Goal: Task Accomplishment & Management: Manage account settings

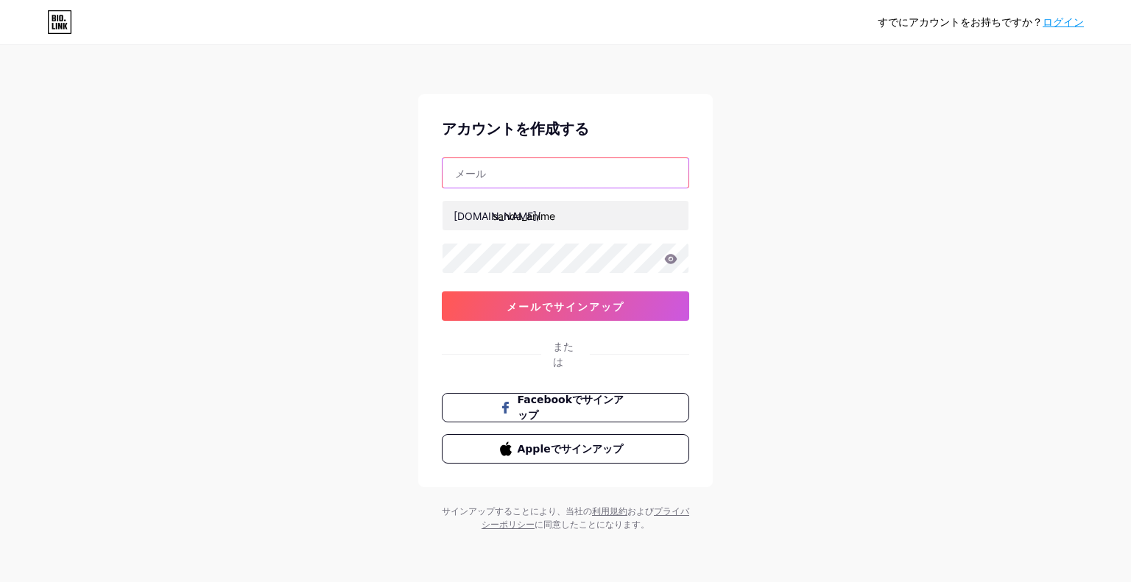
click at [536, 168] on input "text" at bounding box center [566, 172] width 246 height 29
click at [669, 258] on icon at bounding box center [670, 259] width 13 height 10
click at [836, 255] on div "すでにアカウントをお持ちですか？ ログイン アカウントを作成する [EMAIL_ADDRESS] [DOMAIN_NAME]/ sanda_anime 0cA…" at bounding box center [565, 289] width 1131 height 579
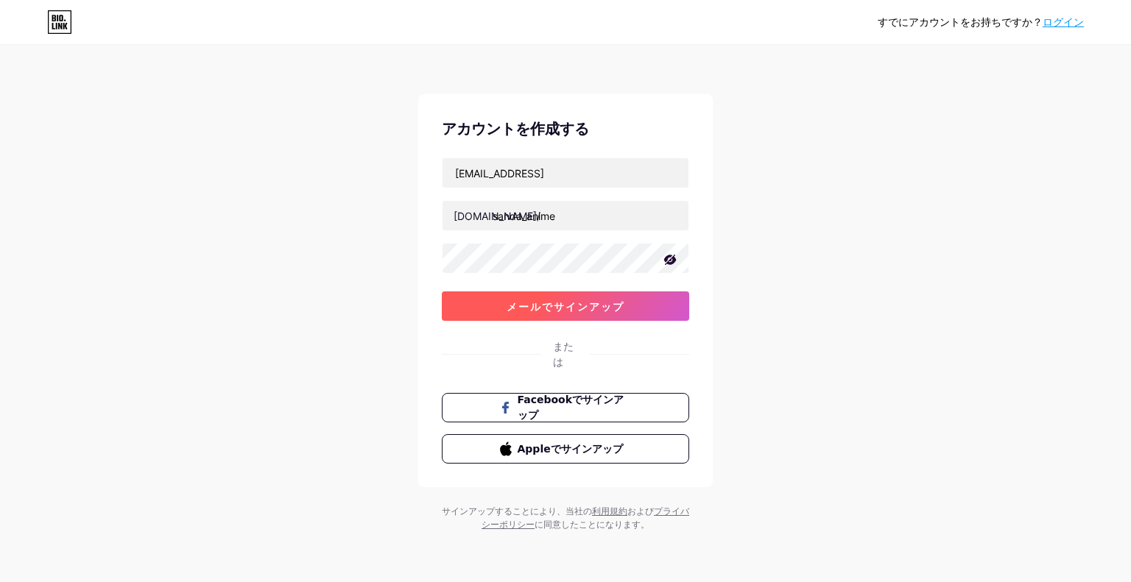
click at [614, 306] on font "メールでサインアップ" at bounding box center [566, 306] width 118 height 13
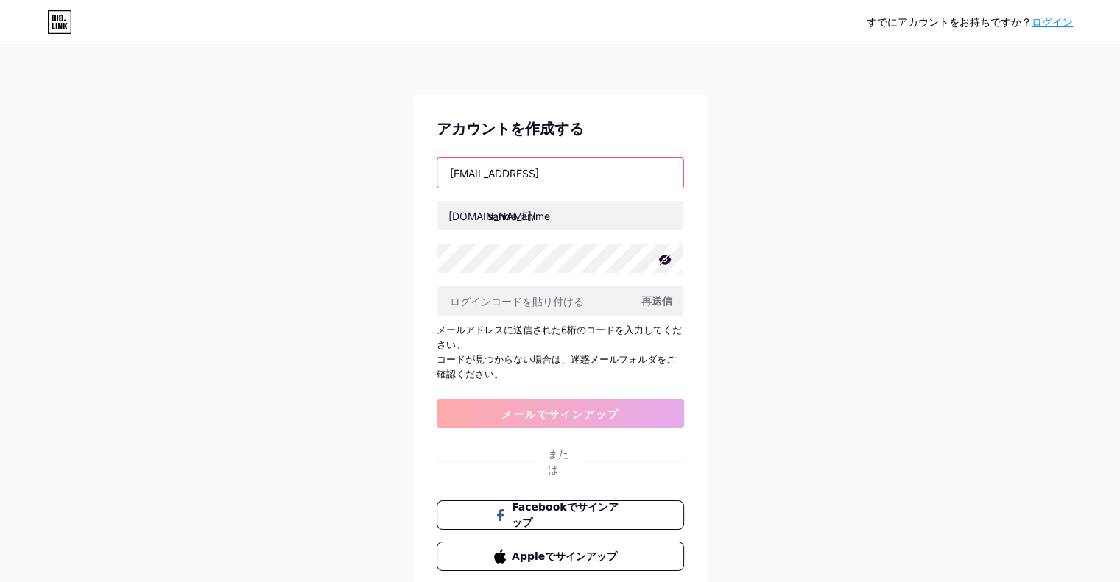
click at [564, 174] on input "[EMAIL_ADDRESS]" at bounding box center [560, 172] width 246 height 29
type input "[EMAIL_ADDRESS][DOMAIN_NAME]"
click at [575, 428] on div "アカウントを作成する [EMAIL_ADDRESS][DOMAIN_NAME] [DOMAIN_NAME]/ sanda_anime 再送信 メールアドレスに…" at bounding box center [560, 344] width 295 height 501
click at [661, 301] on font "再送信" at bounding box center [656, 301] width 31 height 13
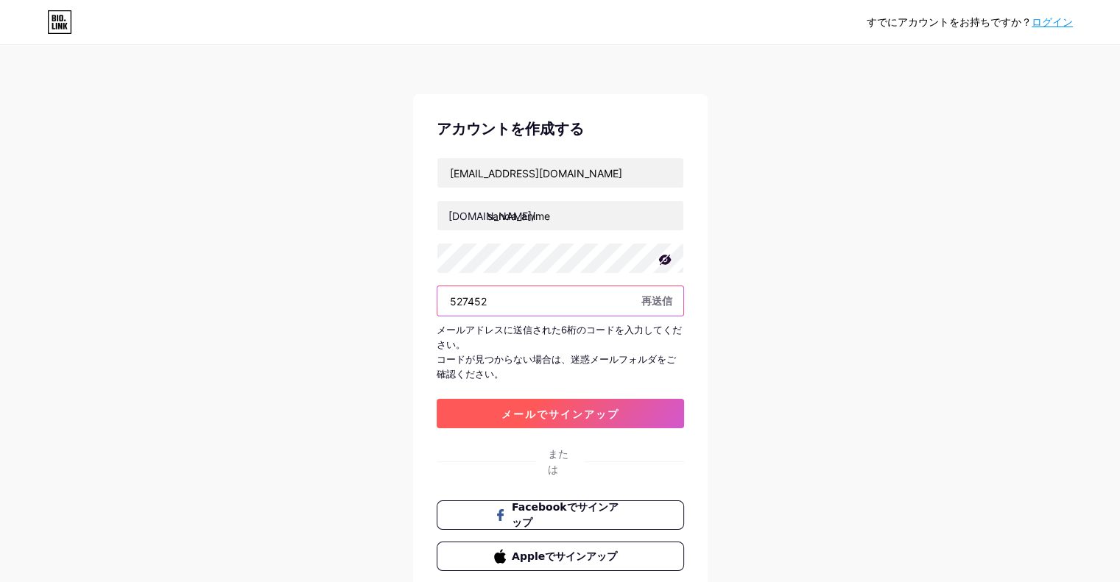
type input "527452"
click at [613, 413] on font "メールでサインアップ" at bounding box center [560, 414] width 118 height 13
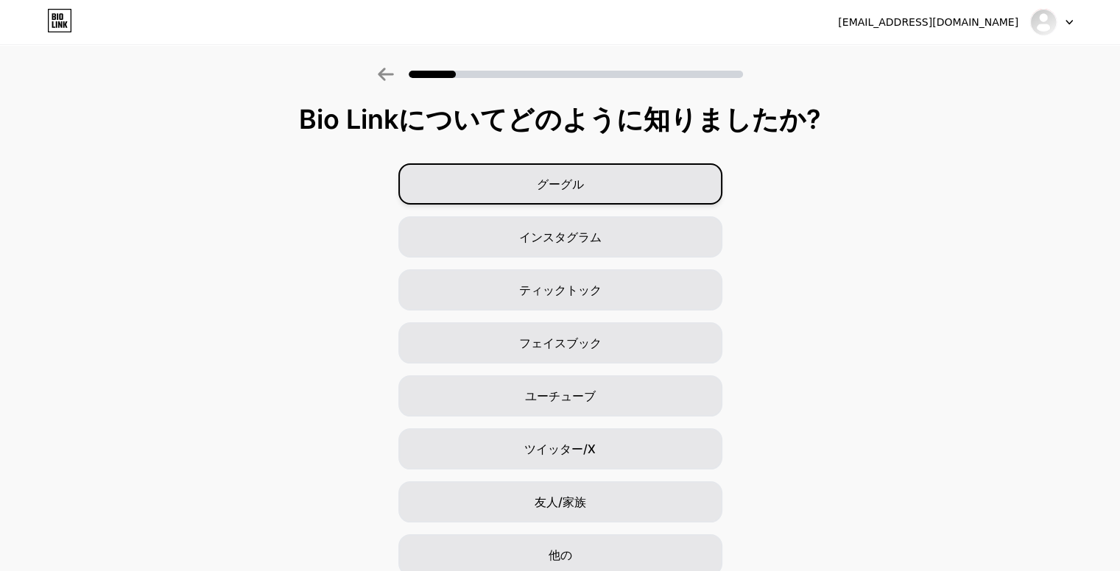
click at [603, 185] on div "グーグル" at bounding box center [560, 183] width 324 height 41
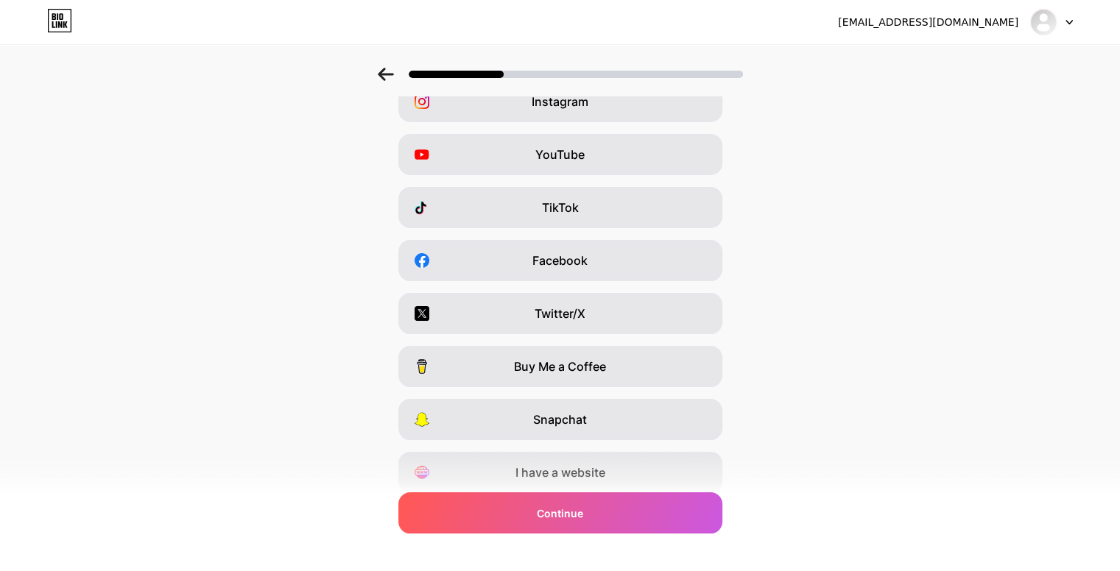
scroll to position [137, 0]
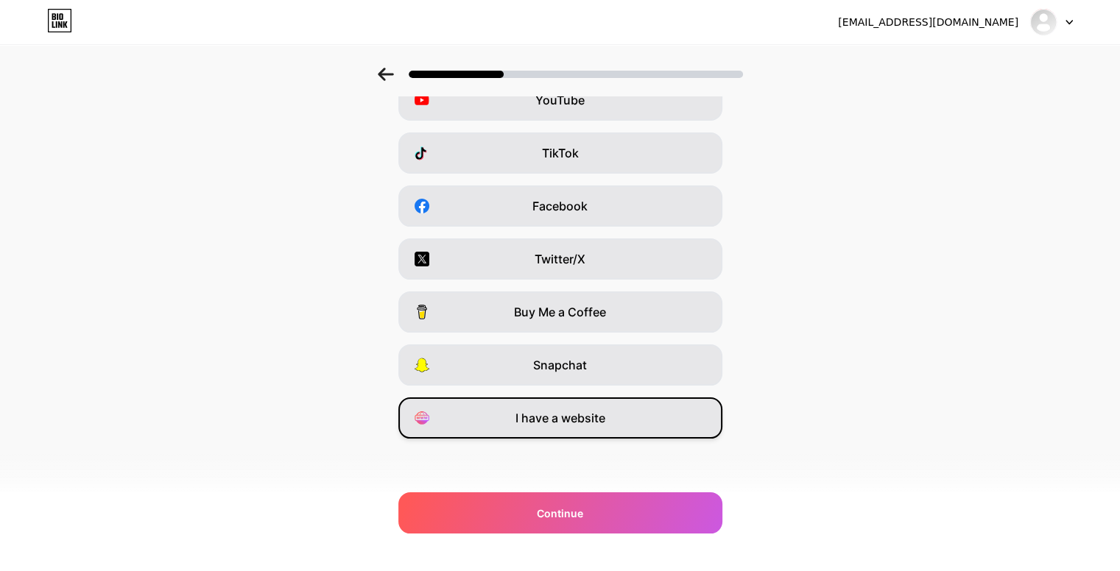
click at [669, 417] on div "I have a website" at bounding box center [560, 418] width 324 height 41
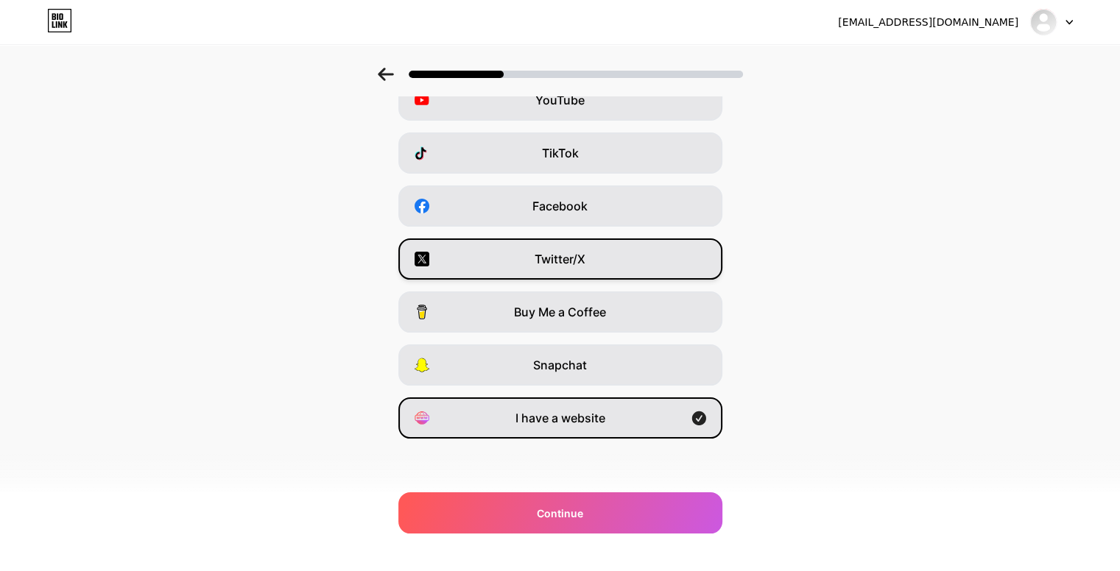
click at [658, 269] on div "Twitter/X" at bounding box center [560, 259] width 324 height 41
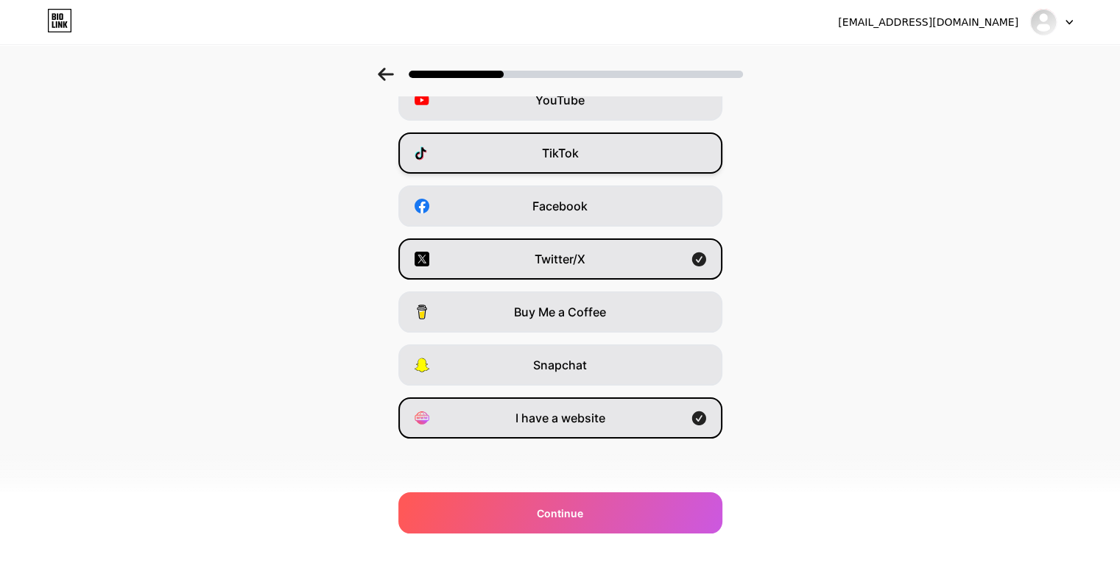
scroll to position [80, 0]
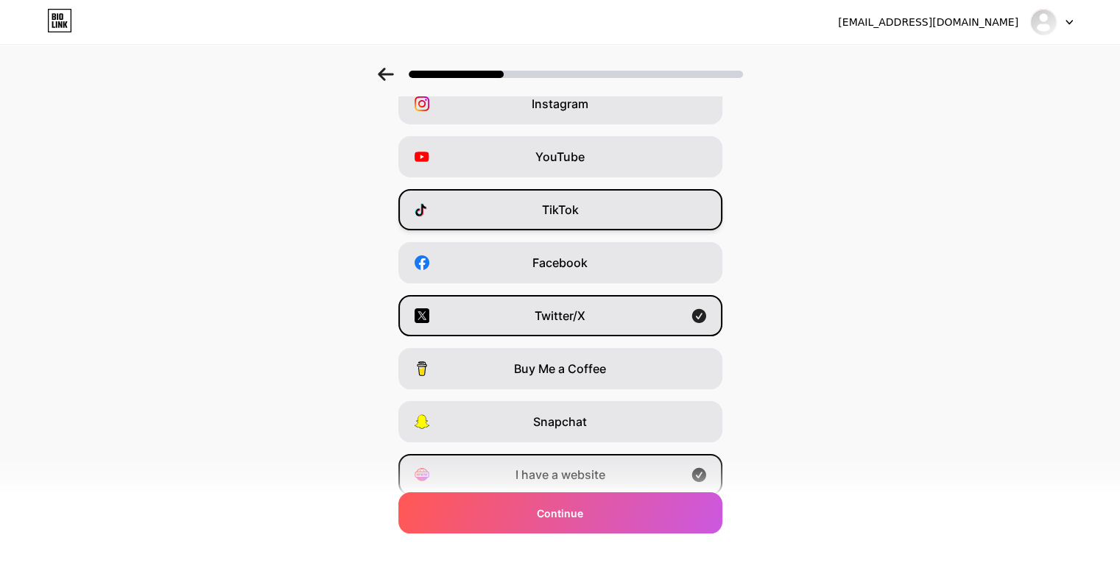
click at [656, 165] on div "YouTube" at bounding box center [560, 156] width 324 height 41
click at [658, 208] on div "TikTok" at bounding box center [560, 209] width 324 height 41
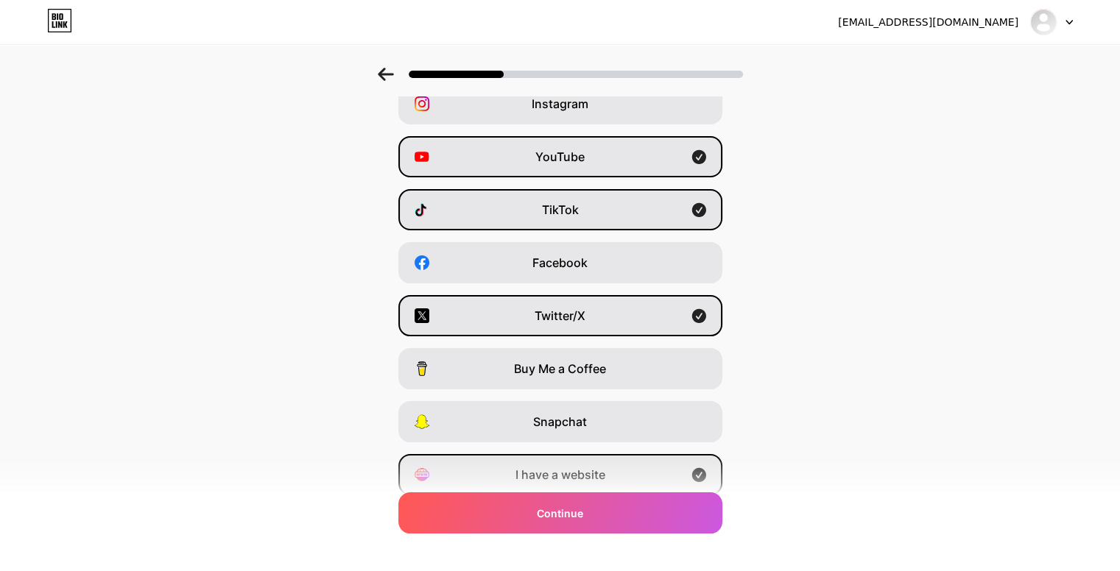
scroll to position [0, 0]
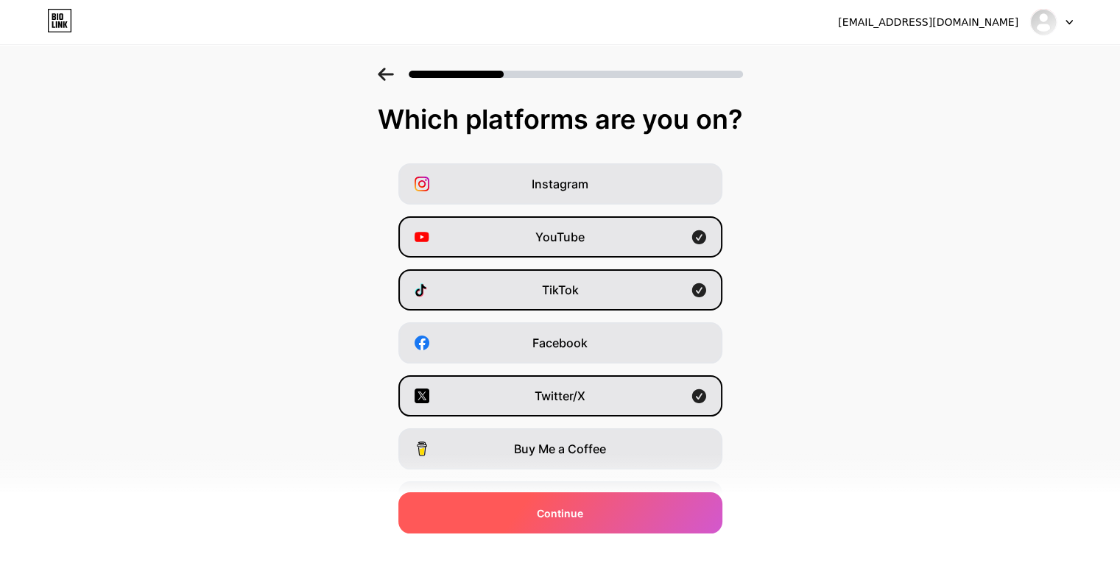
click at [599, 501] on div "Continue" at bounding box center [560, 513] width 324 height 41
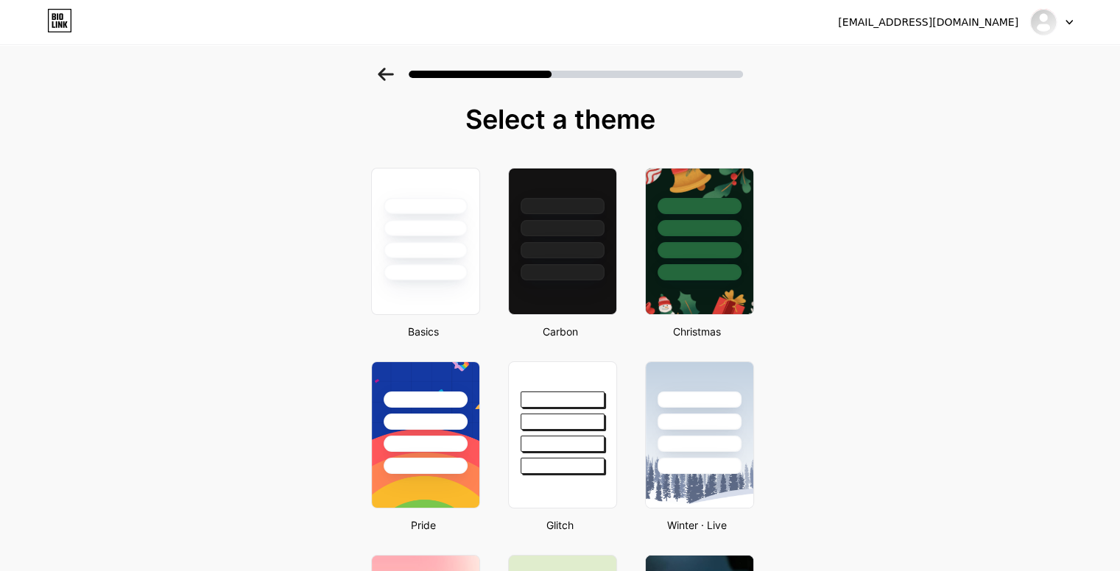
click at [672, 74] on div at bounding box center [576, 74] width 334 height 7
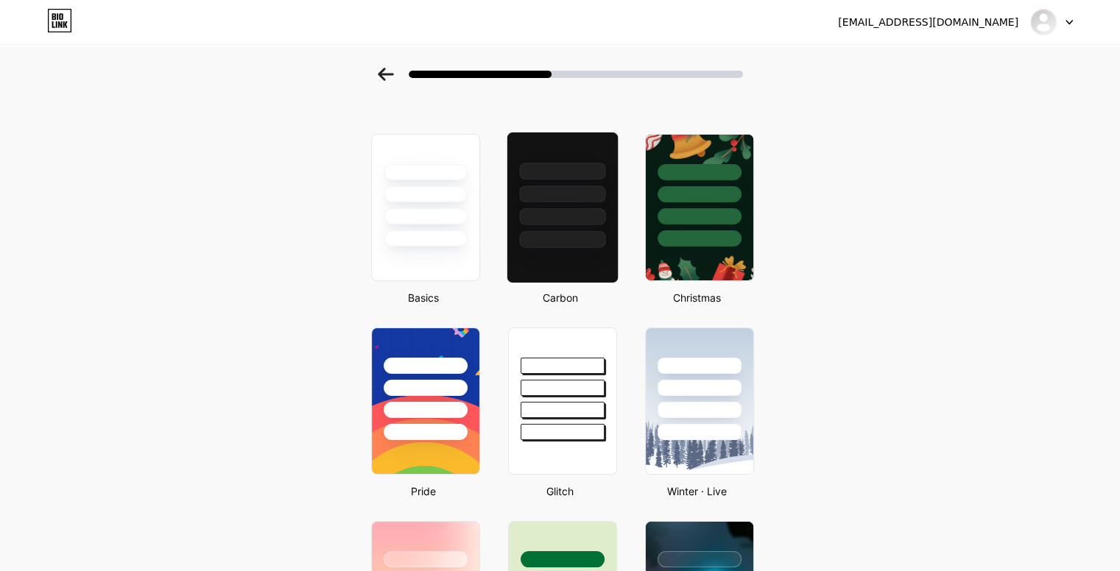
scroll to position [32, 0]
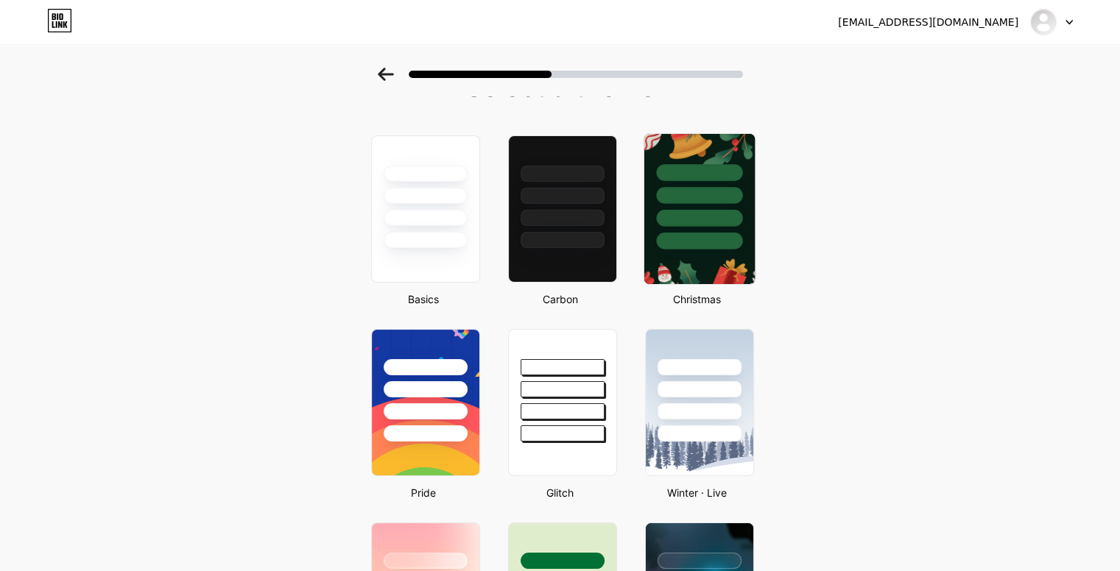
click at [724, 261] on img at bounding box center [699, 209] width 110 height 150
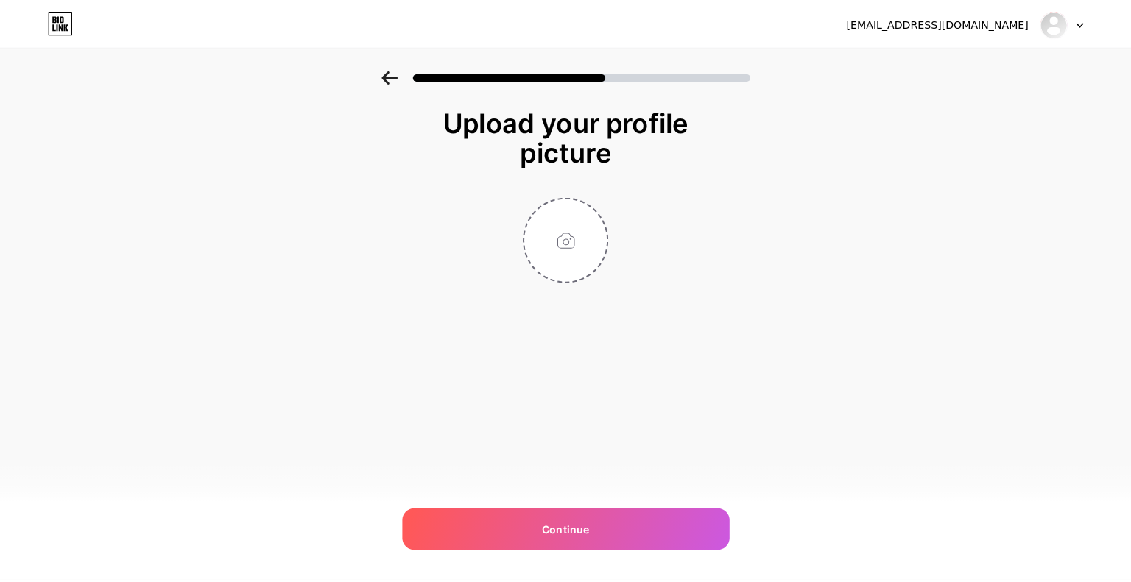
scroll to position [0, 0]
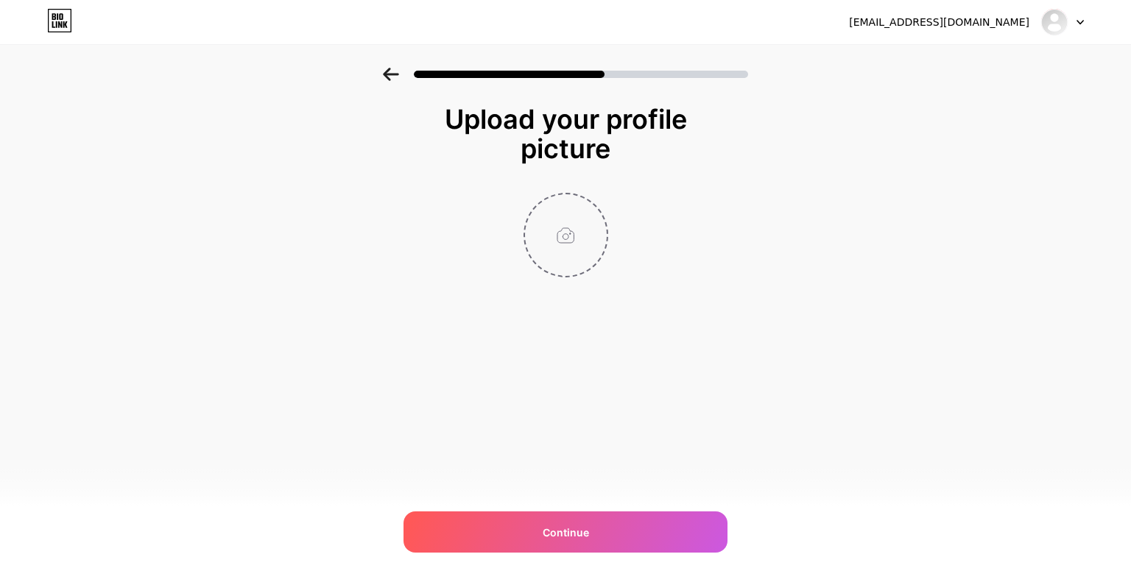
click at [570, 232] on input "file" at bounding box center [566, 235] width 82 height 82
type input "C:\fakepath\SANDA_anime_Teaser2_RGB.jpg"
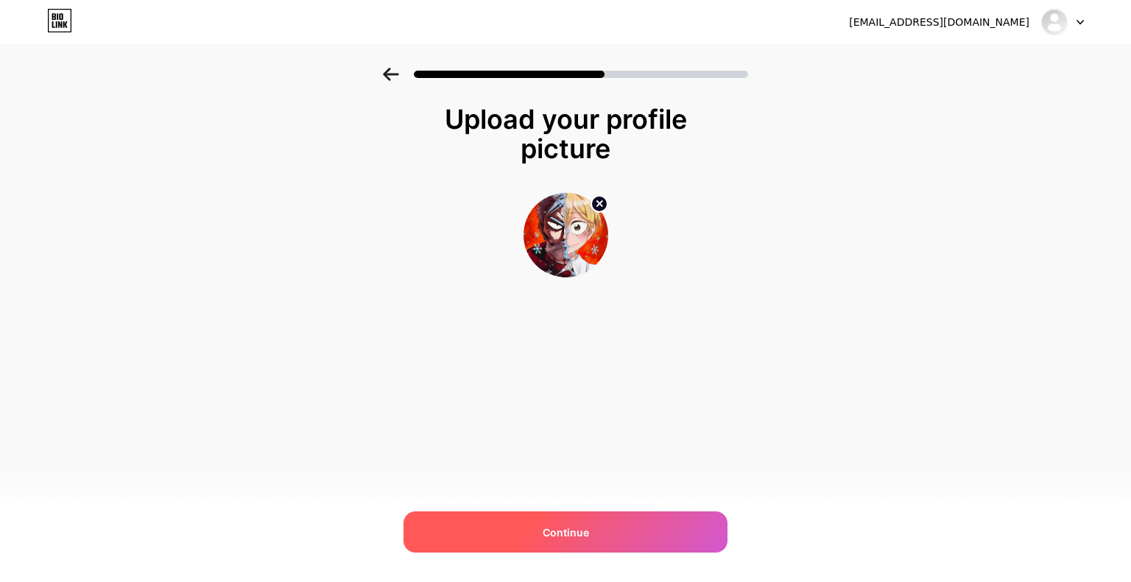
click at [596, 532] on div "Continue" at bounding box center [565, 532] width 324 height 41
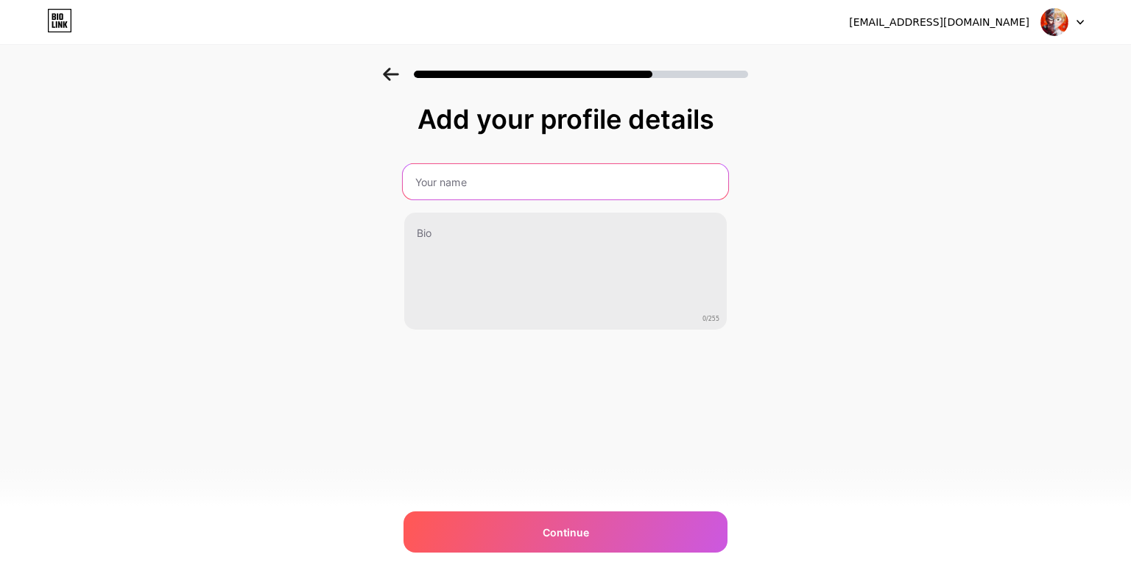
click at [551, 186] on input "text" at bounding box center [565, 181] width 325 height 35
type input "TVアニメ『SANDA』｜[DATE]より放送開始！"
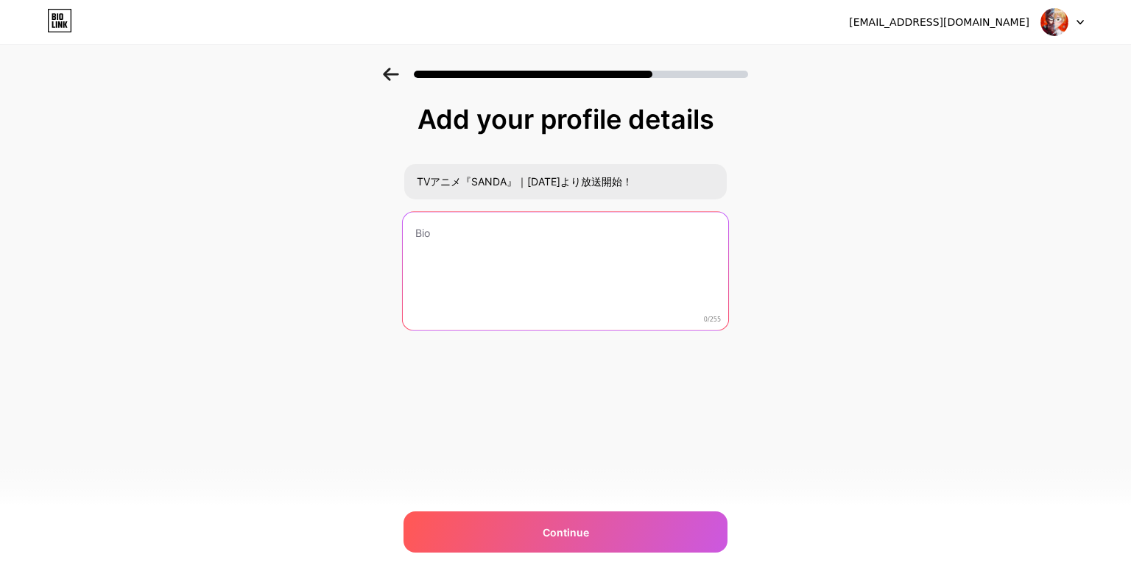
click at [508, 282] on textarea at bounding box center [565, 272] width 325 height 120
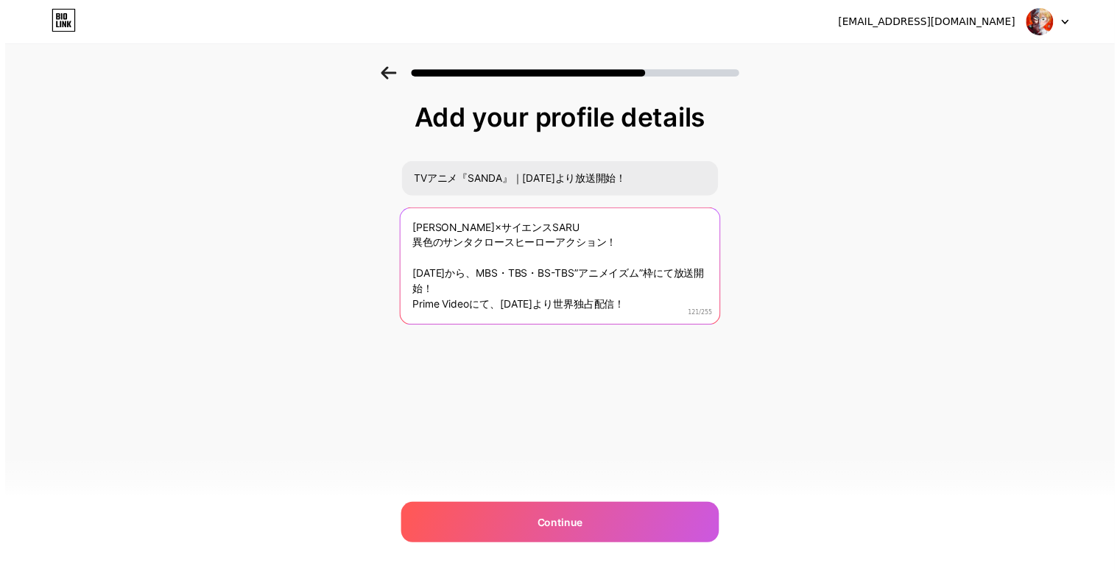
scroll to position [16, 0]
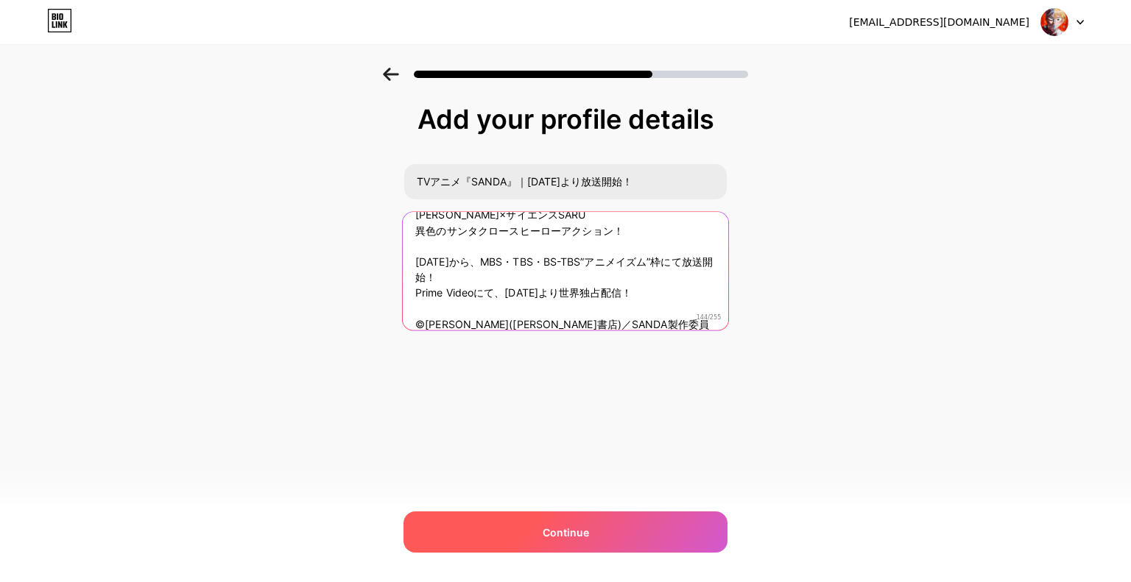
type textarea "[PERSON_NAME]×サイエンスSARU 異色のサンタクロースヒーローアクション！ [DATE]から、MBS・TBS・BS-TBS”アニメイズム”枠にて…"
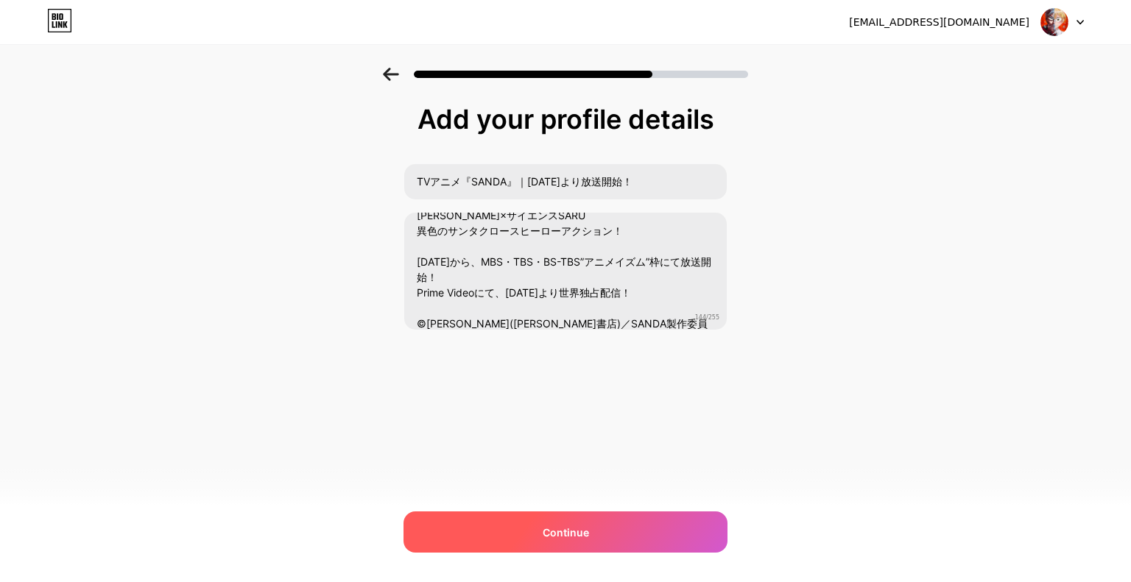
click at [601, 542] on div "Continue" at bounding box center [565, 532] width 324 height 41
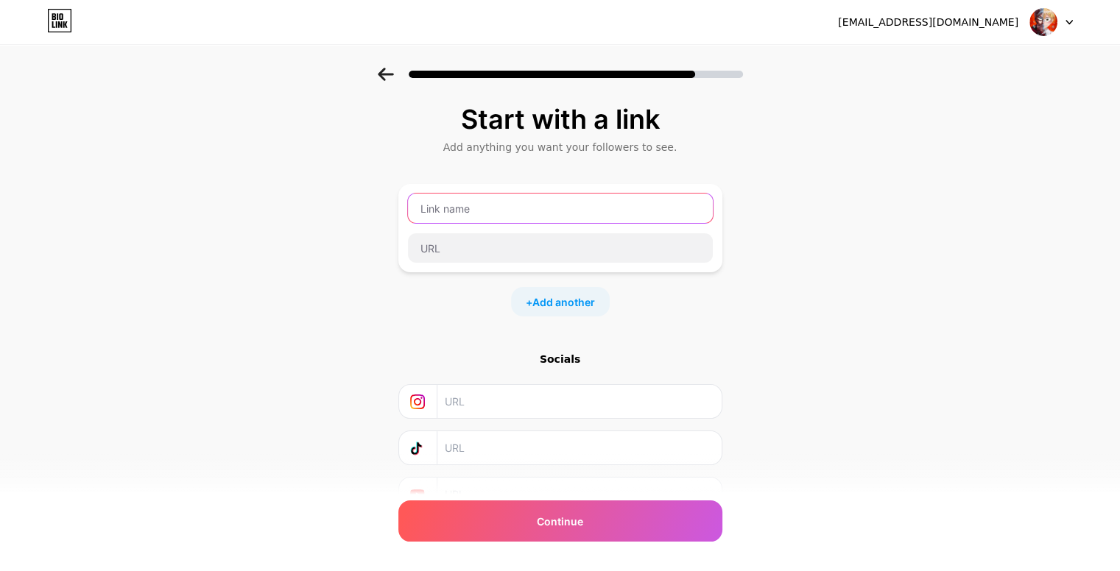
click at [551, 214] on input "text" at bounding box center [560, 208] width 305 height 29
type input "さ"
click at [819, 306] on div "Start with a link Add anything you want your followers to see. sanda_anime + Ad…" at bounding box center [560, 327] width 1120 height 518
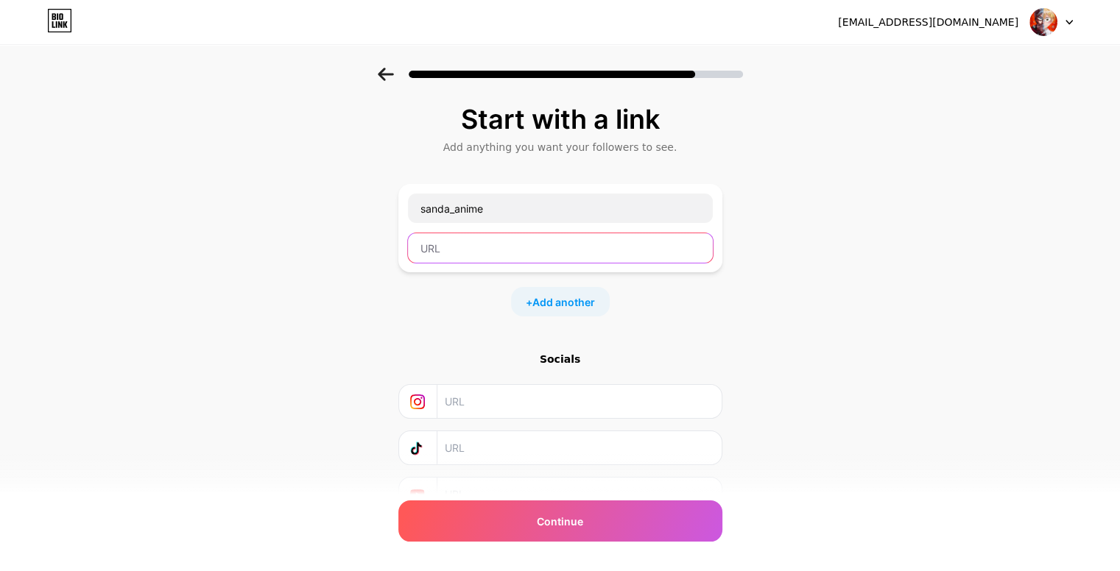
click at [579, 243] on input "text" at bounding box center [560, 247] width 305 height 29
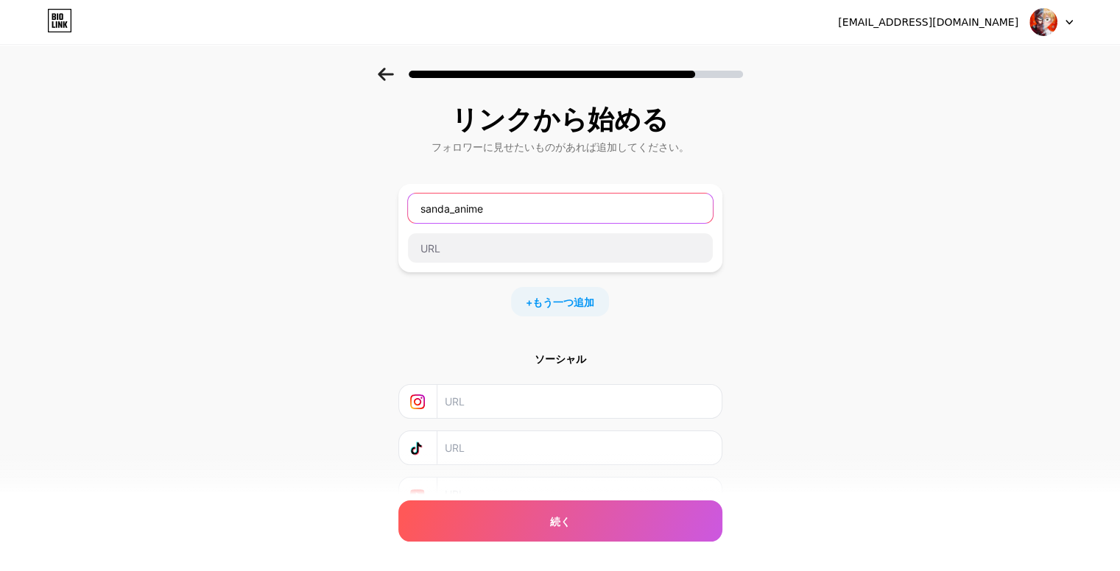
click at [602, 202] on input "sanda_anime" at bounding box center [560, 208] width 305 height 29
type input "s"
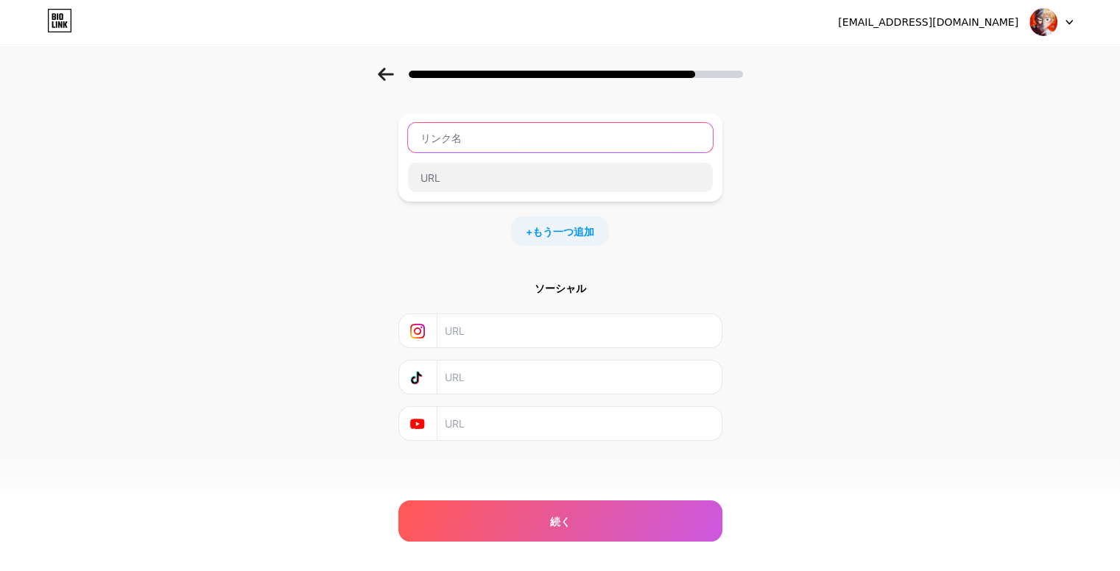
scroll to position [0, 0]
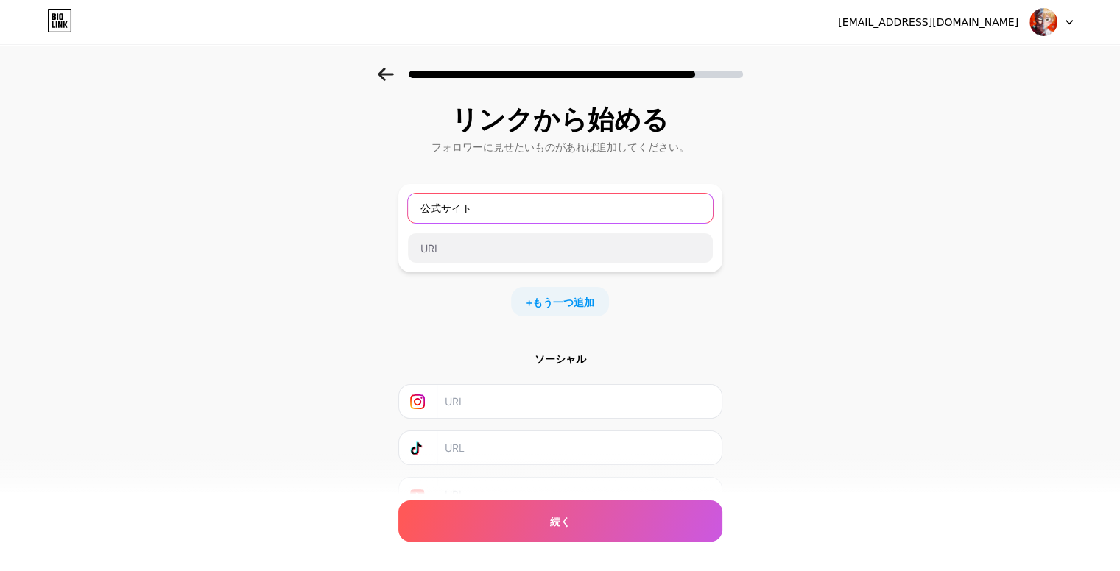
paste input "[URL][DOMAIN_NAME]"
type input "公式サイト"
click at [593, 265] on div "公式サイト" at bounding box center [560, 228] width 324 height 88
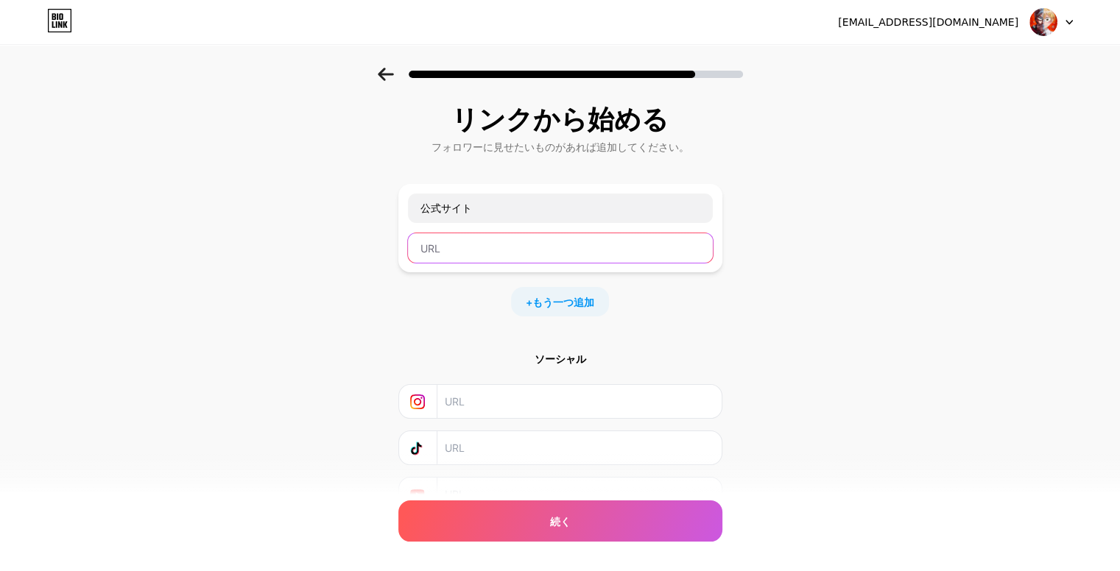
click at [611, 258] on input "text" at bounding box center [560, 247] width 305 height 29
paste input "[URL][DOMAIN_NAME]"
type input "[URL][DOMAIN_NAME]"
click at [574, 292] on div "+ もう一つ追加" at bounding box center [560, 301] width 98 height 29
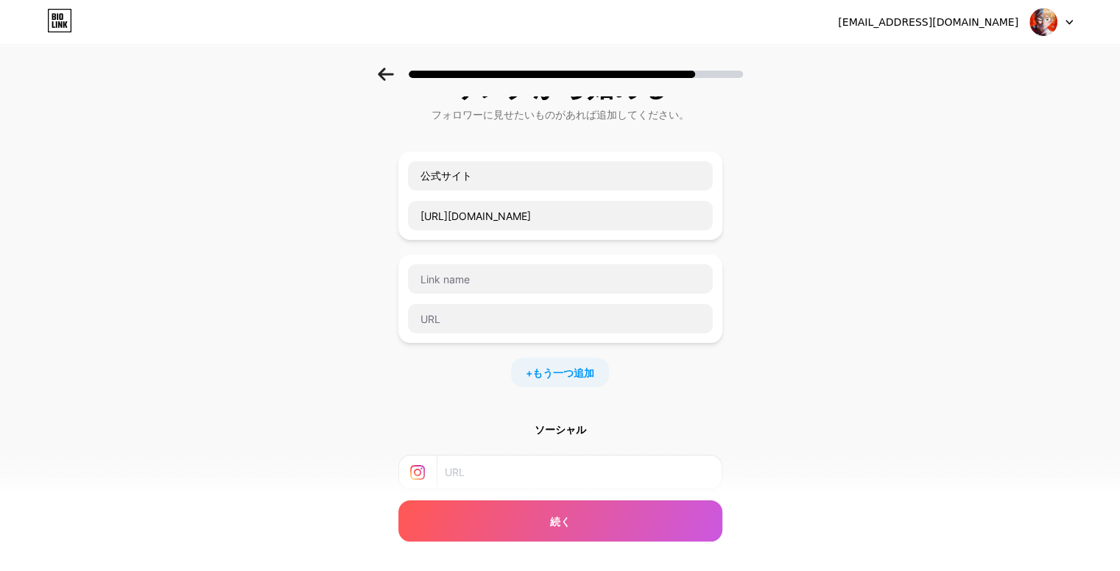
scroll to position [32, 0]
click at [530, 273] on input "text" at bounding box center [560, 278] width 305 height 29
type input "公式X"
click at [521, 309] on input "text" at bounding box center [560, 318] width 305 height 29
paste input "[URL][DOMAIN_NAME]"
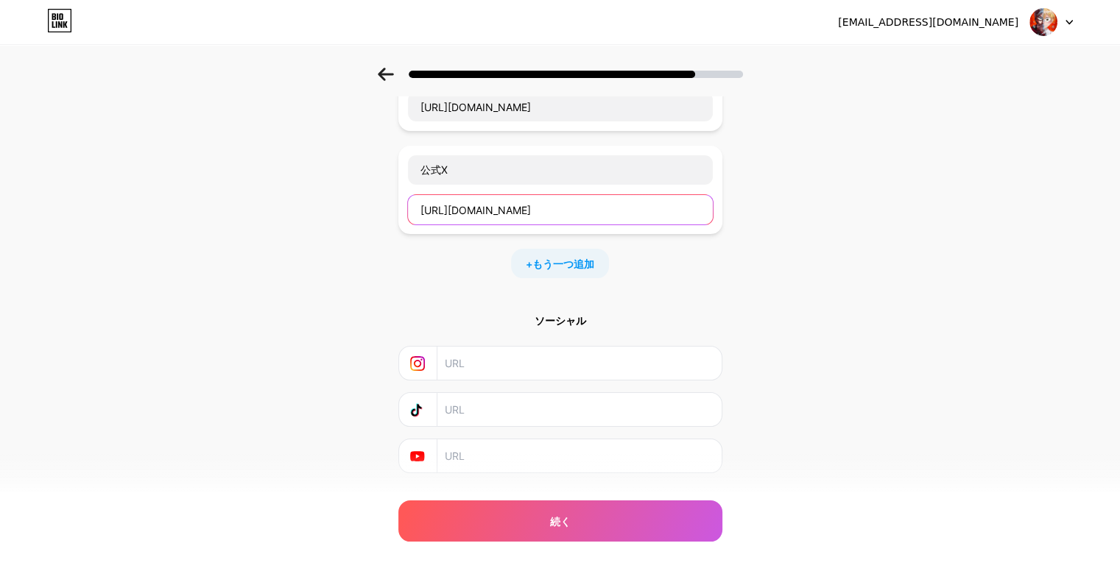
scroll to position [143, 0]
type input "[URL][DOMAIN_NAME]"
click at [530, 457] on input "text" at bounding box center [578, 454] width 267 height 33
paste input "[URL][DOMAIN_NAME]"
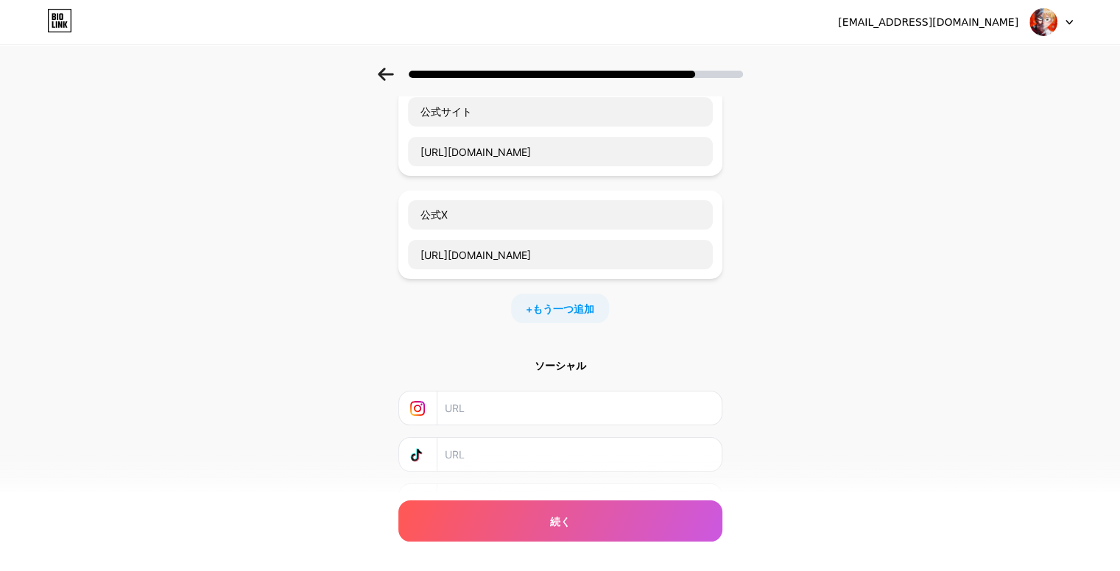
scroll to position [174, 0]
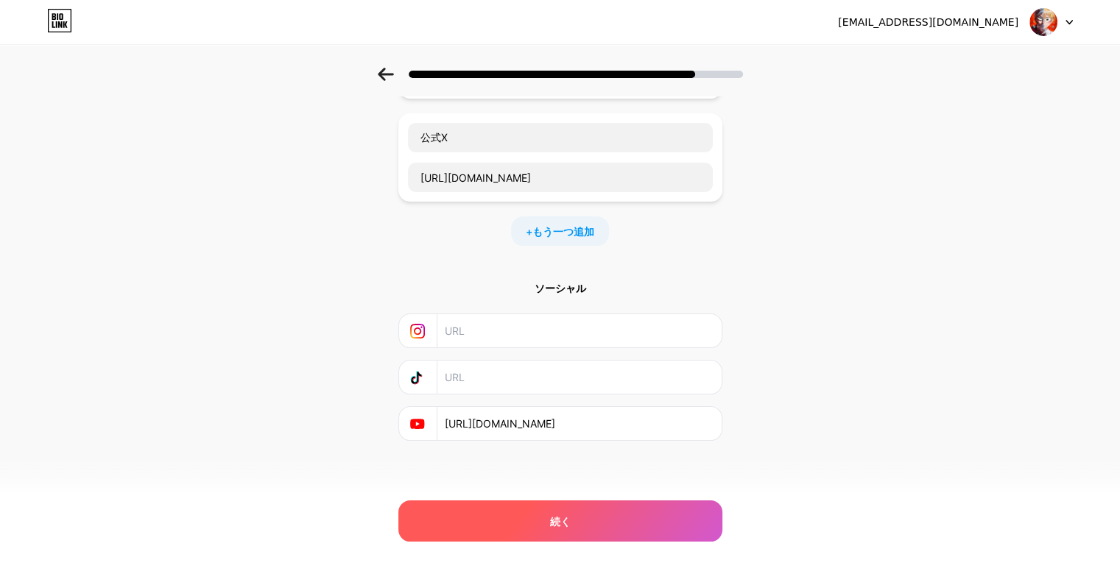
type input "[URL][DOMAIN_NAME]"
click at [595, 514] on div "続く" at bounding box center [560, 521] width 324 height 41
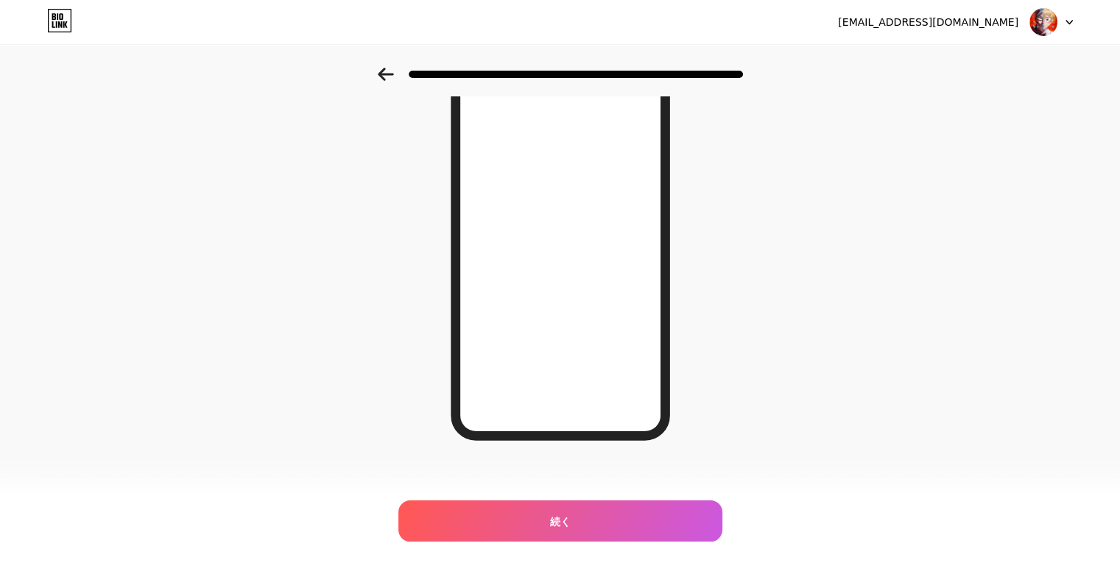
scroll to position [168, 0]
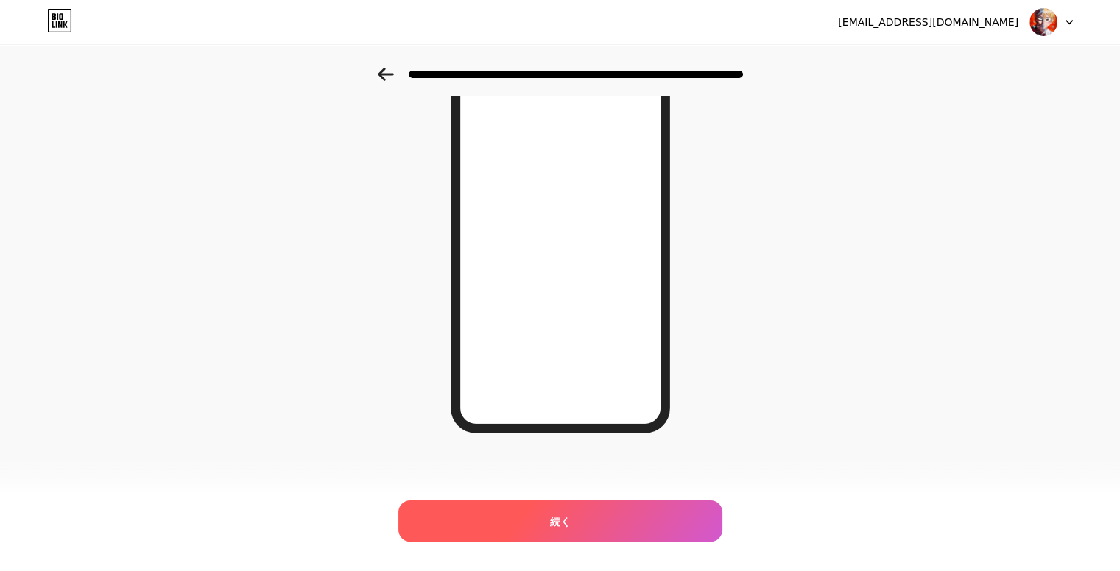
click at [601, 519] on div "続く" at bounding box center [560, 521] width 324 height 41
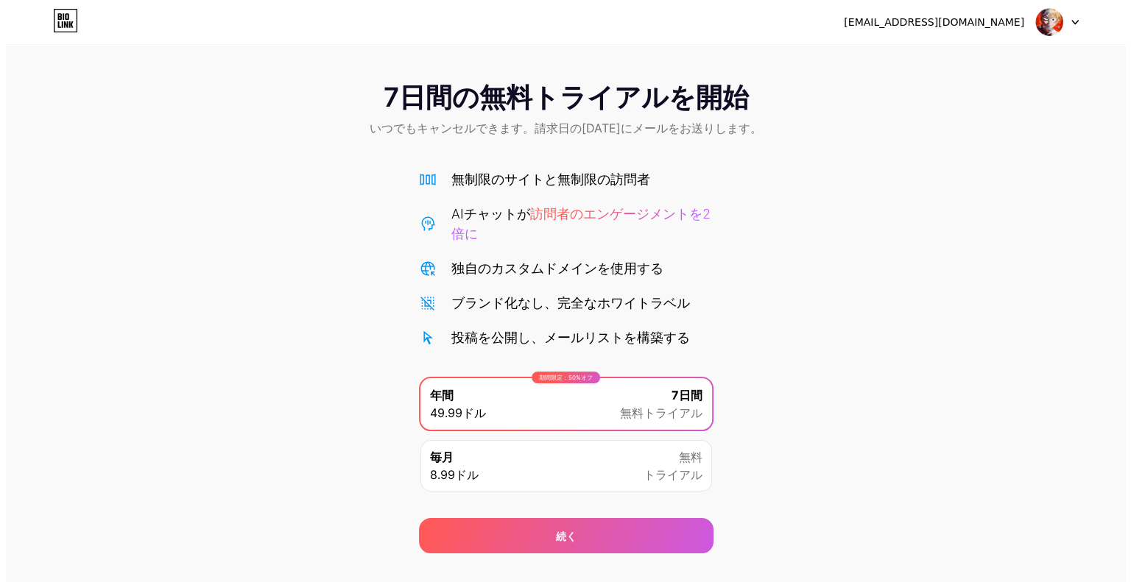
scroll to position [29, 0]
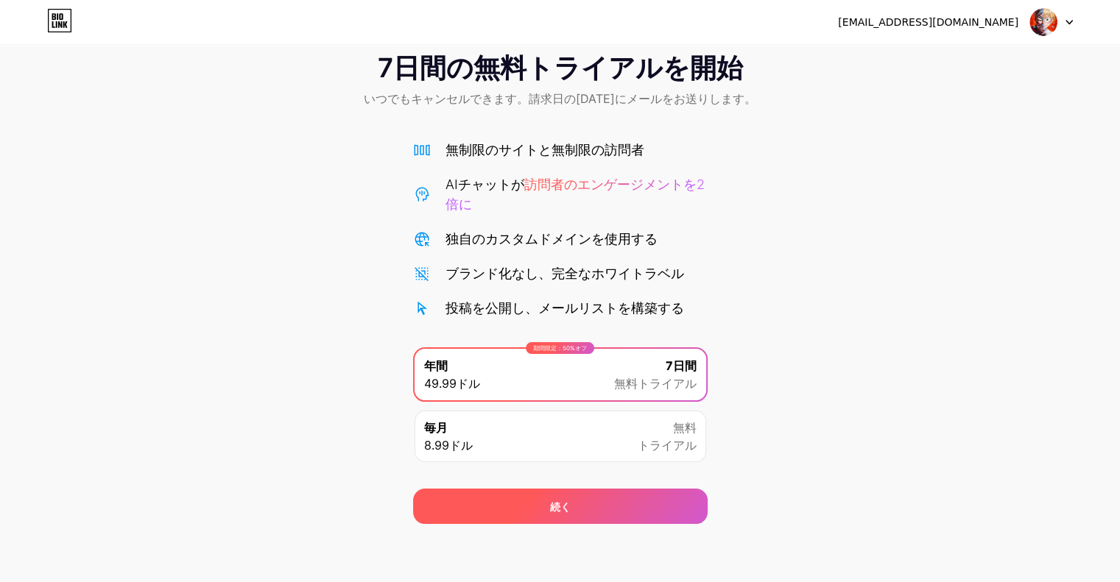
click at [621, 507] on div "続く" at bounding box center [560, 506] width 295 height 35
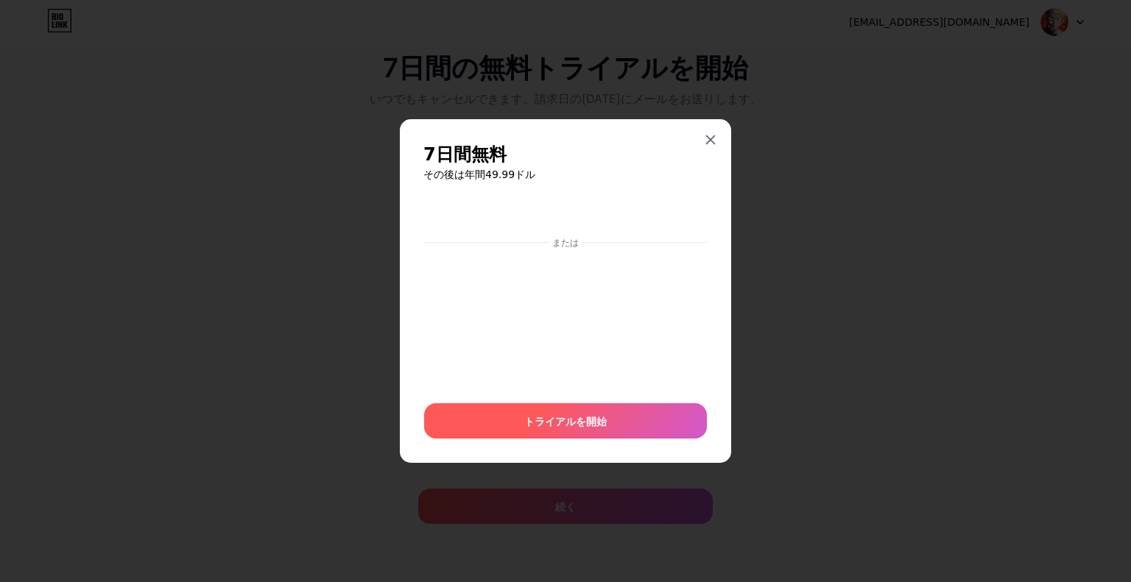
click at [601, 416] on font "トライアルを開始" at bounding box center [565, 421] width 82 height 13
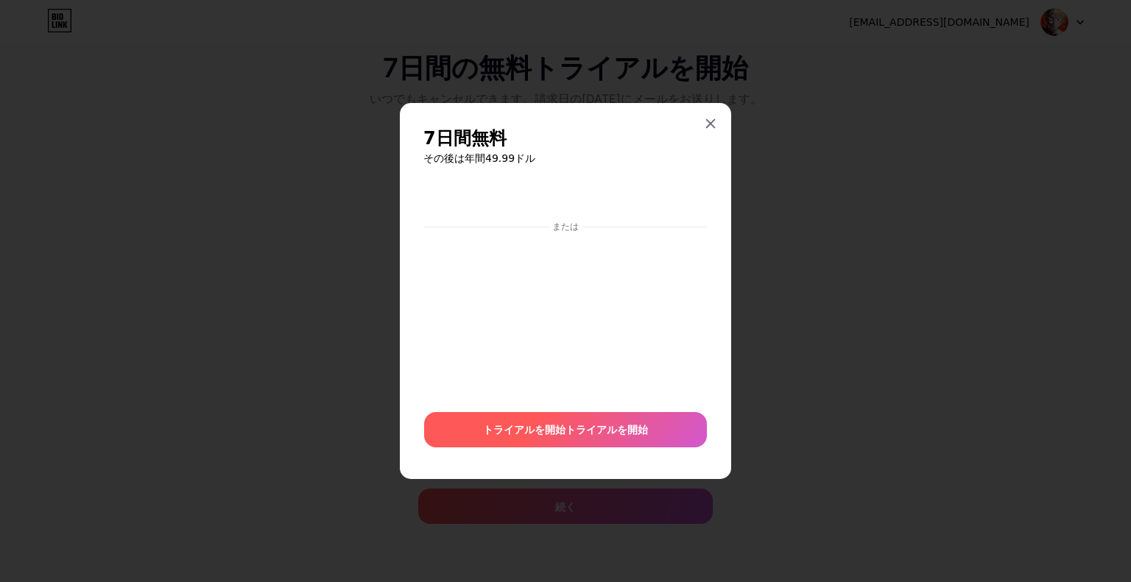
click at [599, 434] on font "トライアルを開始" at bounding box center [606, 429] width 82 height 13
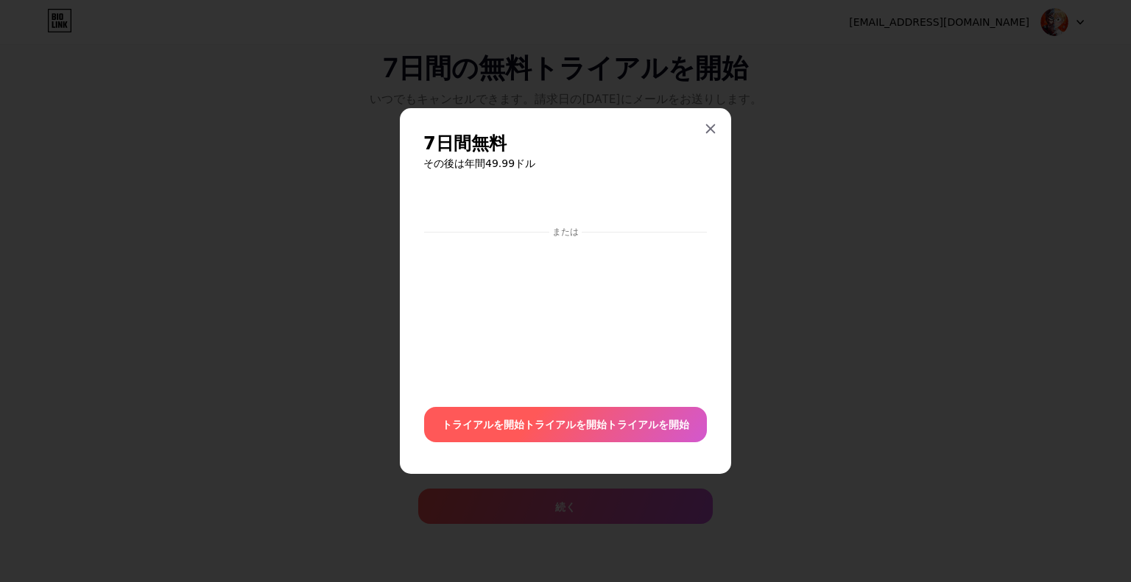
click at [644, 423] on font "トライアルを開始" at bounding box center [648, 424] width 82 height 13
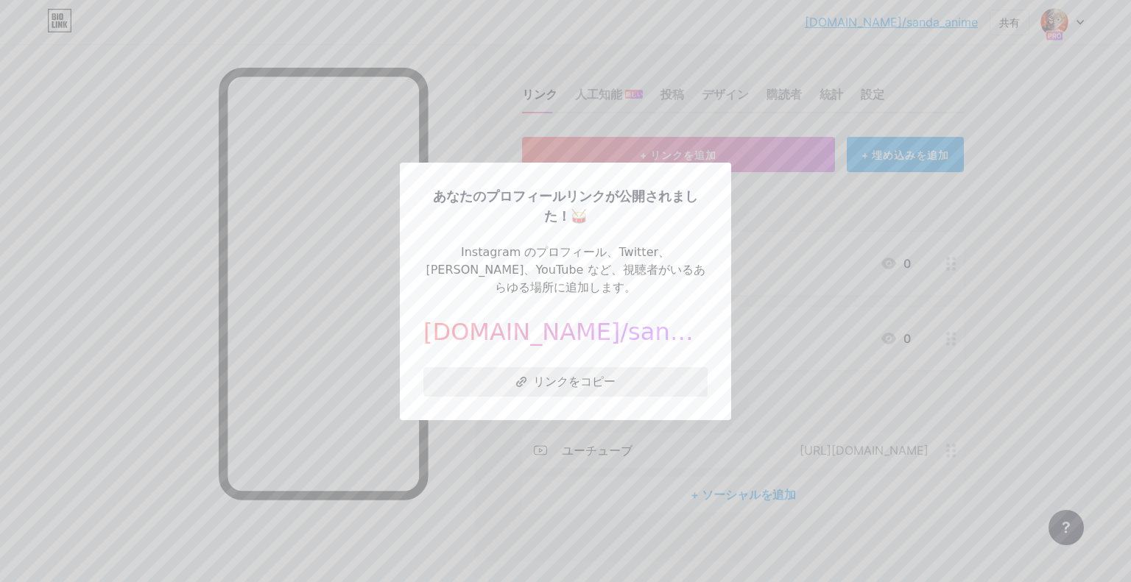
click at [589, 375] on font "リンクをコピー" at bounding box center [574, 381] width 82 height 15
click at [798, 275] on div at bounding box center [565, 291] width 1131 height 582
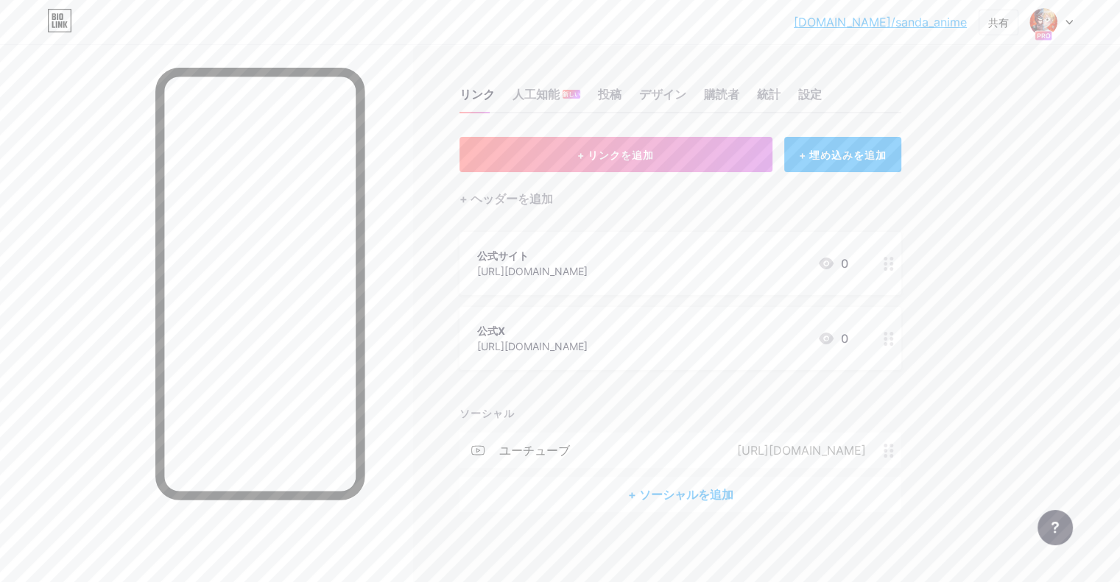
scroll to position [2, 0]
click at [822, 91] on font "設定" at bounding box center [810, 92] width 24 height 15
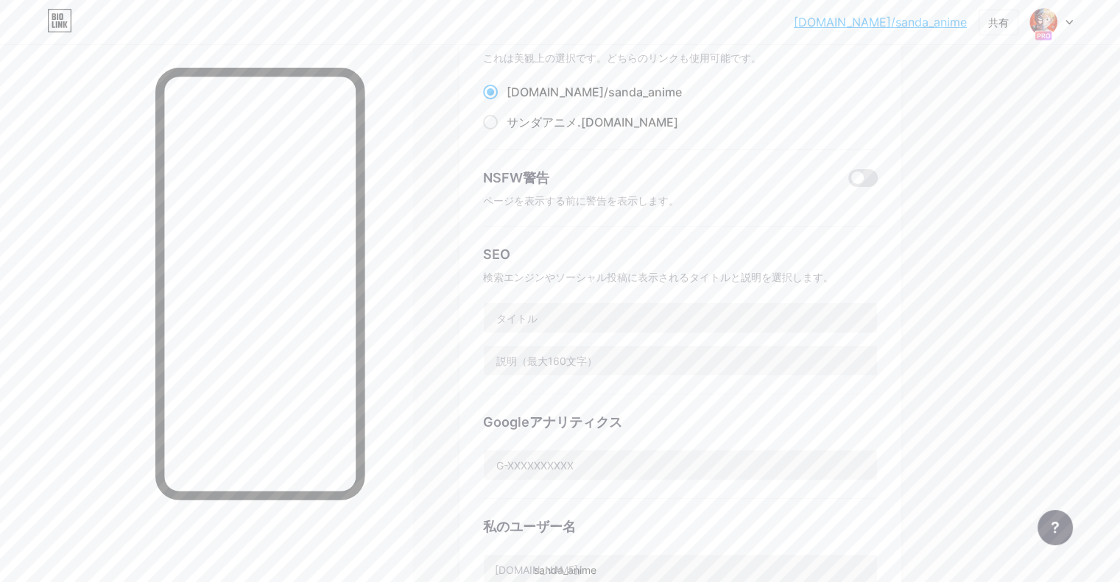
scroll to position [168, 0]
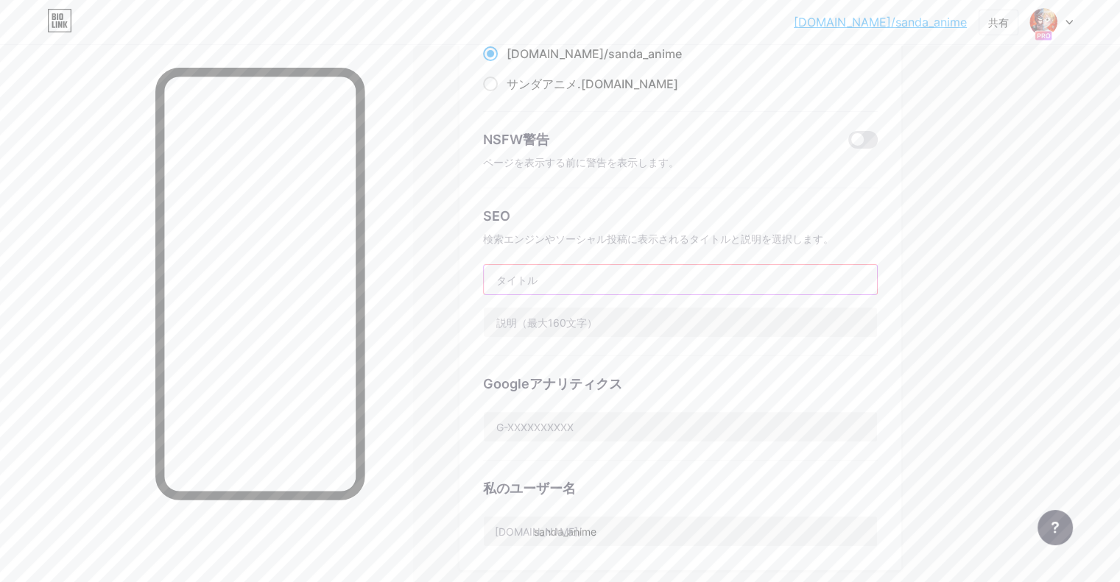
click at [733, 274] on input "text" at bounding box center [680, 279] width 393 height 29
type input "三"
click at [727, 318] on input "text" at bounding box center [680, 322] width 393 height 29
click at [698, 281] on input "TVアニメ『SANDA』" at bounding box center [680, 279] width 393 height 29
type input "T"
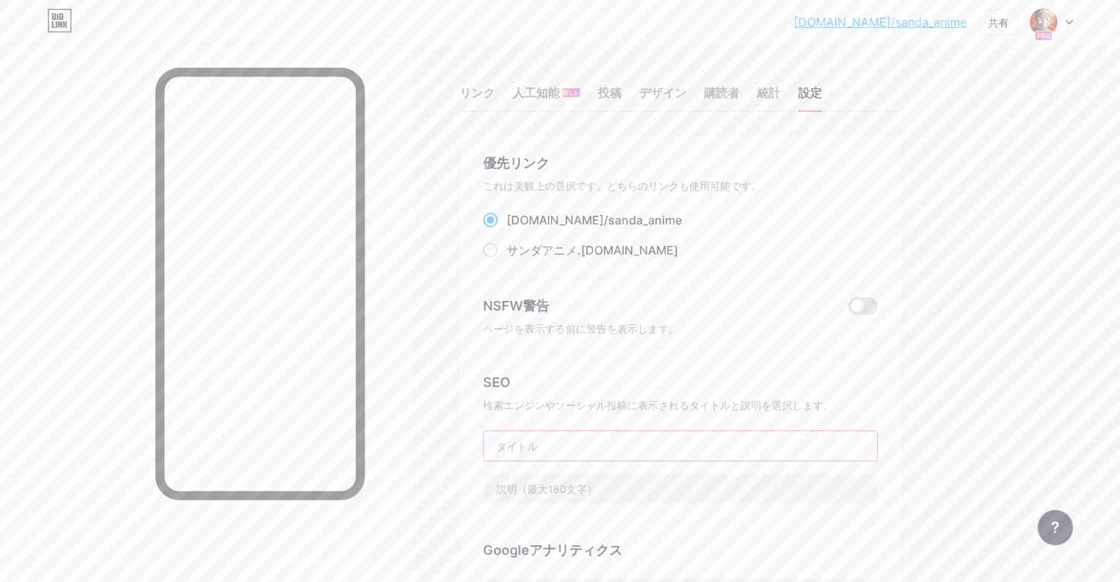
scroll to position [0, 0]
click at [686, 96] on font "デザイン" at bounding box center [662, 94] width 47 height 15
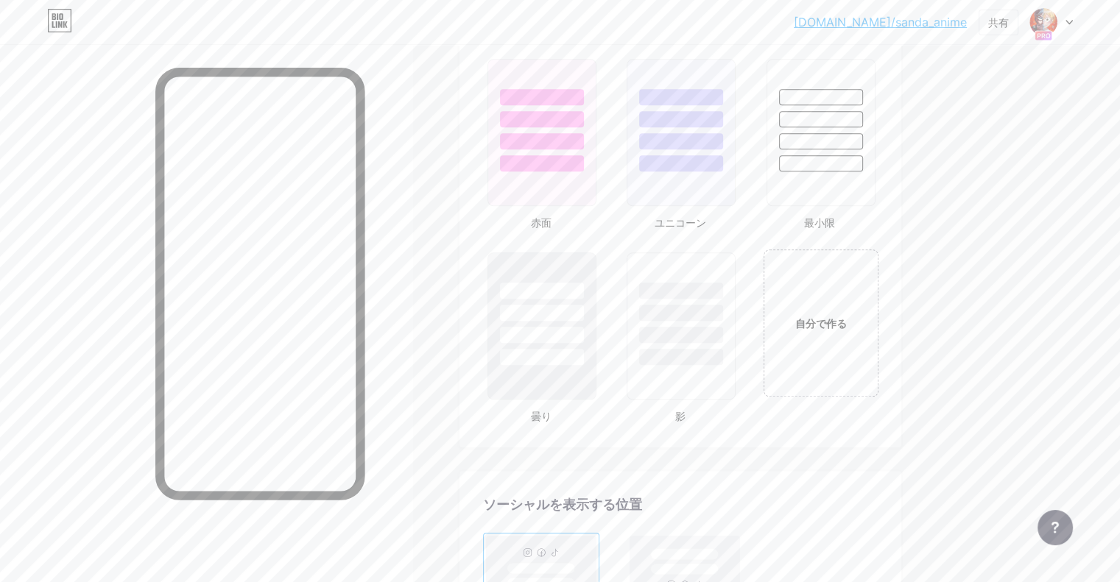
scroll to position [1587, 0]
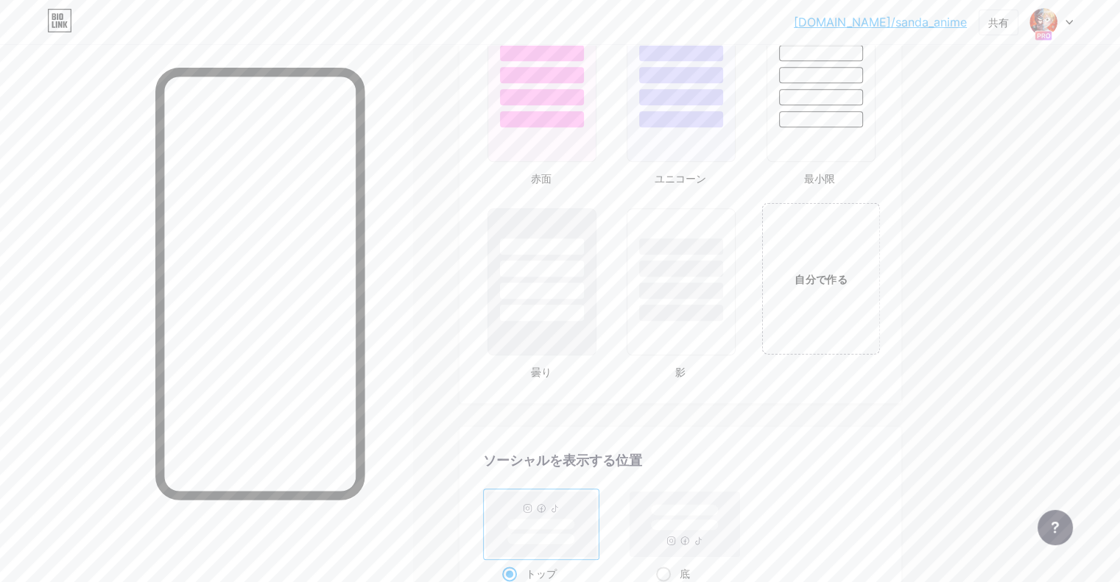
click at [868, 255] on div "自分で作る" at bounding box center [820, 278] width 119 height 152
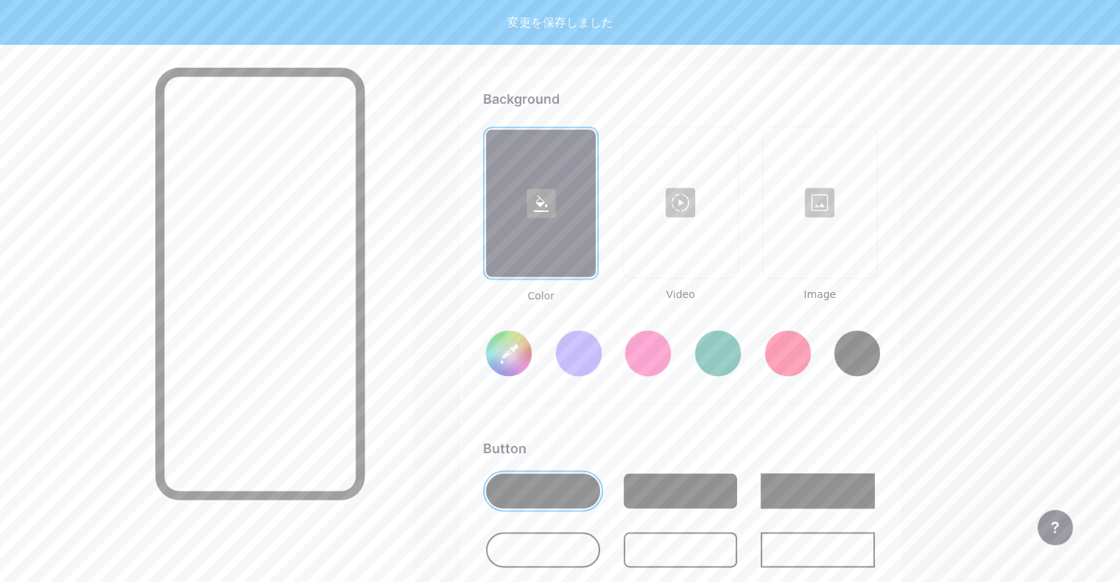
type input "#ffffff"
type input "#000000"
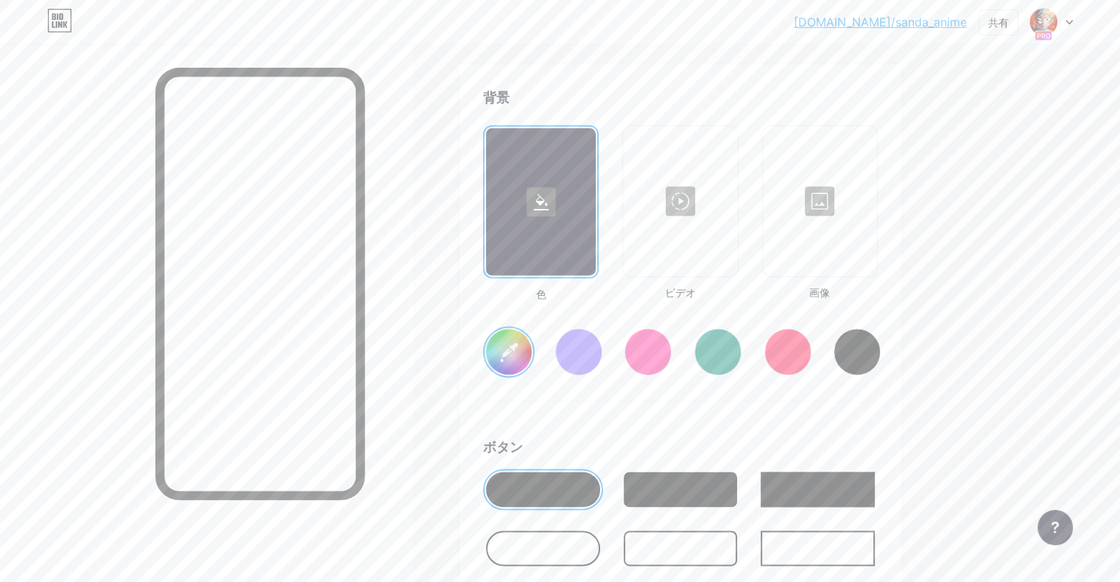
click at [811, 348] on div at bounding box center [787, 351] width 47 height 47
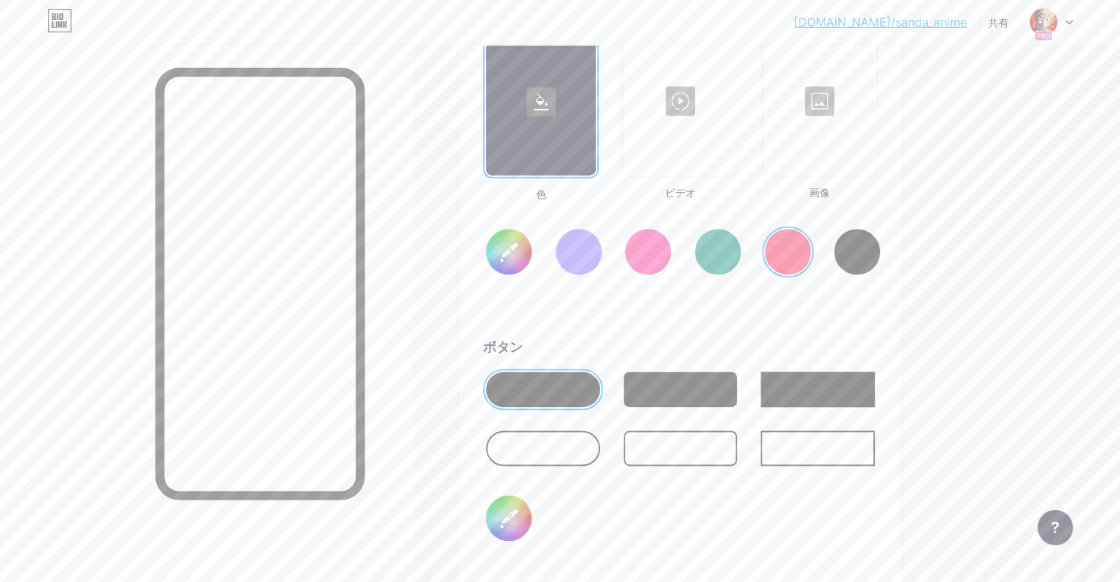
scroll to position [2050, 0]
click at [532, 250] on input "#ff1f54" at bounding box center [509, 252] width 46 height 46
click at [808, 311] on div "背景 色 ビデオ 画像 #c60633 ボタン #000000 フォント インター ポピンズ EB ガラモンド テコ バルサミック・サンズ カイトワン PTサ…" at bounding box center [680, 423] width 395 height 872
click at [600, 444] on div at bounding box center [543, 448] width 114 height 35
click at [532, 518] on input "#000000" at bounding box center [509, 519] width 46 height 46
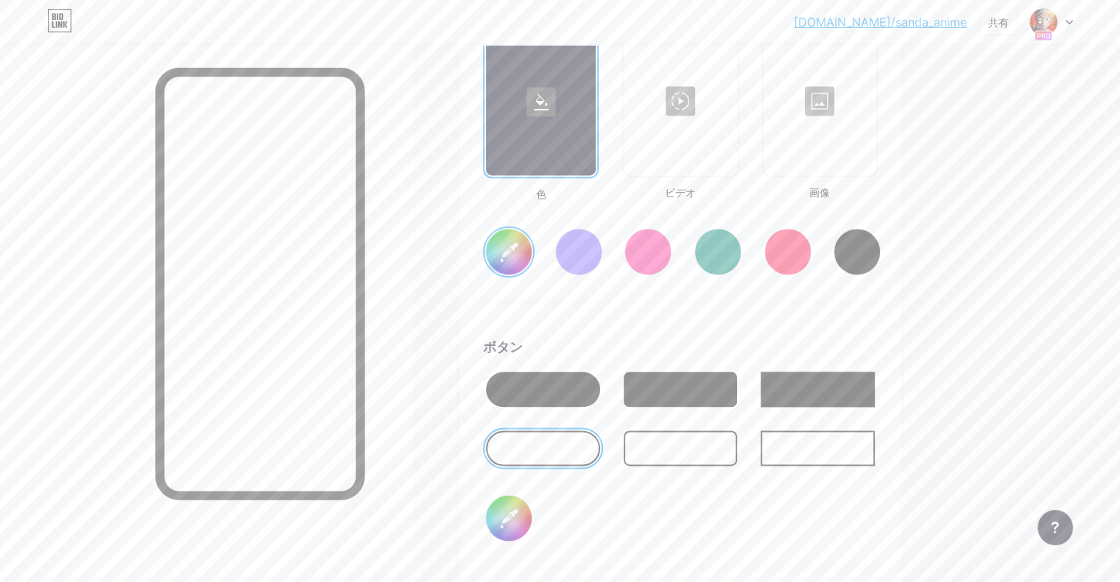
type input "#c60633"
type input "#f5dbdb"
type input "#c60633"
type input "#f7dfdf"
type input "#c60633"
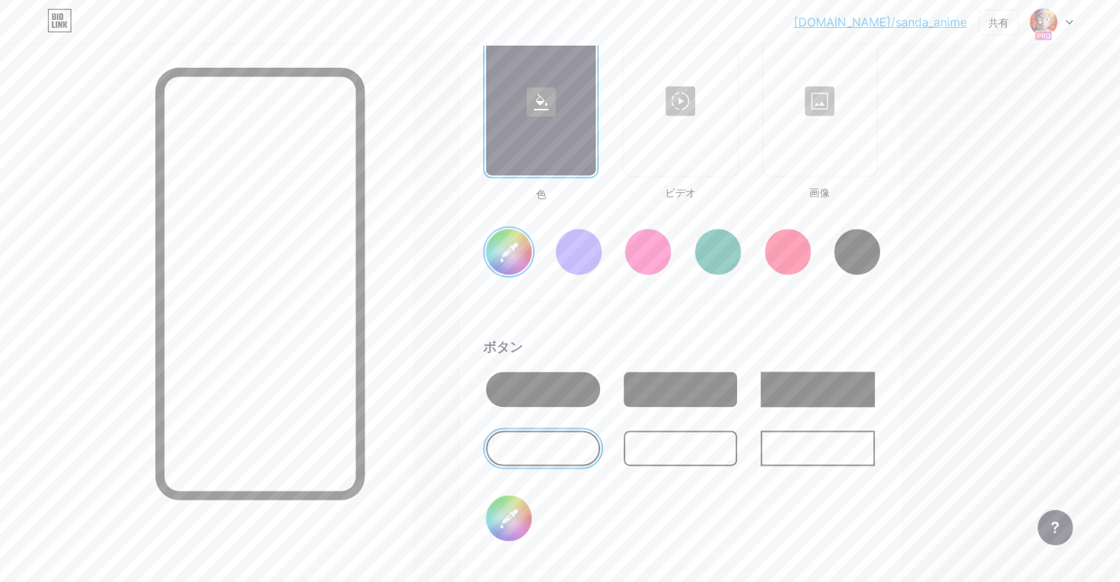
type input "#f8e3e3"
type input "#c60633"
type input "#f7e3e3"
type input "#c60633"
type input "#f9e6e6"
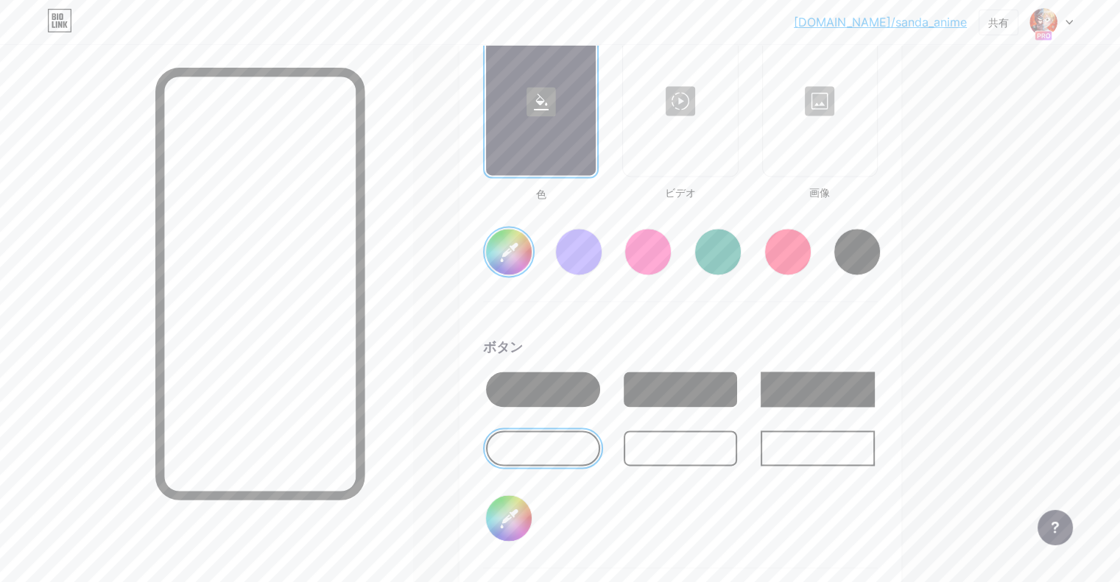
type input "#c60633"
type input "#fbe9e9"
type input "#c60633"
type input "#fdeded"
type input "#c60633"
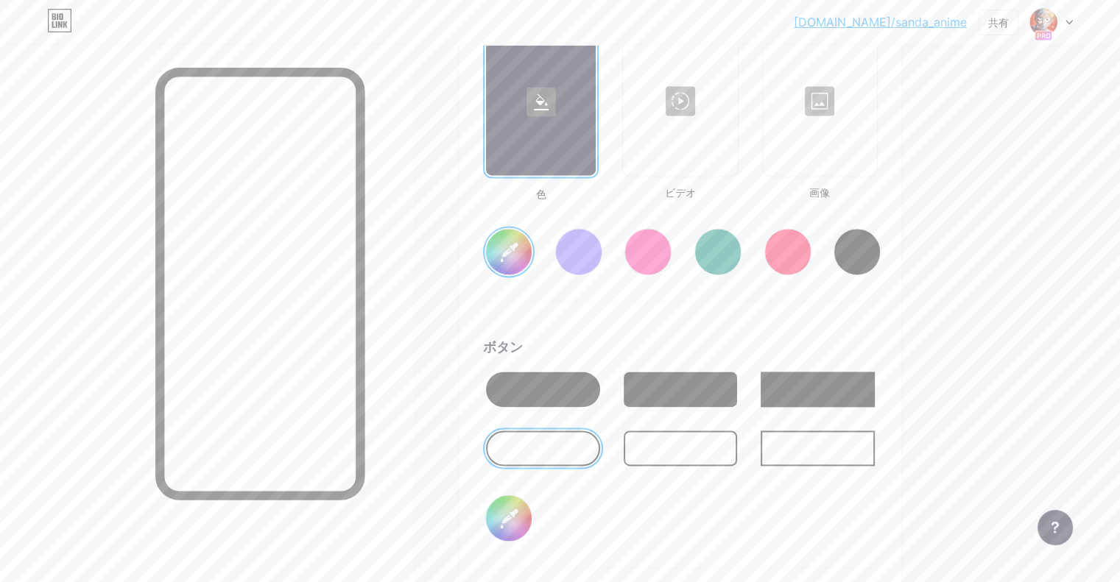
type input "#fff0f0"
type input "#c60633"
type input "#fef1f1"
type input "#c60633"
type input "#fef6f6"
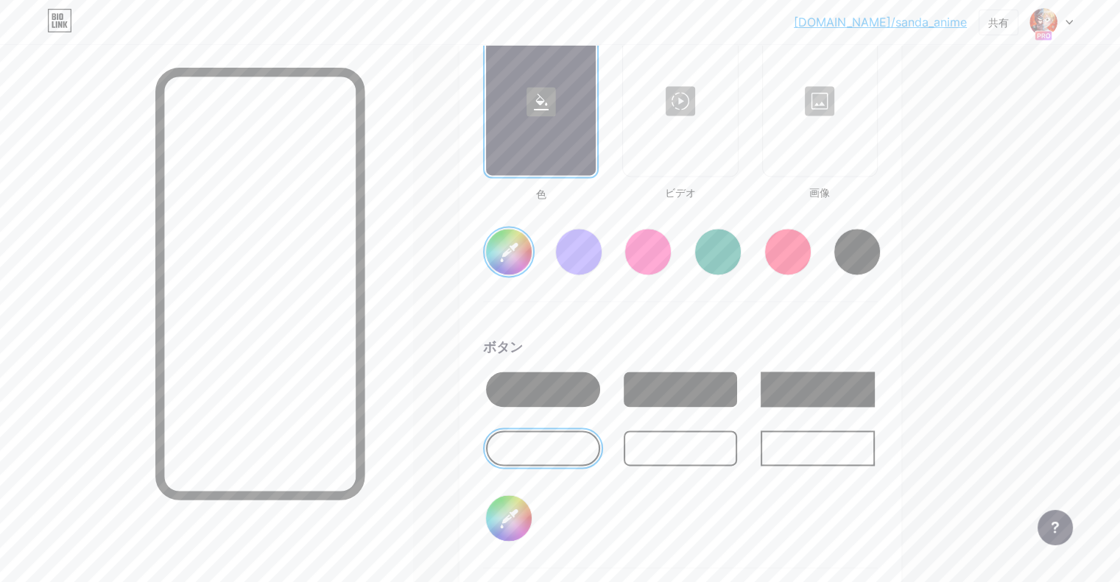
type input "#c60633"
type input "#fff5f5"
type input "#c60633"
type input "#fffafa"
type input "#c60633"
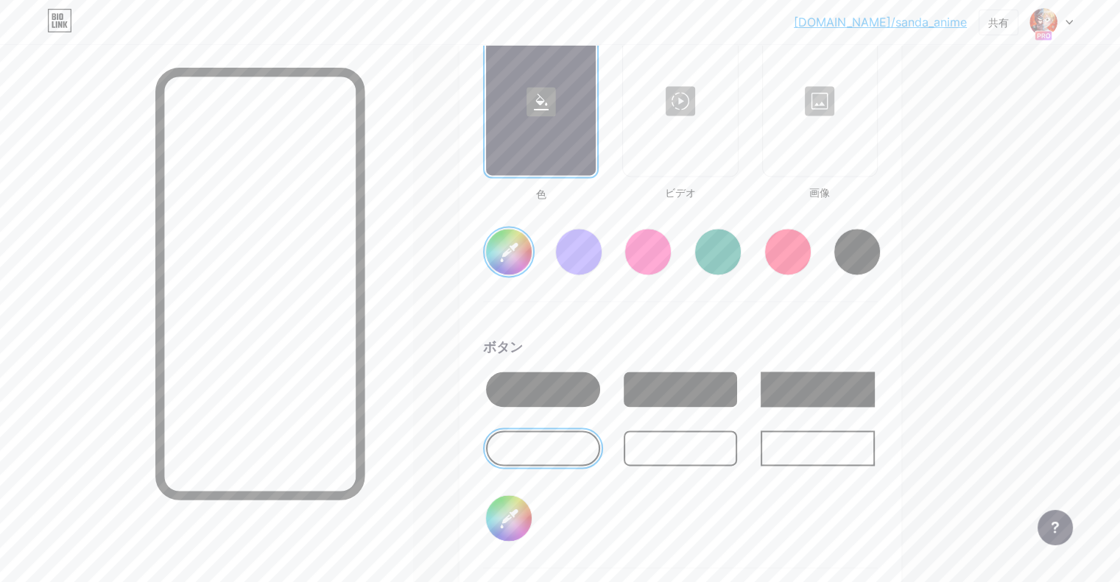
type input "#fefbfb"
type input "#c60633"
type input "#ffffff"
type input "#c60633"
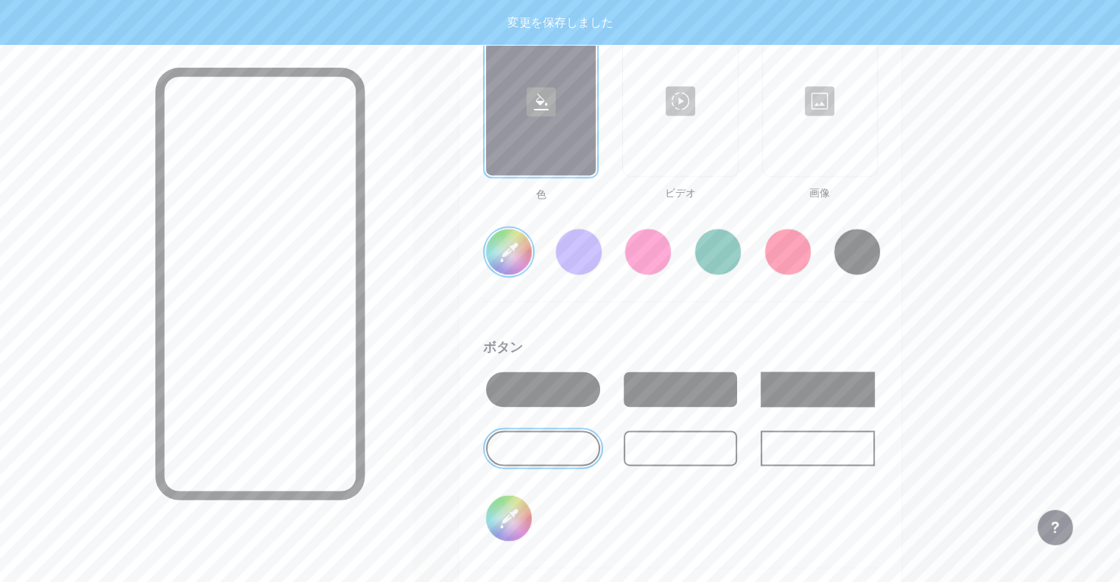
type input "#ffffff"
click at [689, 512] on div "ボタン #ffffff" at bounding box center [680, 452] width 395 height 231
type input "#c60633"
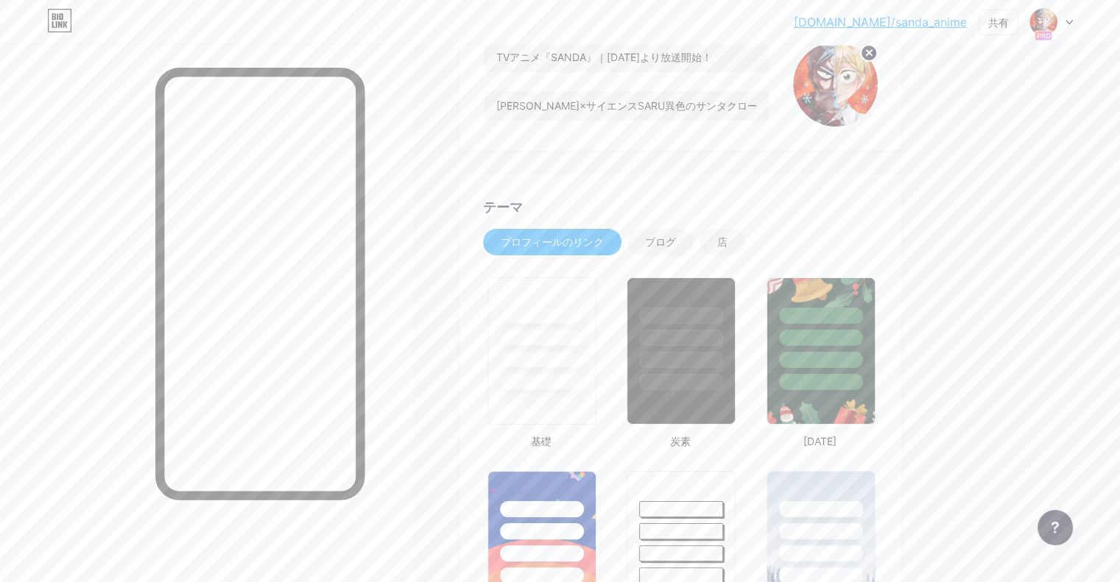
scroll to position [0, 0]
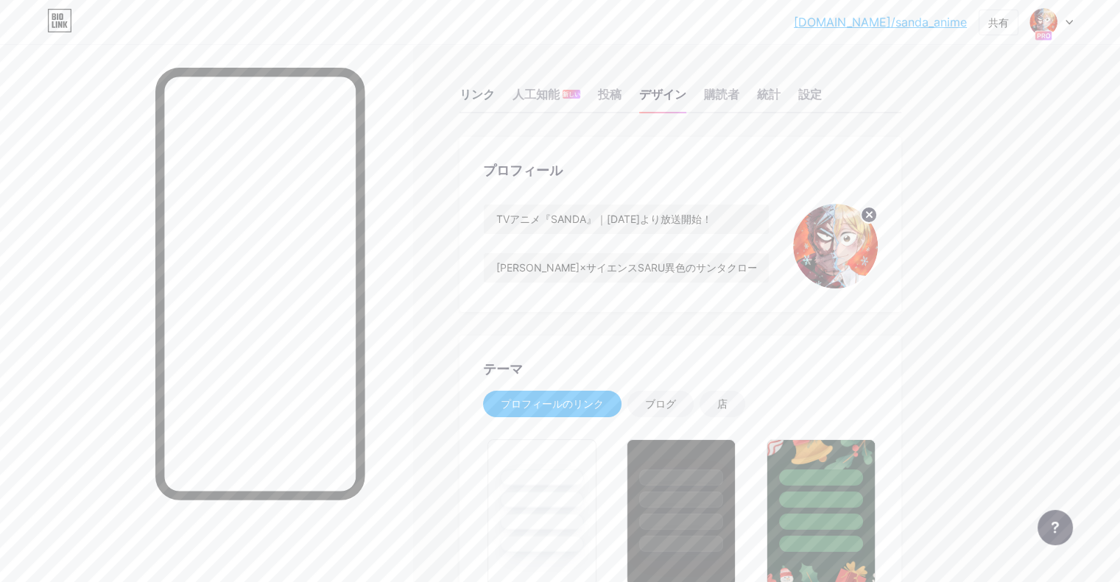
click at [495, 96] on font "リンク" at bounding box center [476, 94] width 35 height 15
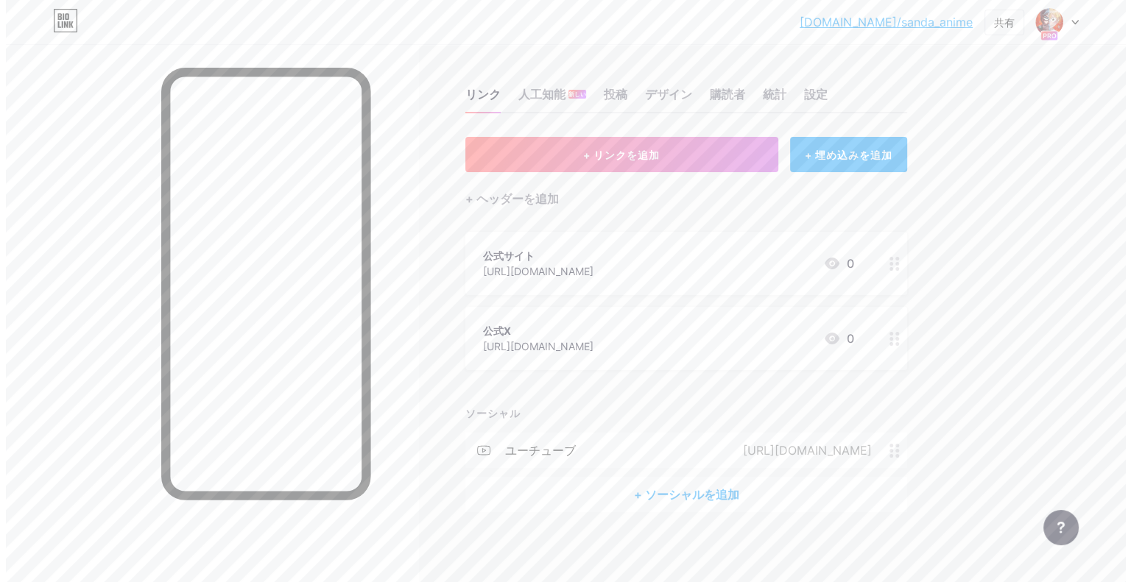
scroll to position [2, 0]
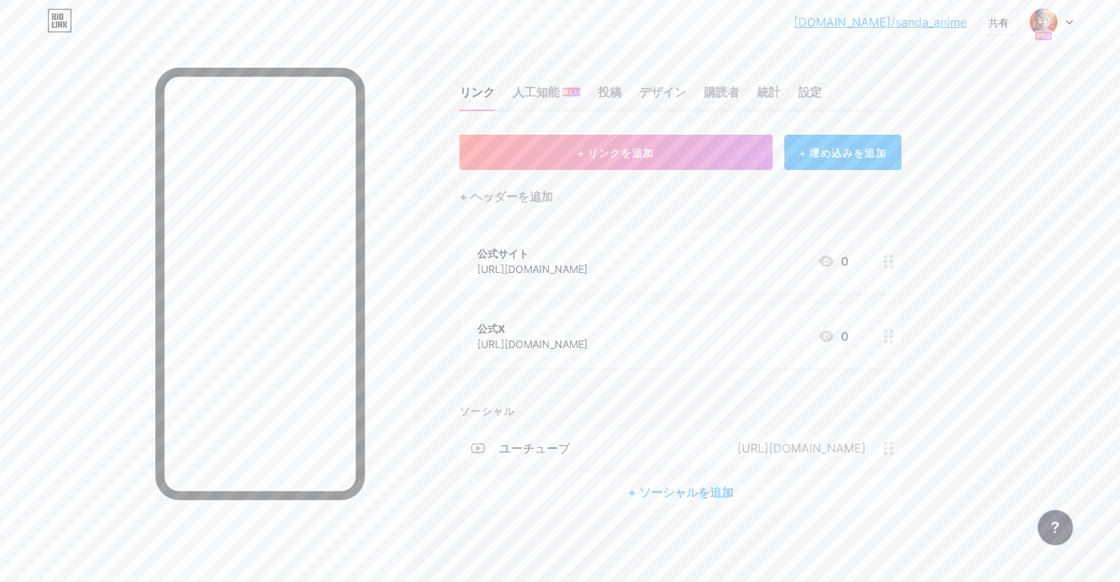
click at [803, 482] on div "+ ソーシャルを追加" at bounding box center [680, 492] width 442 height 35
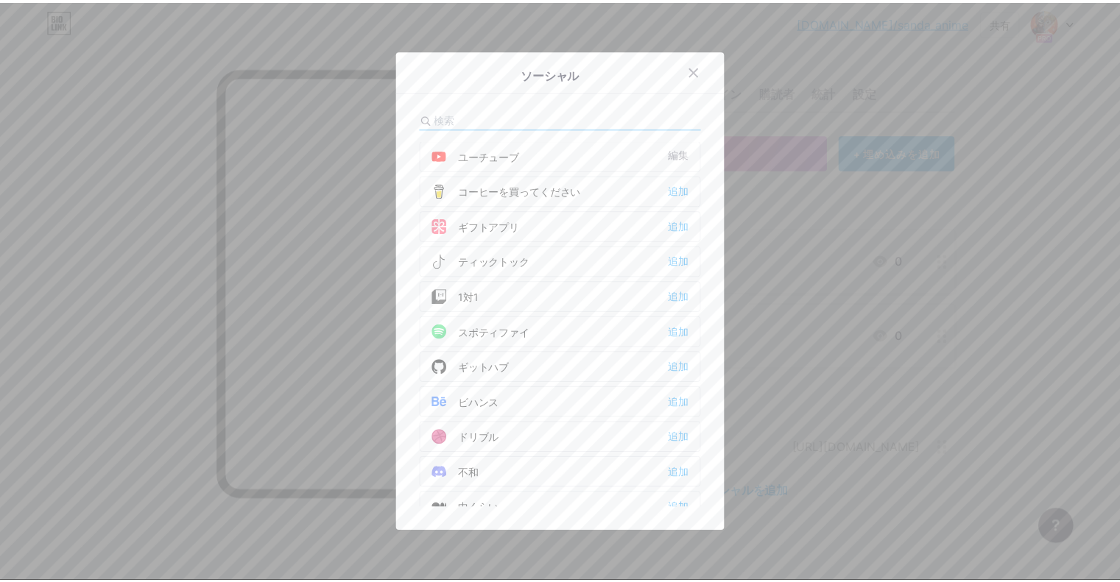
scroll to position [0, 0]
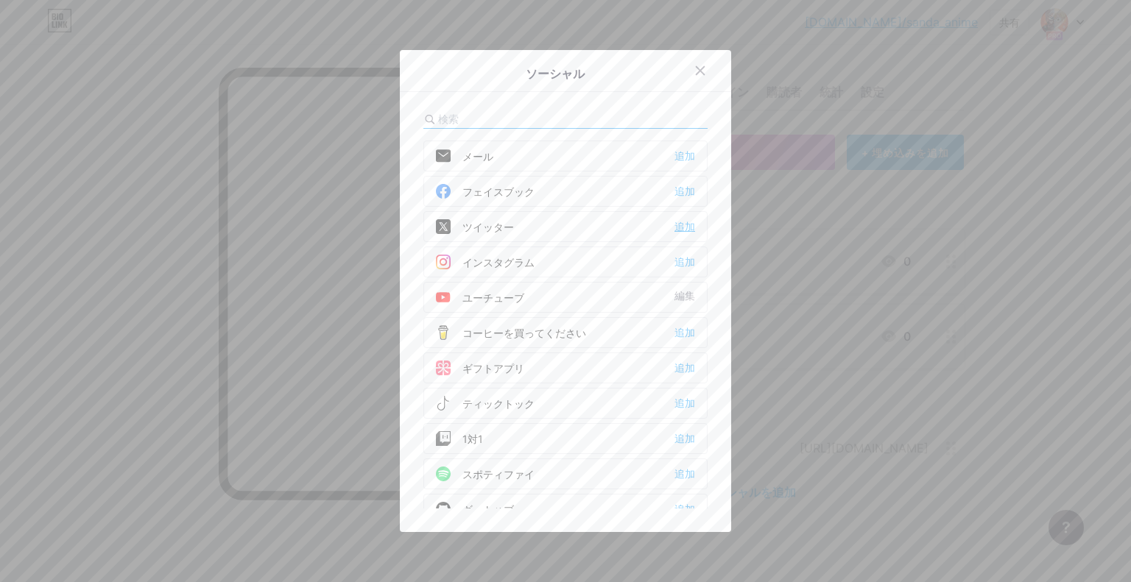
click at [681, 231] on font "追加" at bounding box center [684, 227] width 21 height 12
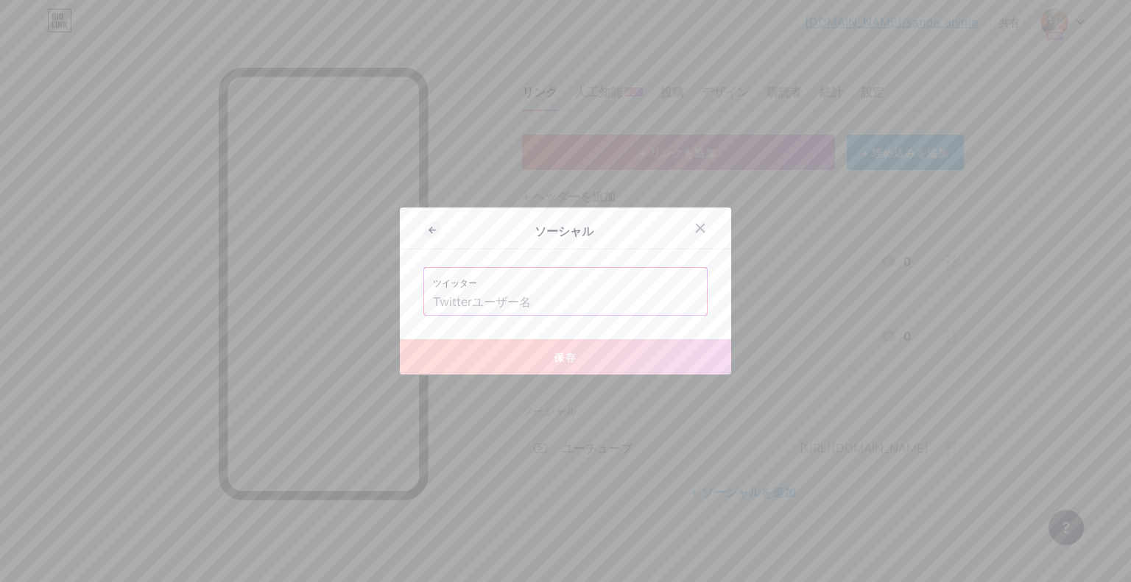
click at [517, 309] on input "text" at bounding box center [565, 302] width 265 height 25
paste input "[URL][DOMAIN_NAME]"
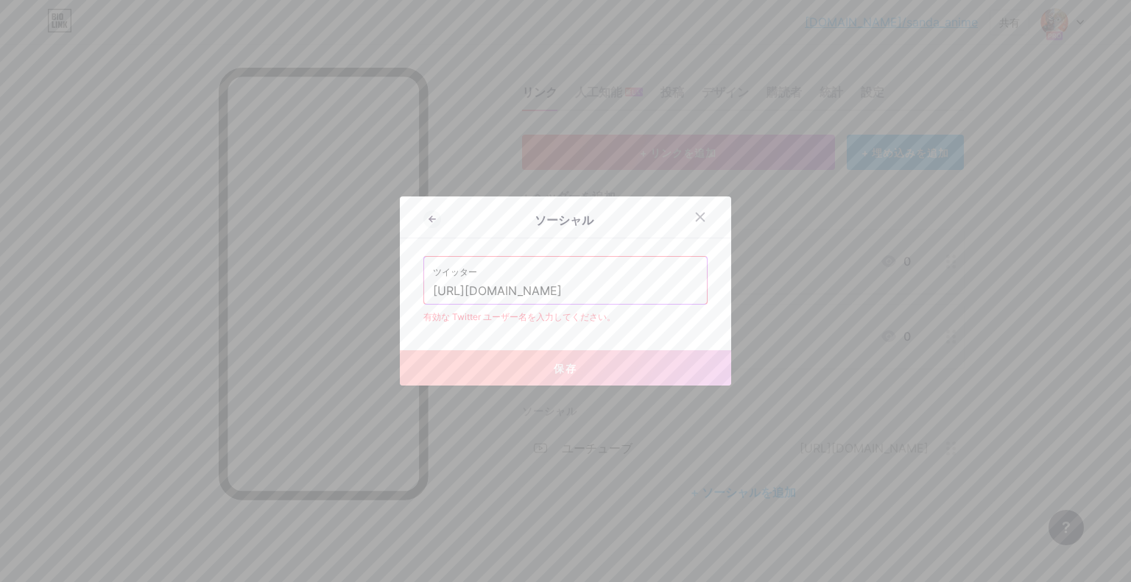
drag, startPoint x: 512, startPoint y: 289, endPoint x: 341, endPoint y: 289, distance: 171.6
click at [341, 289] on div "ソーシャル ツイッター [URL][DOMAIN_NAME] 有効な Twitter ユーザー名を入力してください。 保存" at bounding box center [565, 291] width 1131 height 582
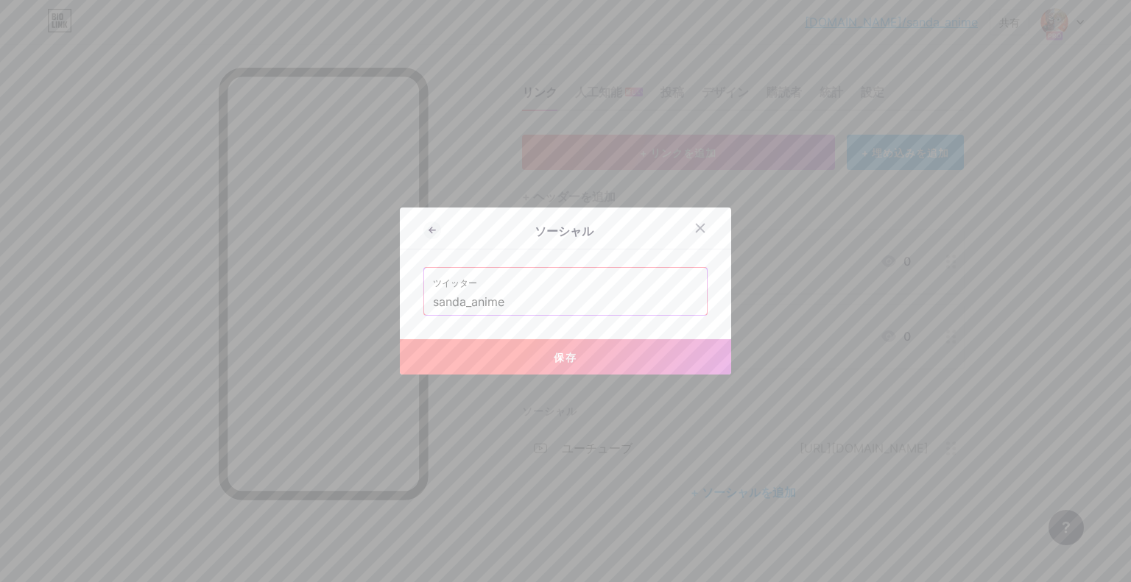
click at [526, 360] on button "保存" at bounding box center [565, 356] width 331 height 35
type input "[URL][DOMAIN_NAME]"
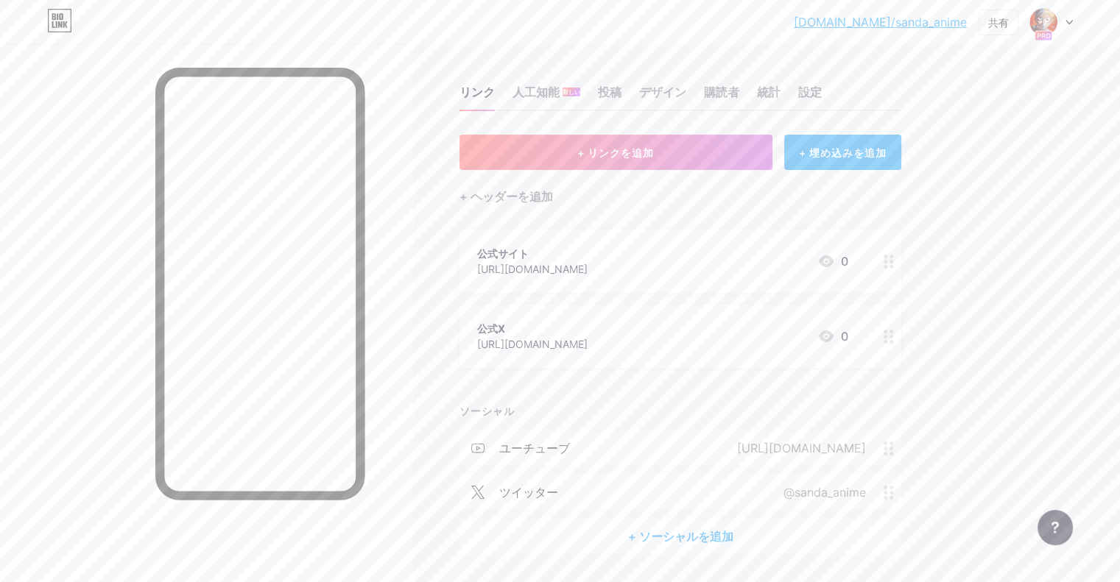
click at [894, 340] on icon at bounding box center [889, 337] width 10 height 14
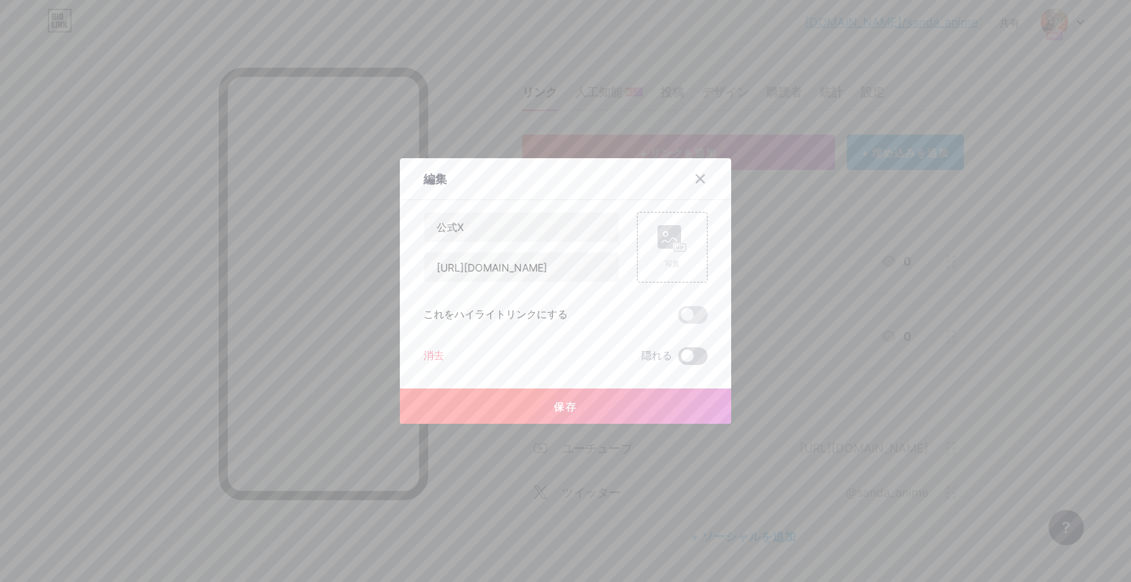
click at [701, 351] on span at bounding box center [692, 357] width 29 height 18
click at [678, 360] on input "checkbox" at bounding box center [678, 360] width 0 height 0
click at [567, 401] on font "保存" at bounding box center [566, 407] width 24 height 13
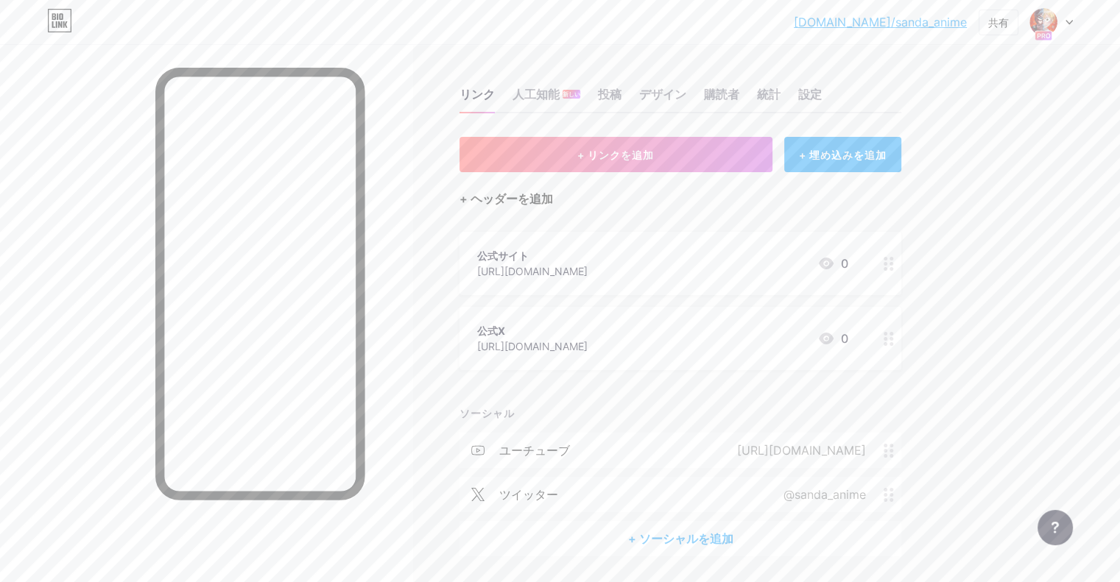
click at [543, 200] on font "+ ヘッダーを追加" at bounding box center [506, 198] width 94 height 15
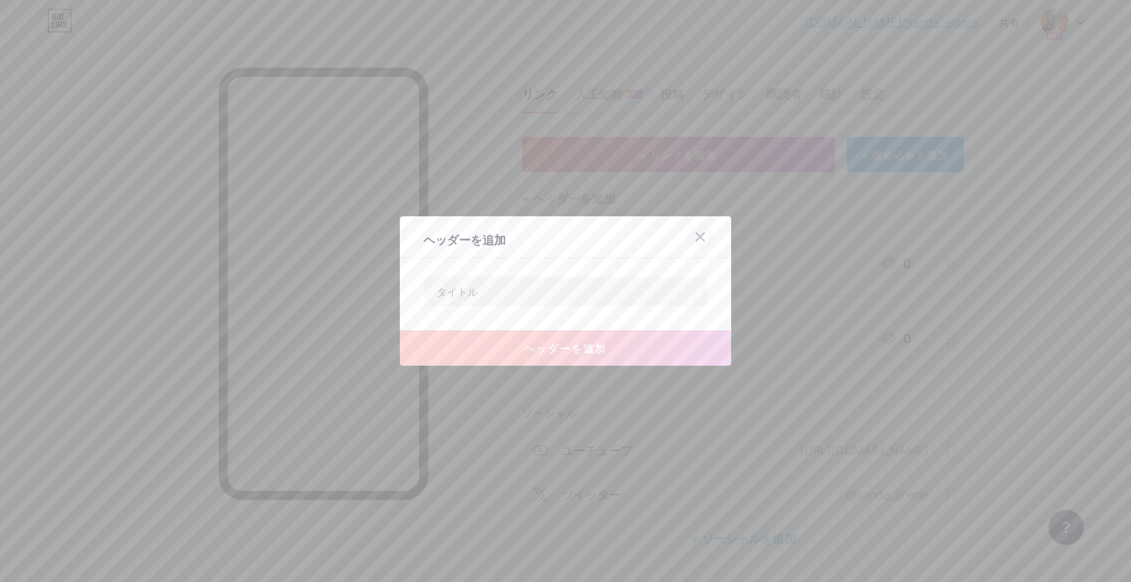
click at [702, 242] on icon at bounding box center [700, 237] width 12 height 12
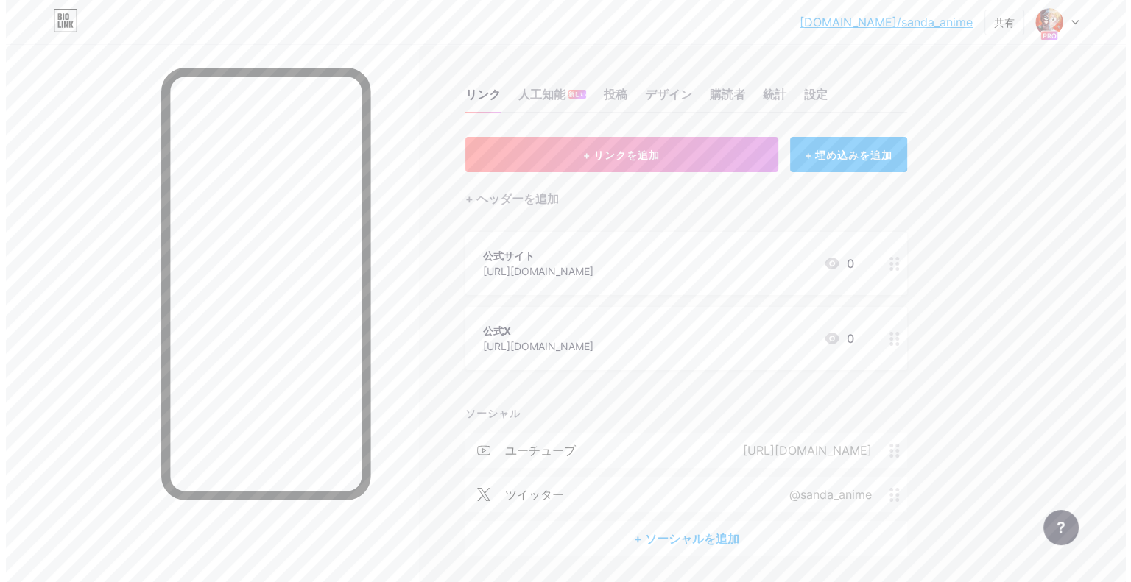
scroll to position [46, 0]
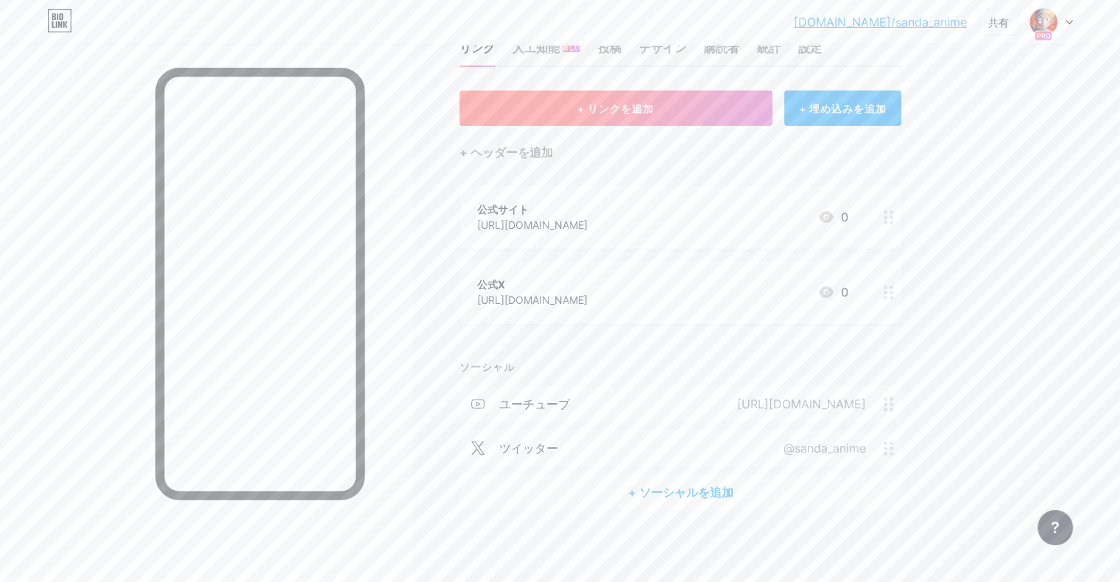
click at [722, 114] on button "+ リンクを追加" at bounding box center [615, 108] width 313 height 35
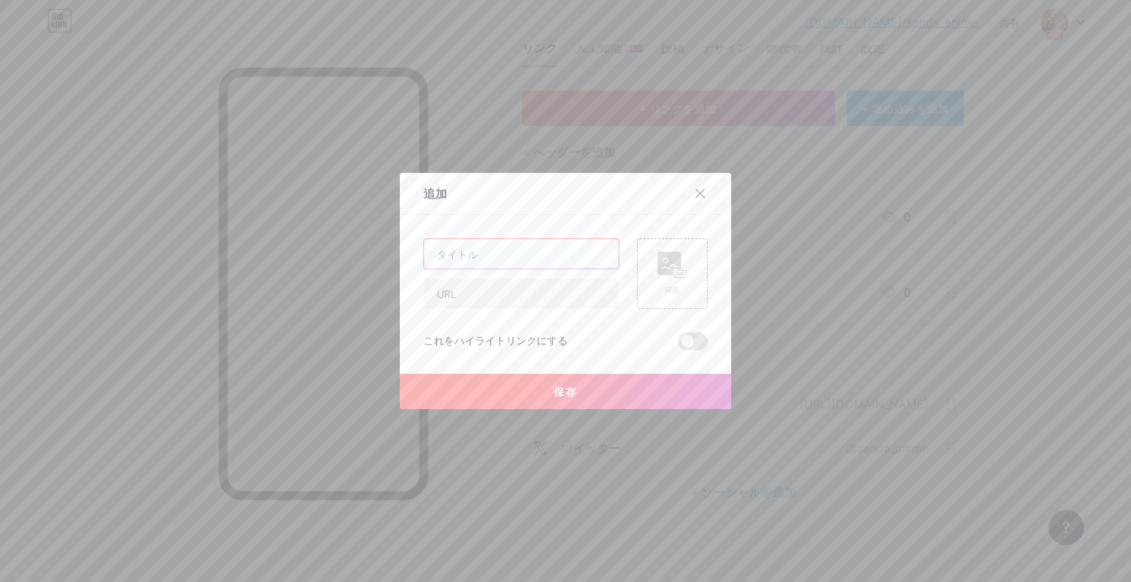
click at [540, 251] on input "text" at bounding box center [521, 253] width 194 height 29
type input "P"
type input "アニメPV（YouTube）"
paste input "[URL][DOMAIN_NAME]"
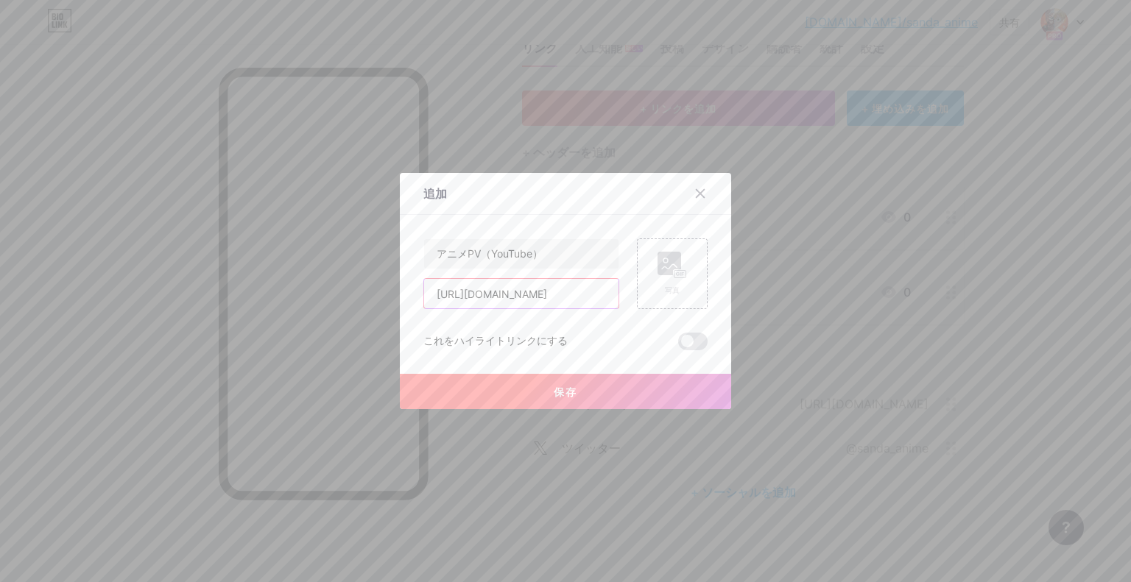
type input "[URL][DOMAIN_NAME]"
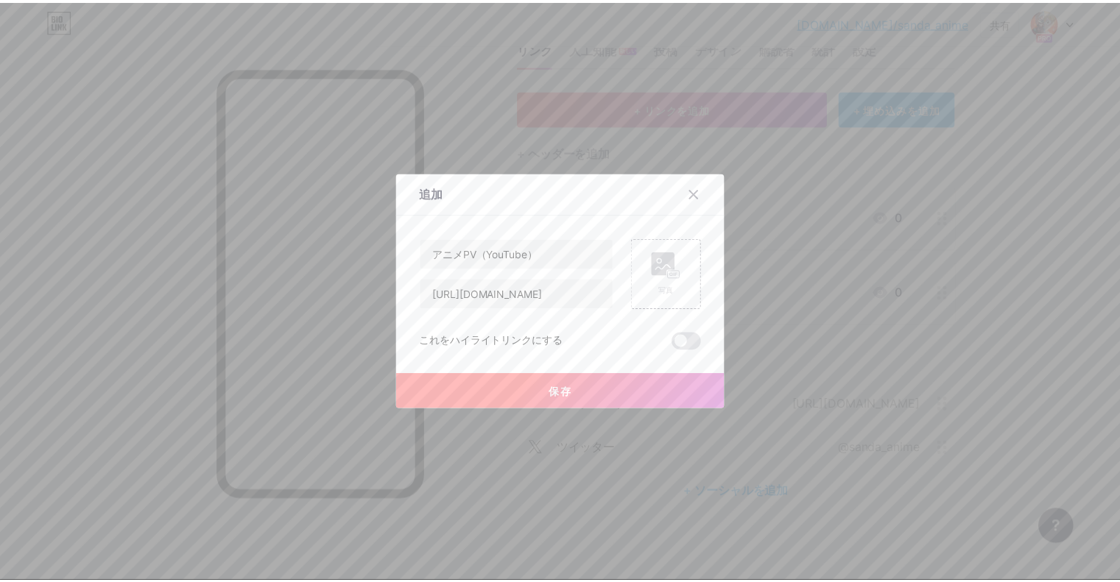
scroll to position [0, 0]
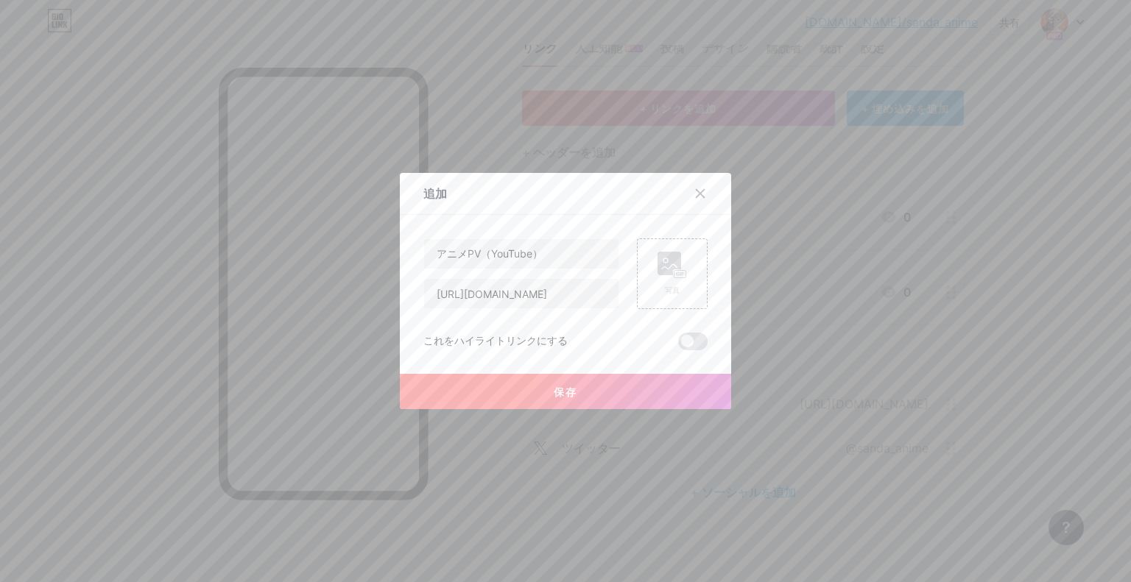
click at [568, 390] on font "保存" at bounding box center [566, 392] width 24 height 13
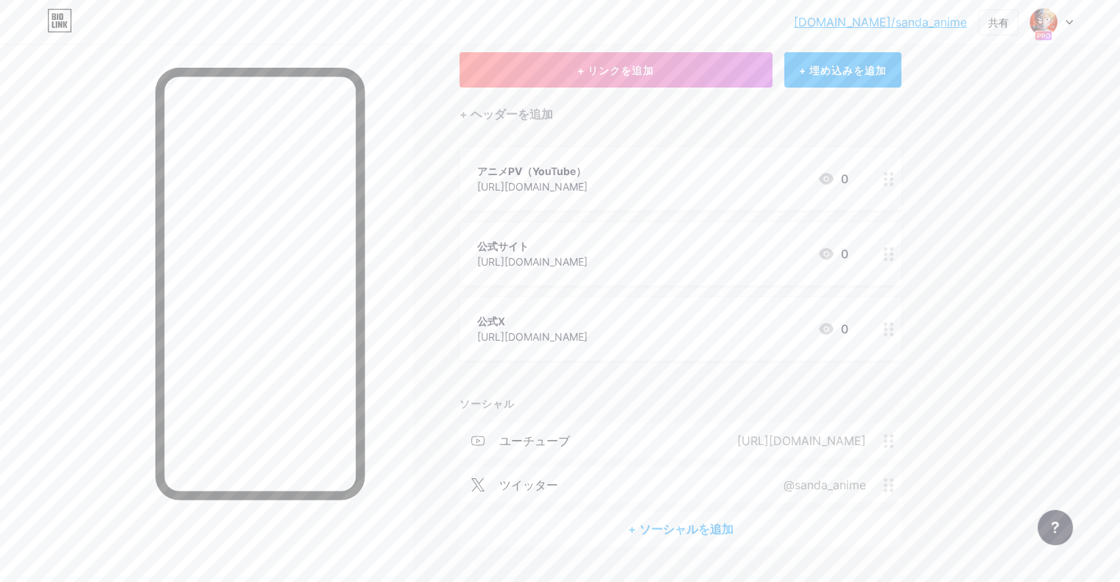
scroll to position [85, 0]
click at [893, 328] on circle at bounding box center [891, 329] width 4 height 4
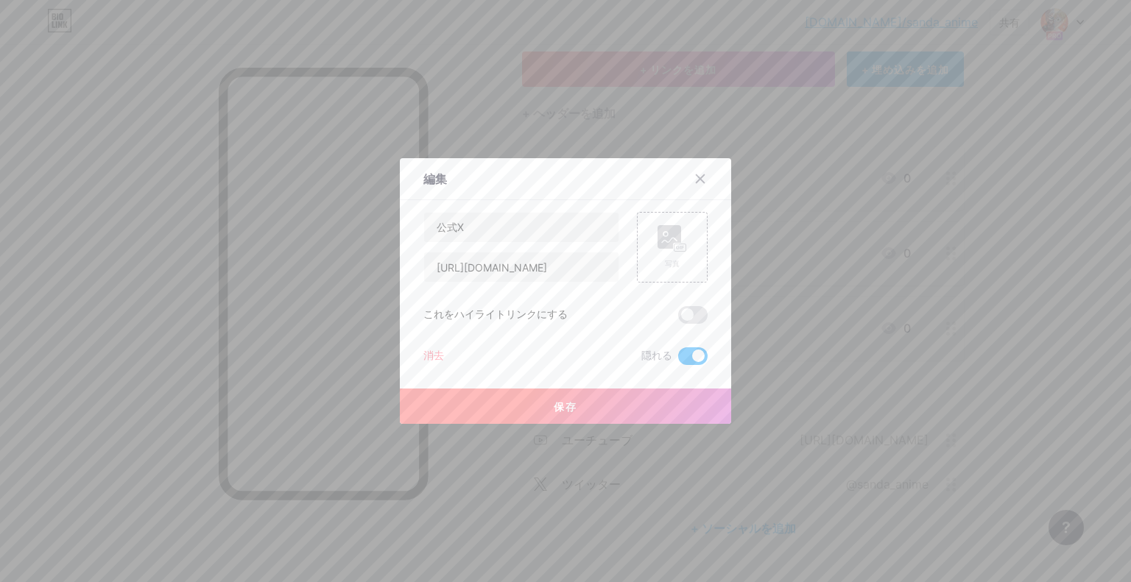
click at [1007, 320] on div at bounding box center [565, 291] width 1131 height 582
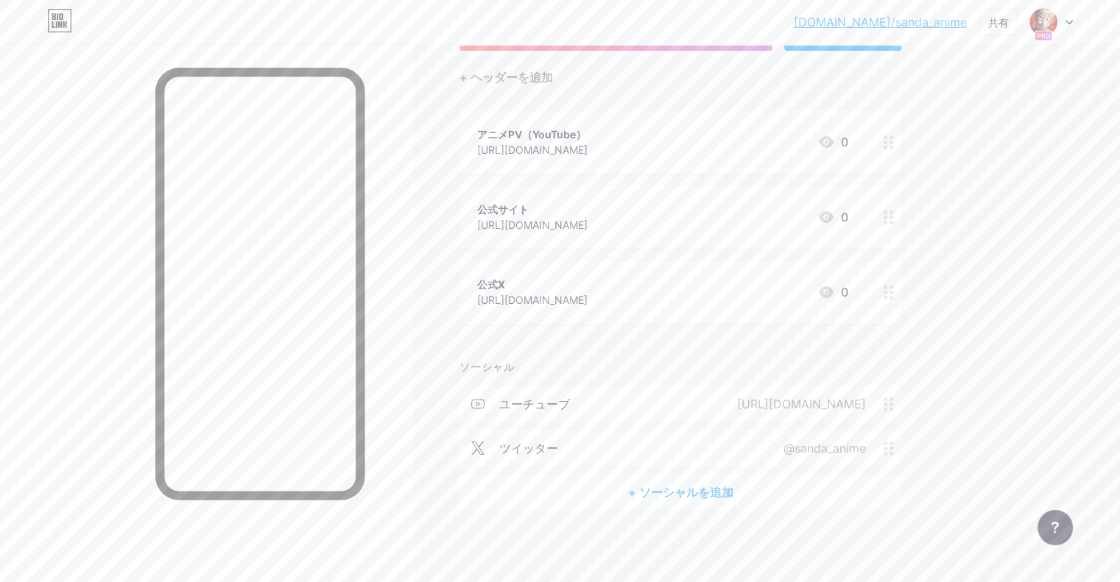
scroll to position [0, 0]
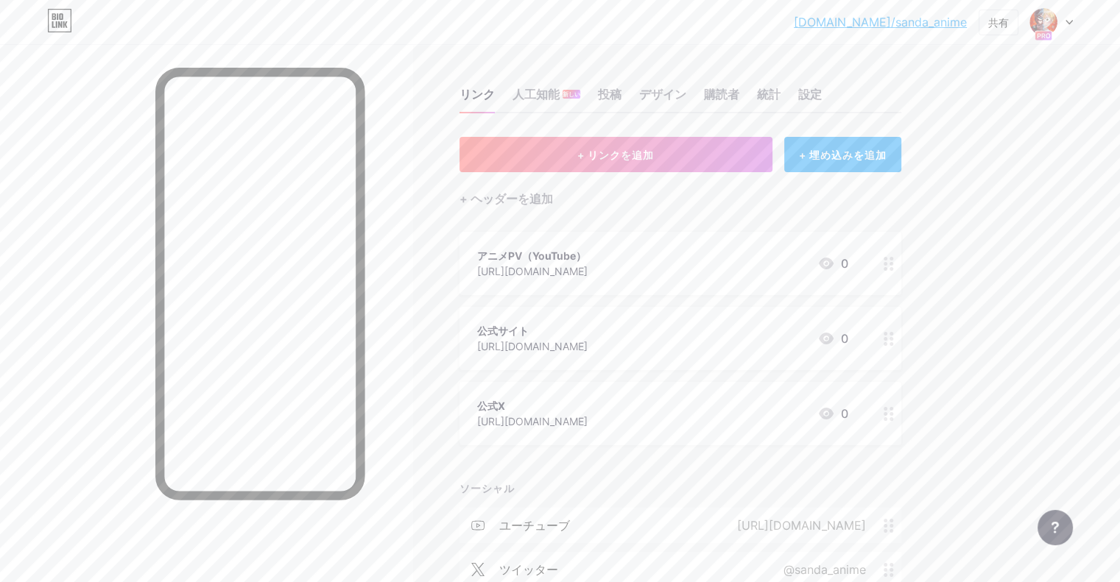
click at [925, 29] on link "[DOMAIN_NAME]/sanda_anime" at bounding box center [880, 22] width 173 height 18
click at [686, 91] on font "デザイン" at bounding box center [662, 94] width 47 height 15
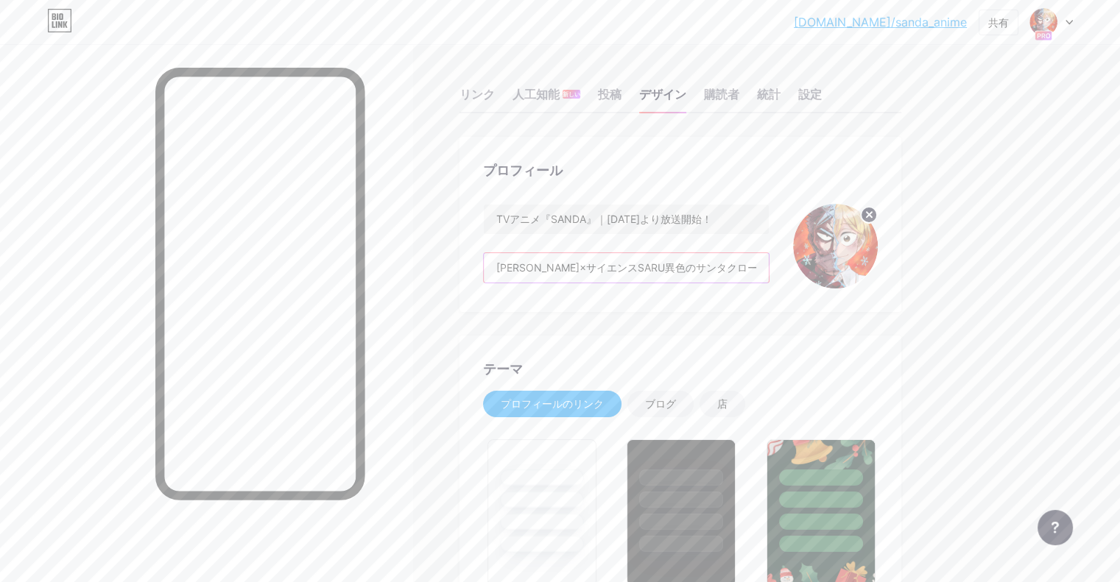
type input "#c60633"
type input "#000000"
type input "#ffffff"
click at [673, 264] on input "[PERSON_NAME]×サイエンスSARU異色のサンタクロースヒーローアクション！[DATE]から、MBS・TBS・BS-TBS”アニメイズム”枠にて放送…" at bounding box center [626, 267] width 285 height 29
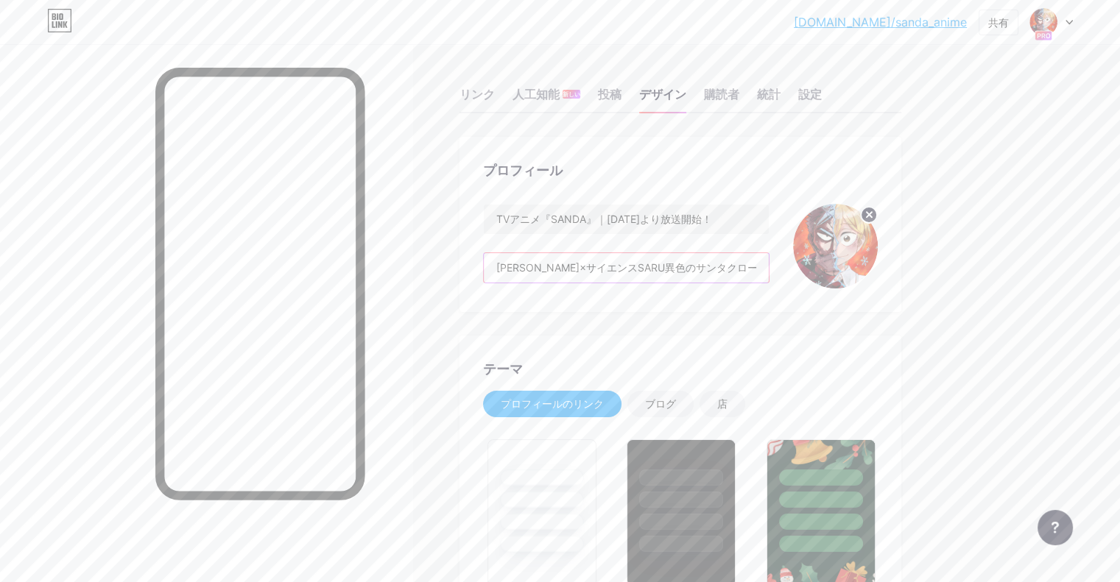
drag, startPoint x: 673, startPoint y: 264, endPoint x: 760, endPoint y: 277, distance: 87.8
click at [760, 277] on input "[PERSON_NAME]×サイエンスSARU異色のサンタクロースヒーローアクション！[DATE]から、MBS・TBS・BS-TBS”アニメイズム”枠にて放送…" at bounding box center [626, 267] width 285 height 29
click at [761, 277] on input "[PERSON_NAME]×サイエンスSARU異色のサンタクロースヒーローアクション！[DATE]から、MBS・TBS・BS-TBS”アニメイズム”枠にて放送…" at bounding box center [626, 267] width 285 height 29
click at [741, 278] on input "[PERSON_NAME]×サイエンスSARU異色のサンタクロースヒーローアクション！[DATE]から、MBS・TBS・BS-TBS”アニメイズム”枠にて放送…" at bounding box center [626, 267] width 285 height 29
drag, startPoint x: 725, startPoint y: 282, endPoint x: 776, endPoint y: 273, distance: 52.3
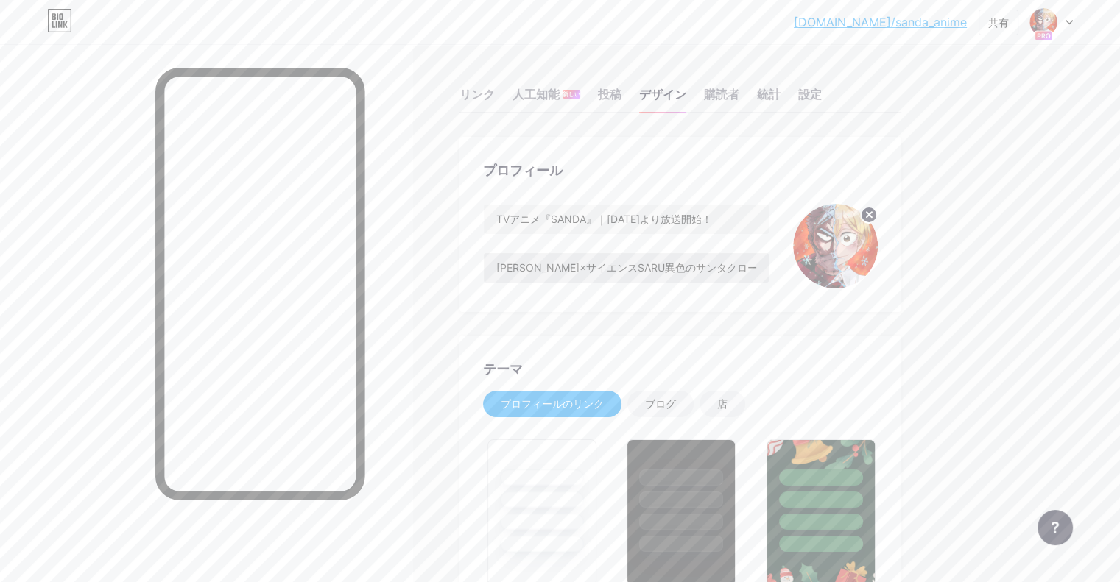
click at [769, 273] on div "TVアニメ『SANDA』｜[DATE]より放送開始！ [PERSON_NAME]×サイエンスSARU異色のサンタクロースヒーローアクション！[DATE]から、…" at bounding box center [626, 246] width 286 height 85
drag, startPoint x: 773, startPoint y: 267, endPoint x: 766, endPoint y: 253, distance: 15.5
click at [766, 253] on input "[PERSON_NAME]×サイエンスSARU異色のサンタクロースヒーローアクション！[DATE]から、MBS・TBS・BS-TBS”アニメイズム”枠にて放送…" at bounding box center [626, 267] width 285 height 29
click at [631, 269] on input "[PERSON_NAME]×サイエンスSARU異色のサンタクロースヒーローアクション！[DATE]から、MBS・TBS・BS-TBS”アニメイズム”枠にて放送…" at bounding box center [626, 267] width 285 height 29
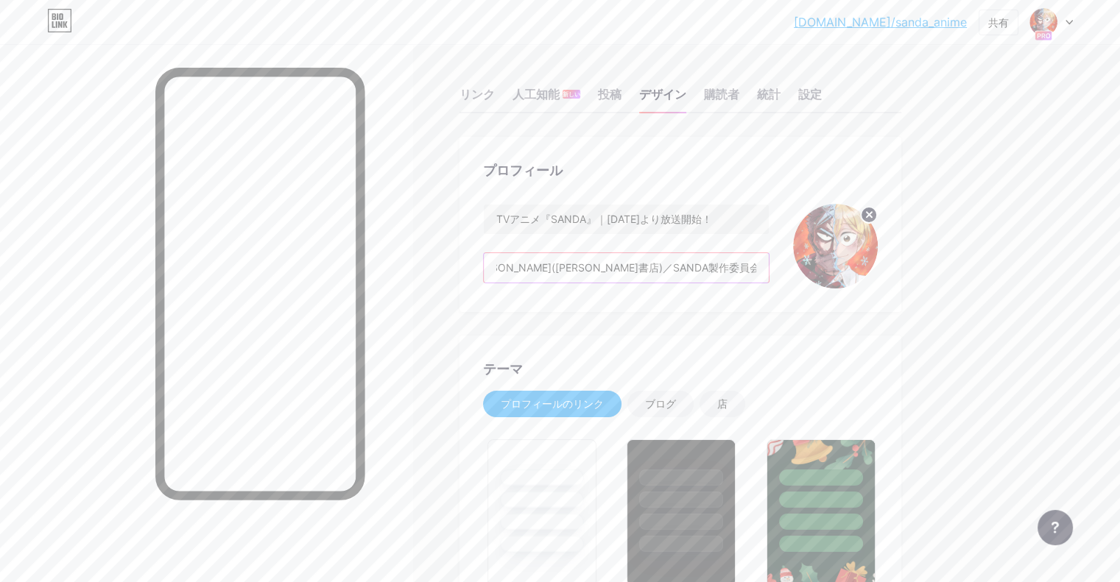
scroll to position [0, 219]
click at [669, 270] on input "[PERSON_NAME]×サイエンスSARU異色のサンタクロースヒーローアクション！[DATE]から、MBS・TBS・BS-TBS”アニメイズム”枠にて放送…" at bounding box center [626, 267] width 285 height 29
drag, startPoint x: 705, startPoint y: 259, endPoint x: 831, endPoint y: 276, distance: 127.0
click at [769, 276] on input "[PERSON_NAME]×サイエンスSARU異色のサンタクロースヒーローアクション！[DATE]から、MBS・TBS・BS-TBS”アニメイズム”枠にて放送…" at bounding box center [626, 267] width 285 height 29
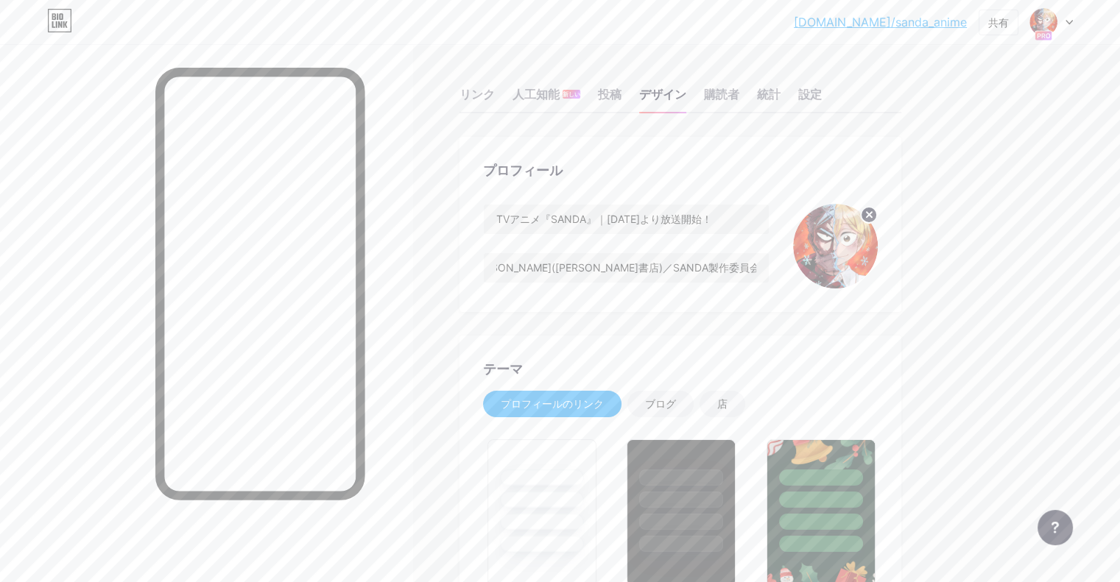
scroll to position [0, 0]
click at [495, 94] on font "リンク" at bounding box center [476, 94] width 35 height 15
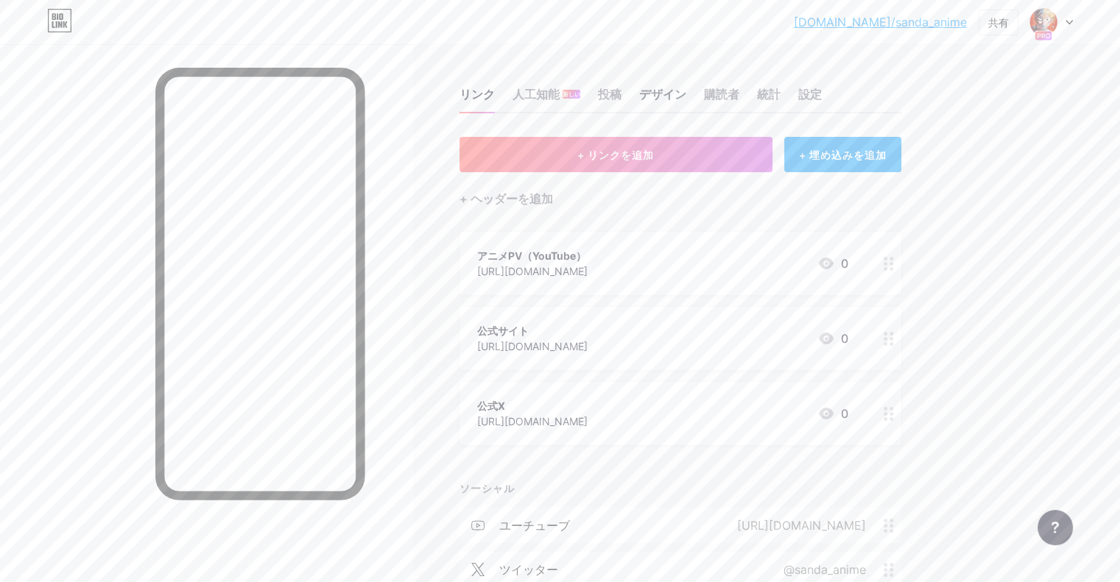
click at [686, 91] on font "デザイン" at bounding box center [662, 94] width 47 height 15
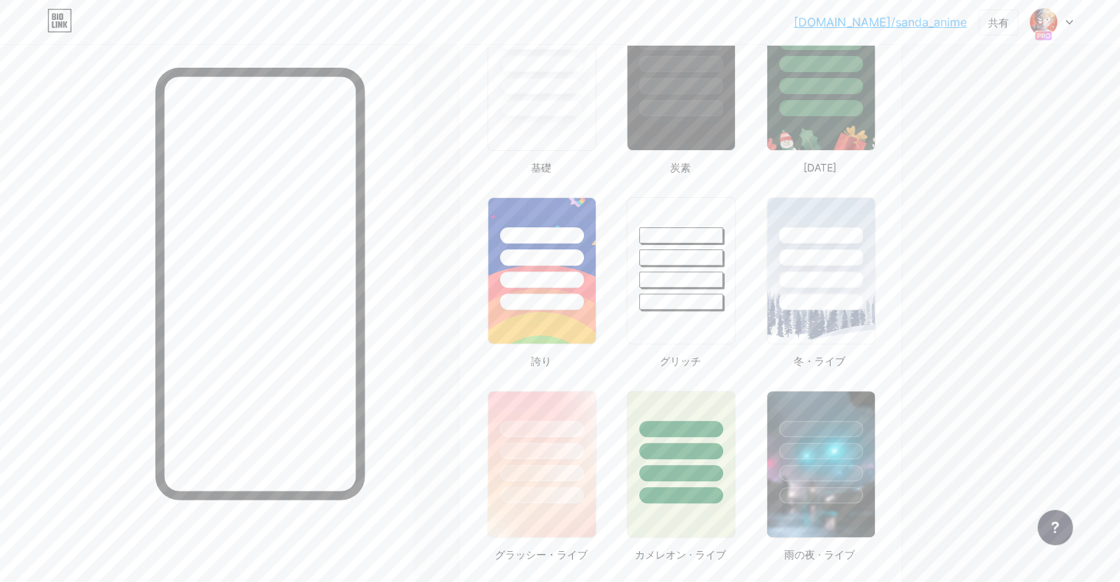
type input "#c60633"
type input "#000000"
type input "#ffffff"
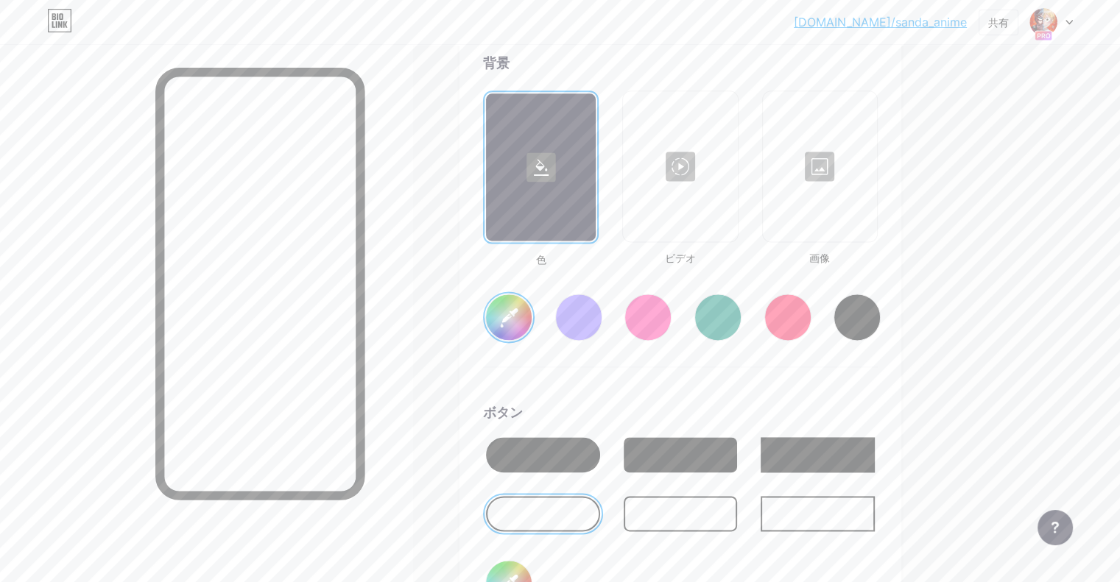
scroll to position [1985, 0]
click at [532, 318] on input "#c60633" at bounding box center [509, 317] width 46 height 46
type input "#ca0735"
type input "#000000"
type input "#ffffff"
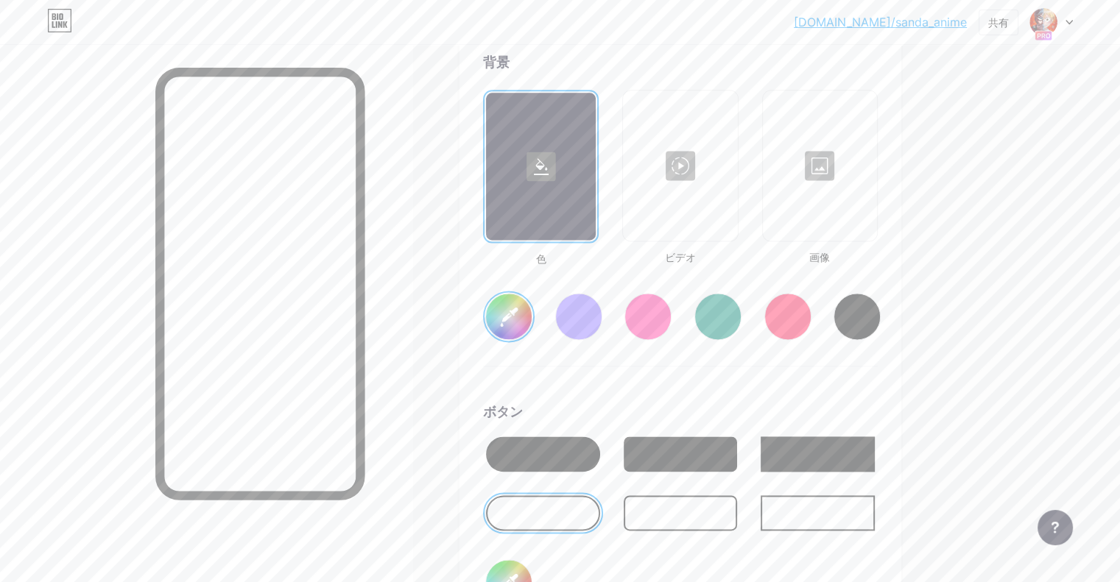
type input "#c50733"
type input "#000000"
type input "#ffffff"
type input "#c00732"
type input "#000000"
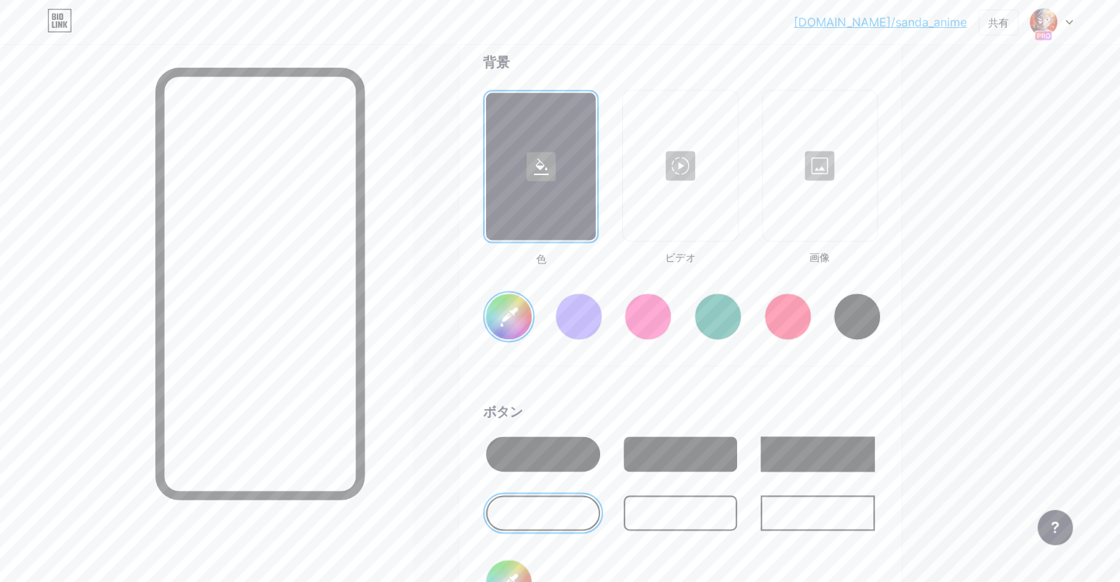
type input "#ffffff"
type input "#c00732"
type input "#000000"
type input "#ffffff"
type input "#c00732"
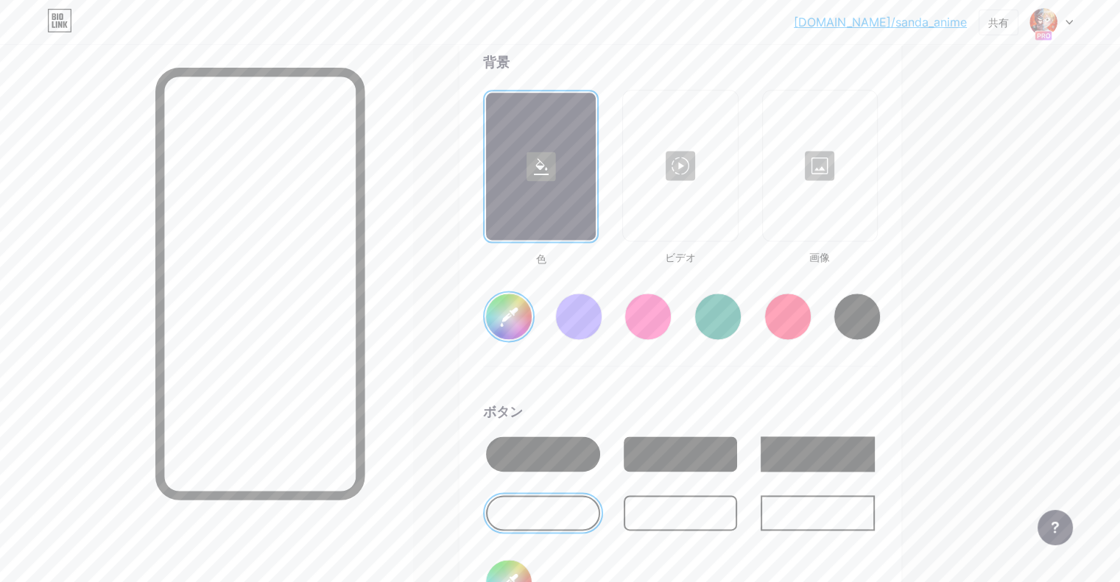
type input "#000000"
type input "#ffffff"
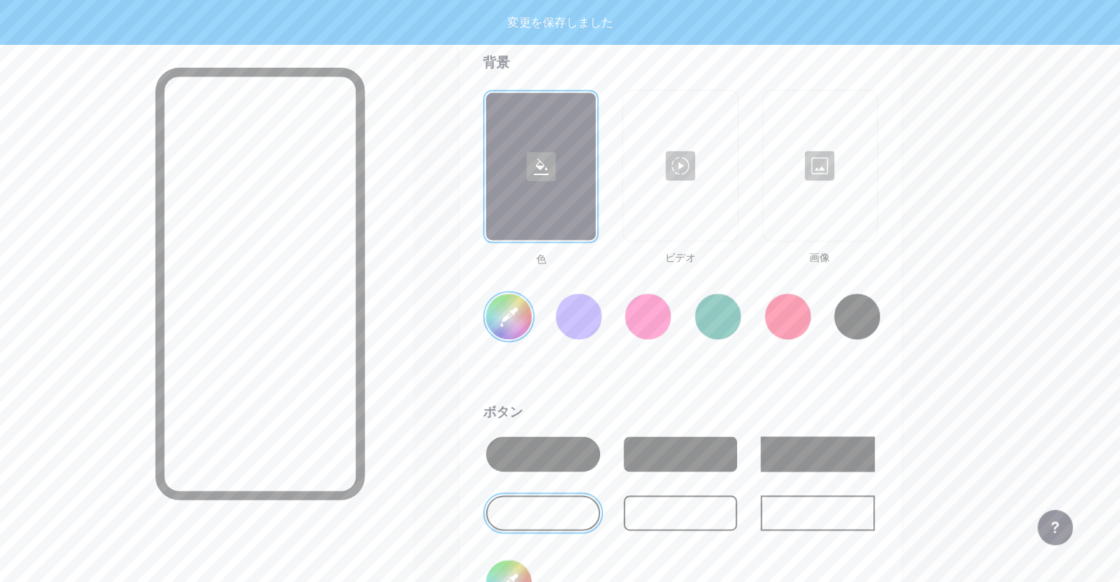
type input "#c10632"
type input "#000000"
type input "#ffffff"
type input "#c20531"
type input "#000000"
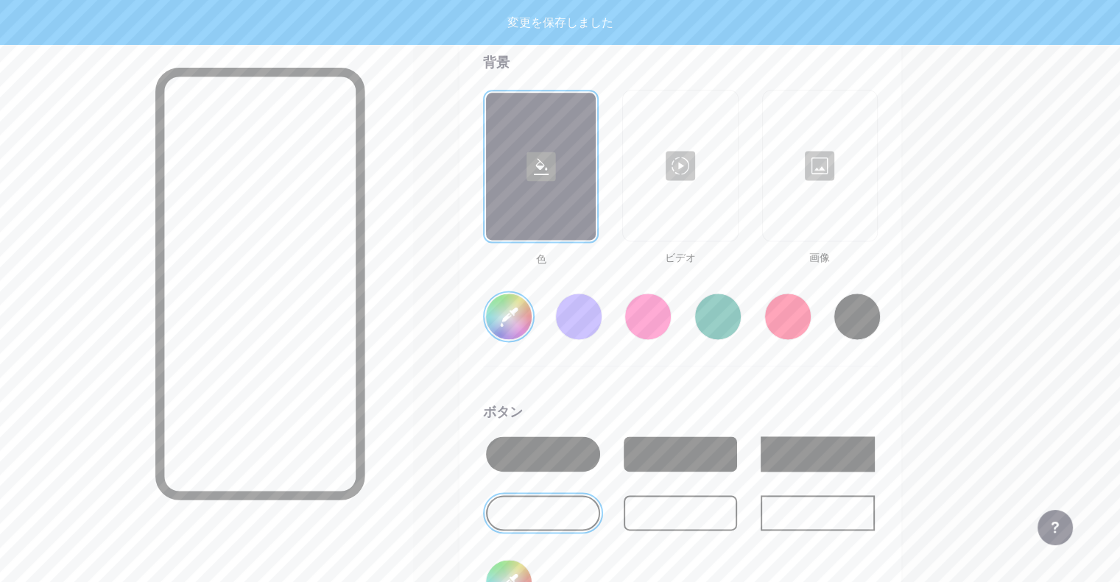
type input "#ffffff"
type input "#be042f"
type input "#000000"
type input "#ffffff"
type input "#c30431"
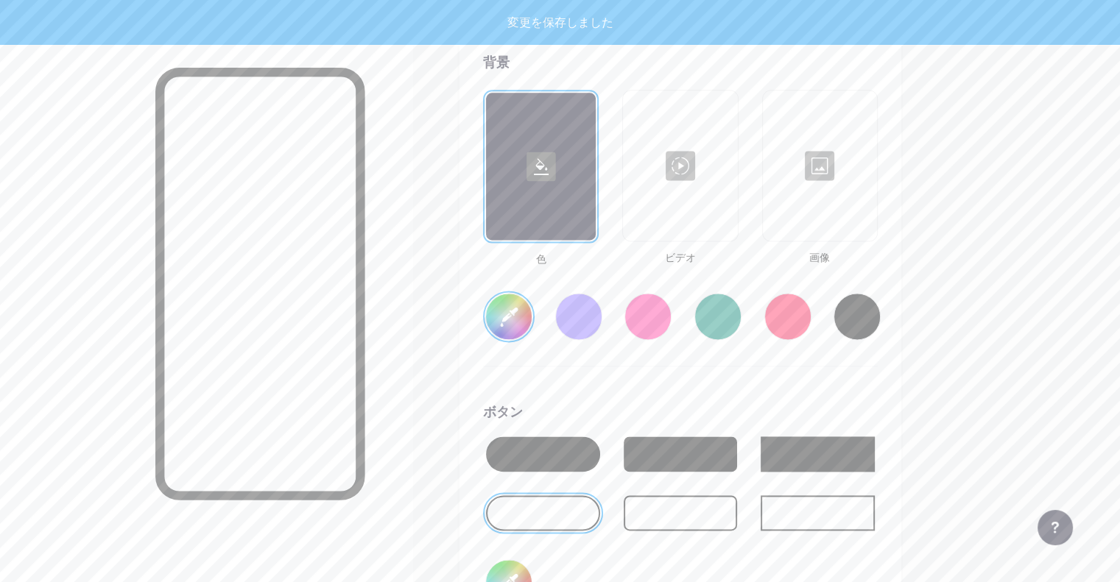
type input "#000000"
type input "#ffffff"
type input "#be042f"
type input "#000000"
type input "#ffffff"
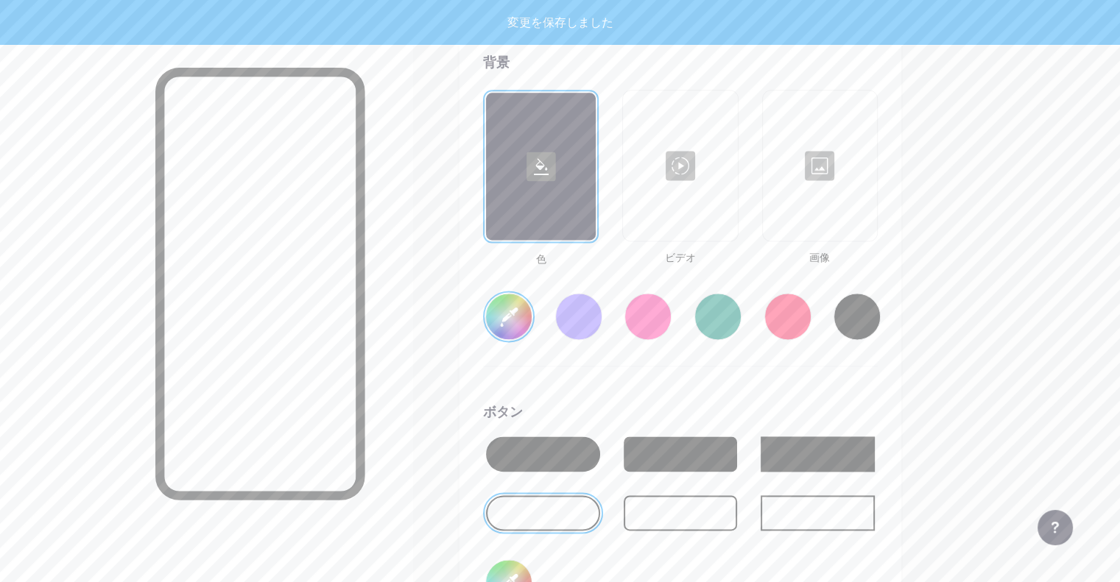
type input "#ba032e"
type input "#000000"
type input "#ffffff"
type input "#bb022d"
type input "#000000"
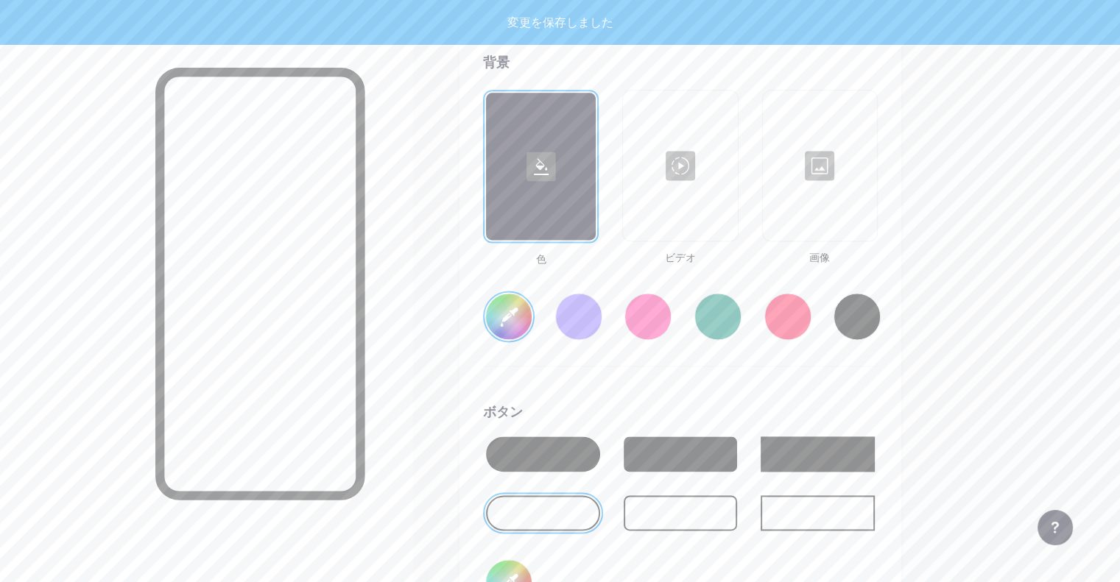
type input "#ffffff"
type input "#000000"
type input "#ffffff"
type input "#bb022d"
type input "#000000"
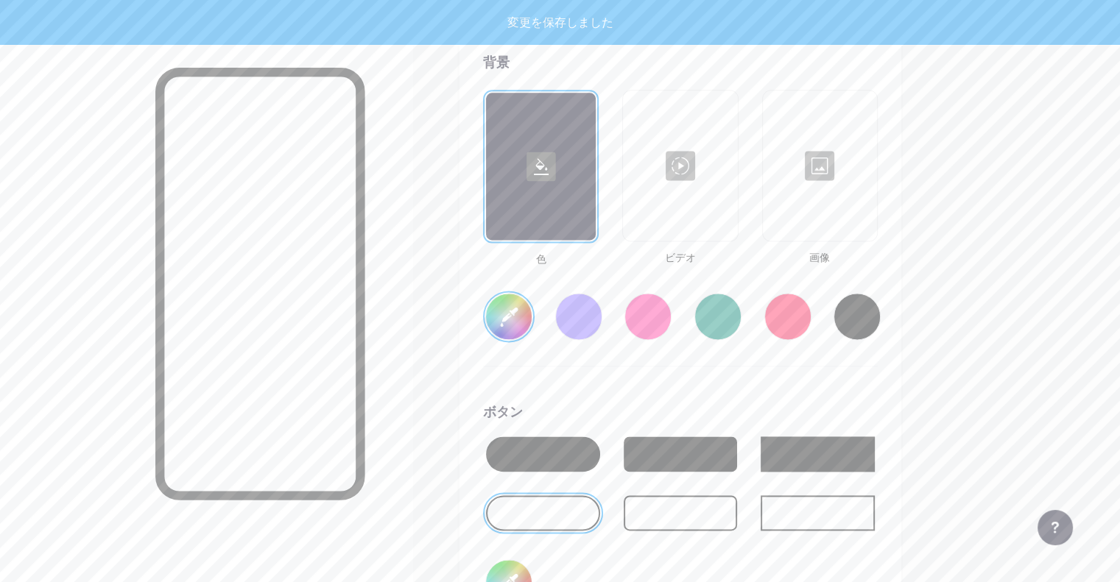
type input "#ffffff"
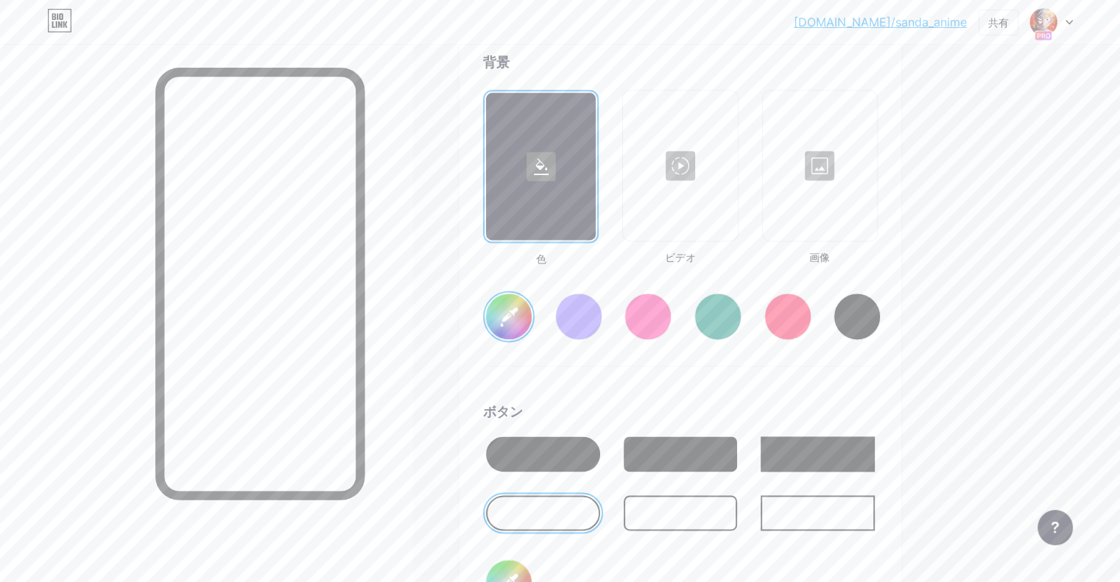
type input "#b6022c"
type input "#000000"
type input "#ffffff"
type input "#b5032c"
type input "#000000"
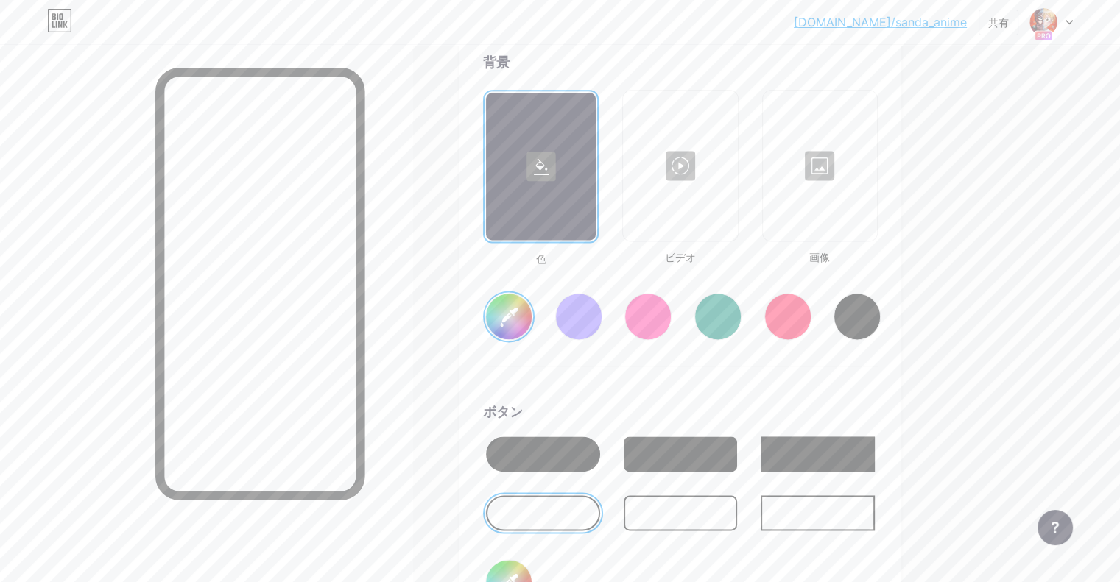
type input "#ffffff"
type input "#b4042d"
type input "#000000"
type input "#ffffff"
type input "#b3052d"
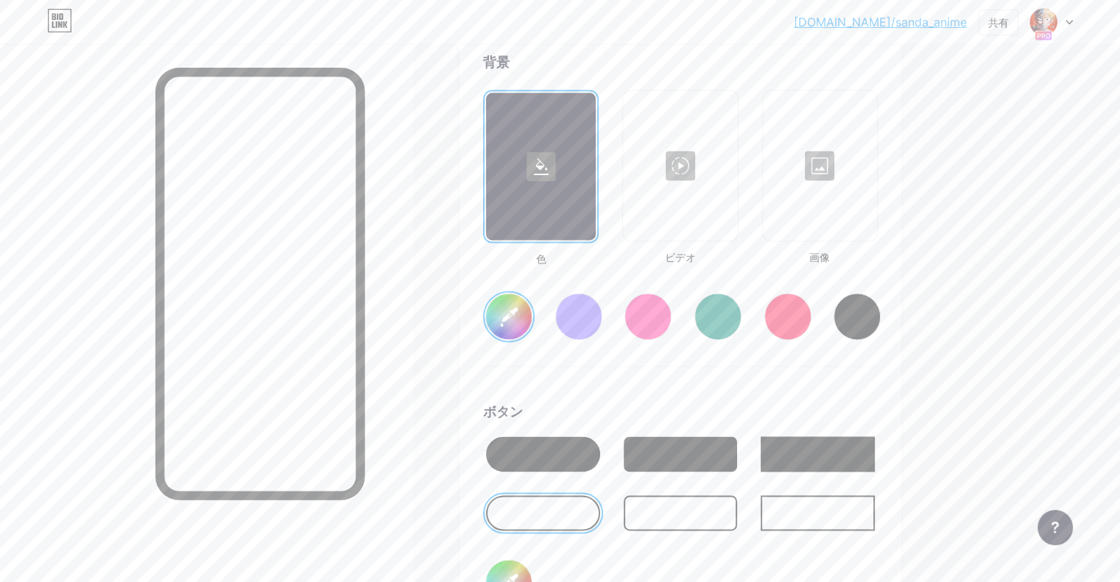
type input "#000000"
type input "#ffffff"
type input "#b7062f"
type input "#000000"
type input "#ffffff"
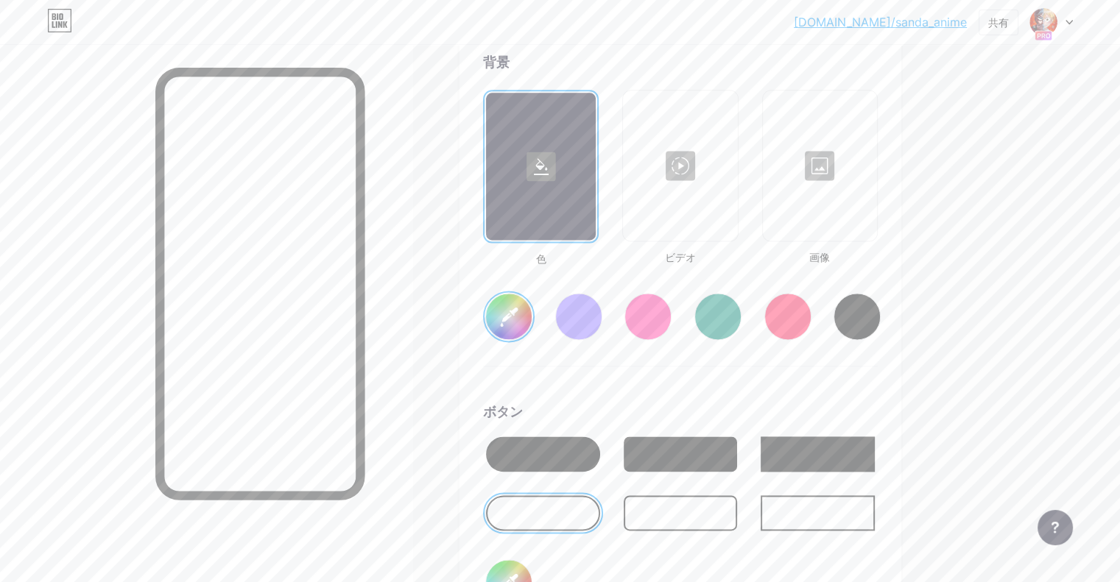
type input "#b3052d"
type input "#000000"
type input "#ffffff"
type input "#b4042d"
type input "#000000"
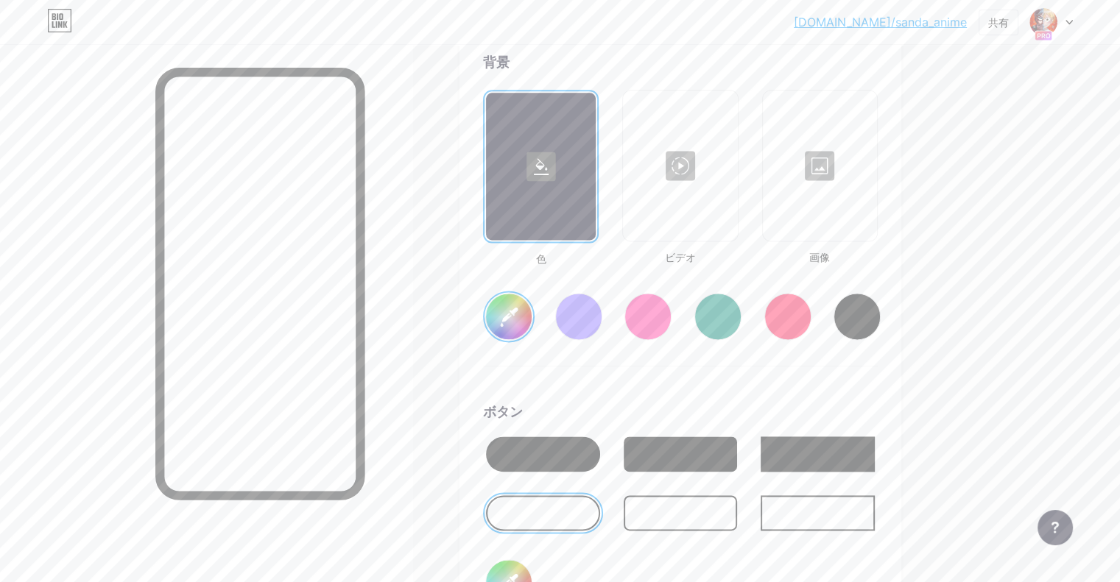
type input "#ffffff"
type input "#b5032c"
type input "#000000"
type input "#ffffff"
type input "#b6022c"
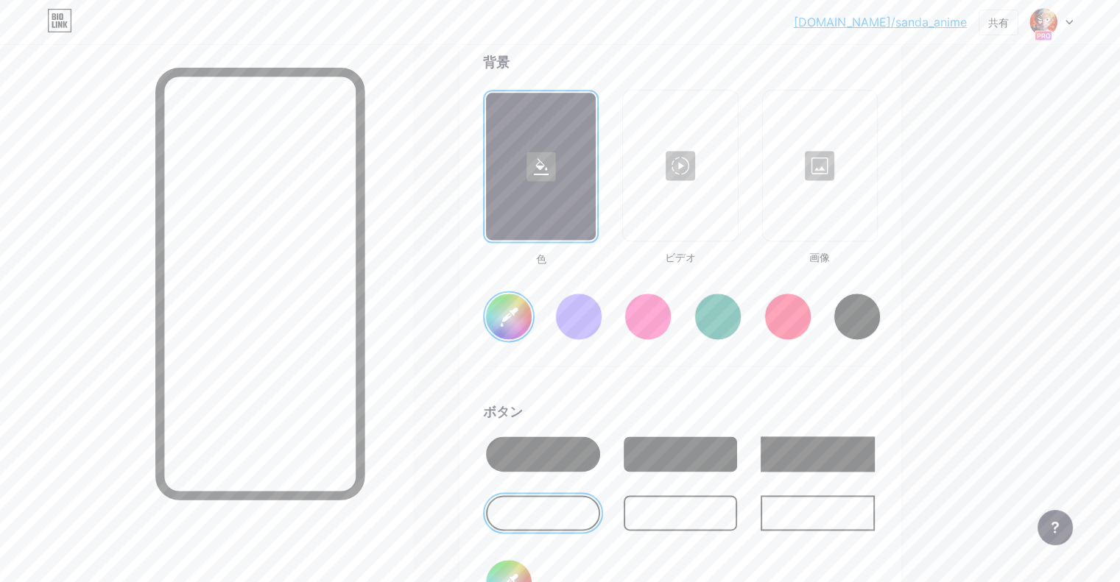
type input "#000000"
type input "#ffffff"
type input "#b5032c"
type input "#000000"
type input "#ffffff"
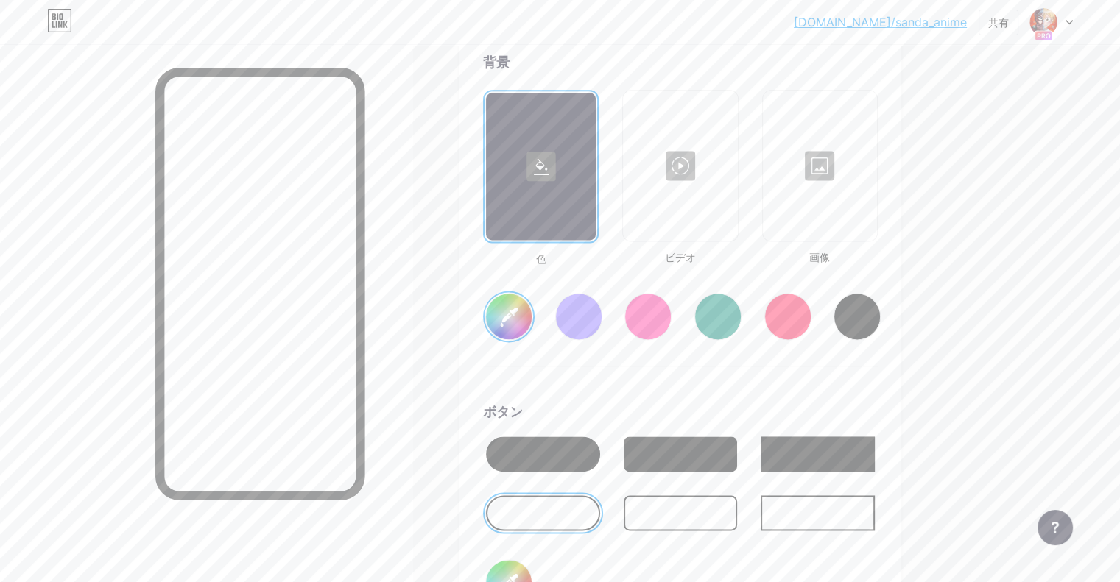
type input "#b1022b"
type input "#000000"
type input "#ffffff"
type input "#b0032b"
type input "#000000"
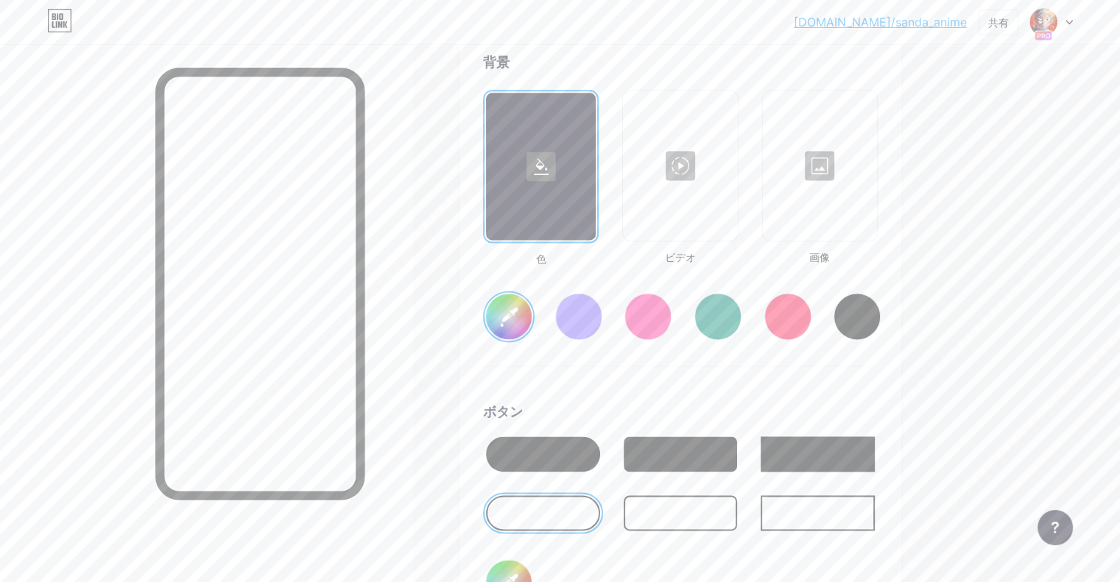
type input "#ffffff"
type input "#b3052d"
type input "#000000"
type input "#ffffff"
type input "#b3052d"
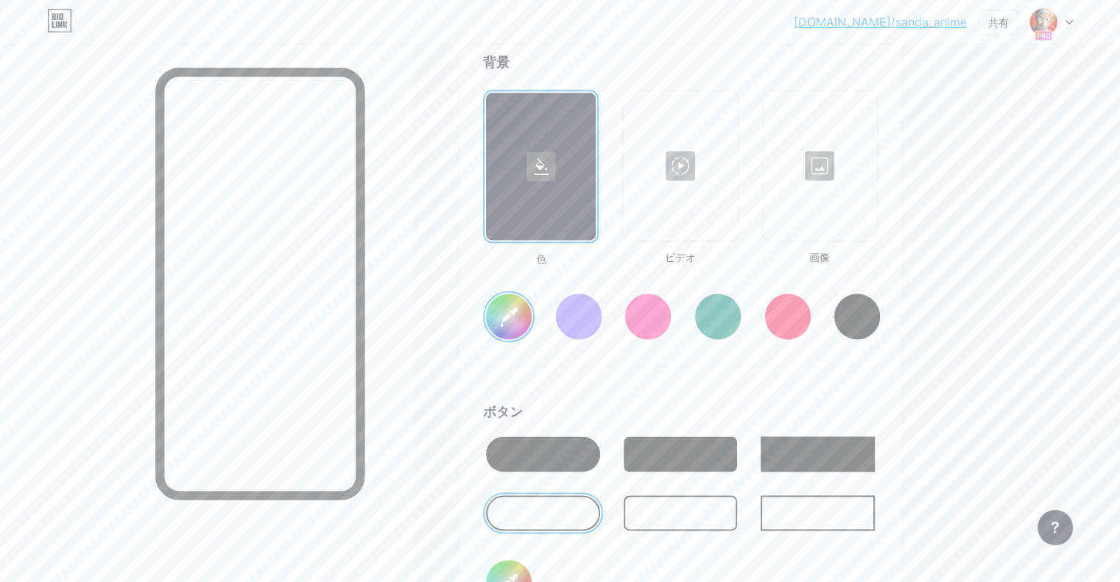
type input "#000000"
type input "#ffffff"
type input "#b3052d"
type input "#000000"
type input "#ffffff"
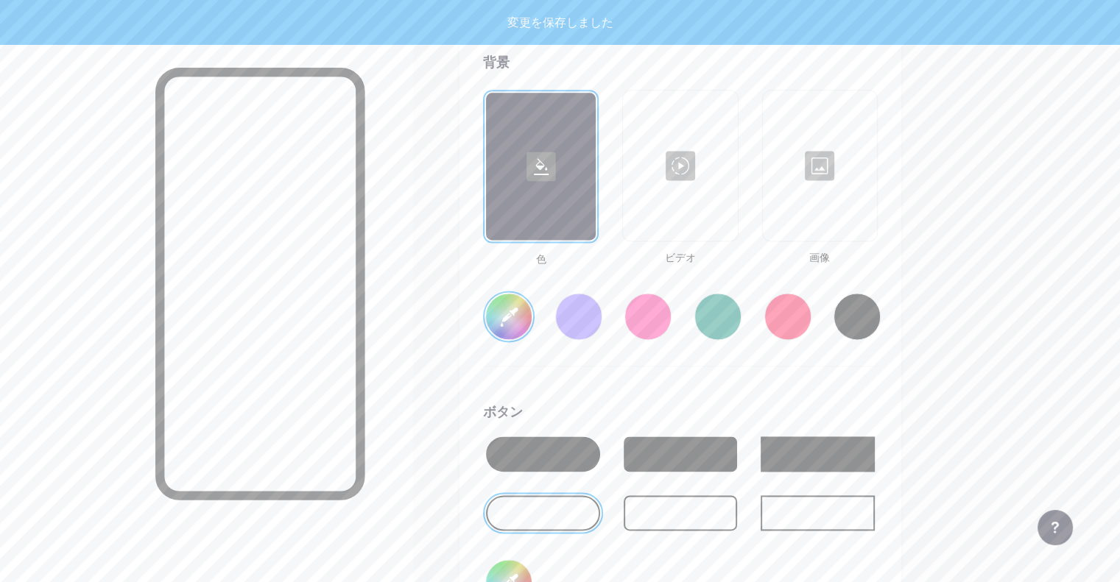
type input "#b3052d"
type input "#000000"
type input "#ffffff"
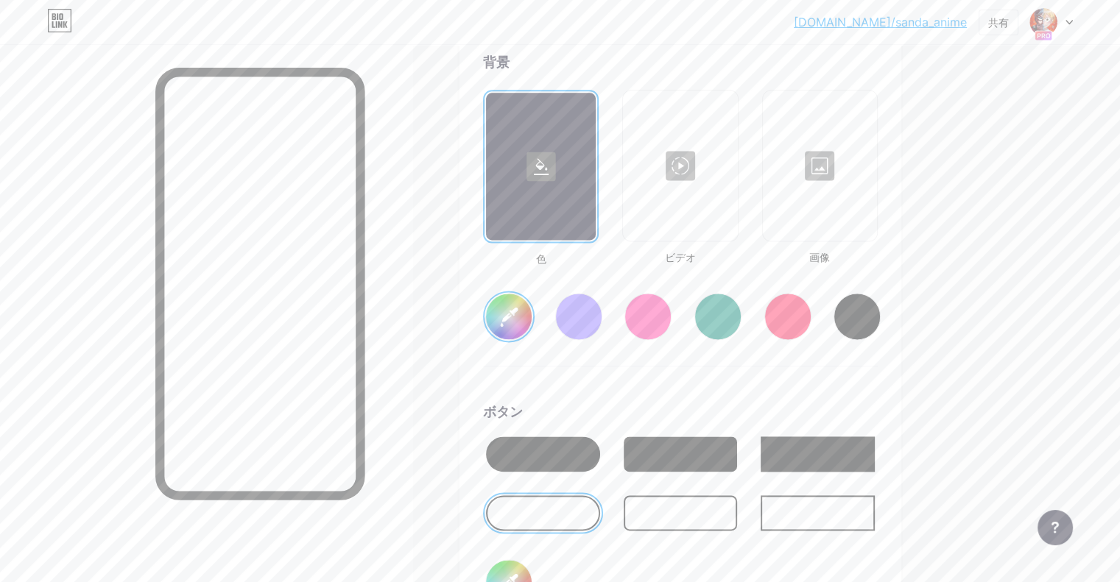
type input "#b3052d"
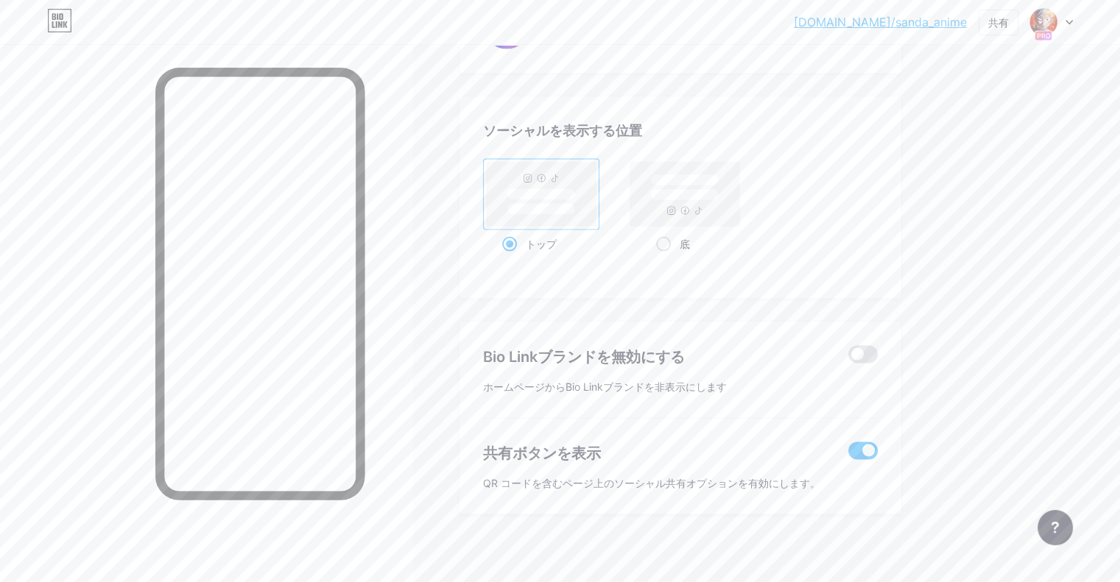
scroll to position [2858, 0]
click at [878, 348] on span at bounding box center [862, 356] width 29 height 18
click at [848, 359] on input "checkbox" at bounding box center [848, 359] width 0 height 0
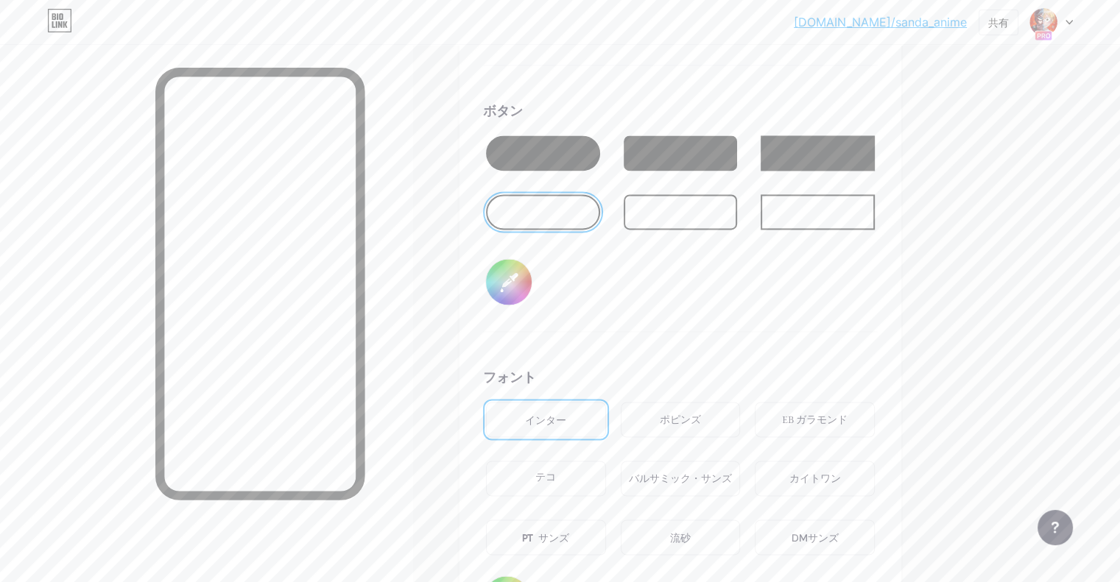
type input "[PERSON_NAME]×サイエンスSARU異色のサンタクロースヒーローアクション！[DATE]から、MBS・TBS・BS-TBS”アニメイズム”枠にて放送…"
type input "#b3052d"
type input "#000000"
type input "#ffffff"
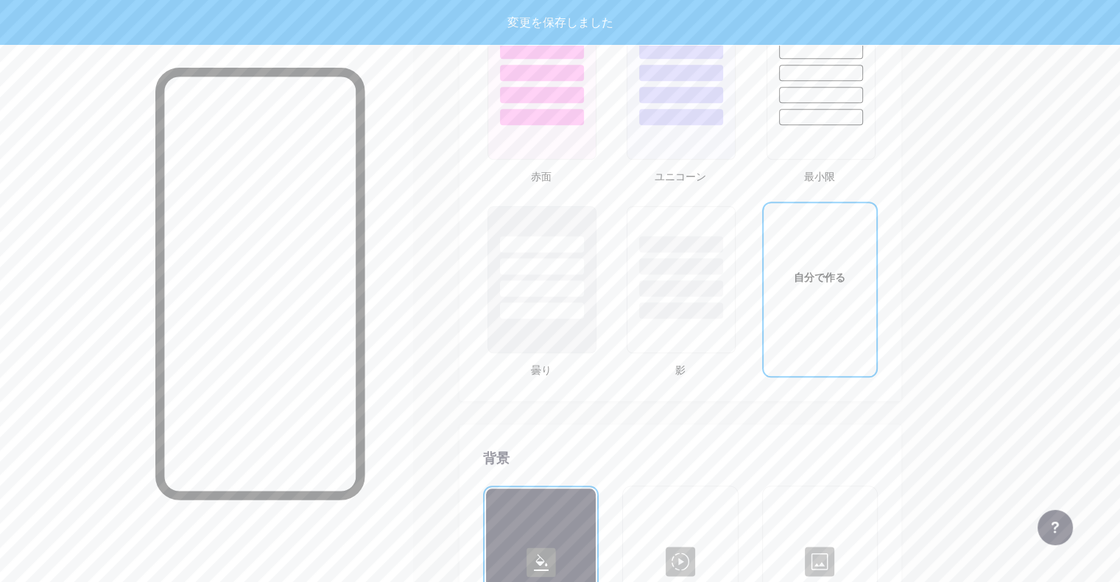
type input "[PERSON_NAME]×サイエンスSARU異色のサンタクロースヒーローアクション！[DATE]から、MBS・TBS・BS-TBS”アニメイズム”枠にて放送…"
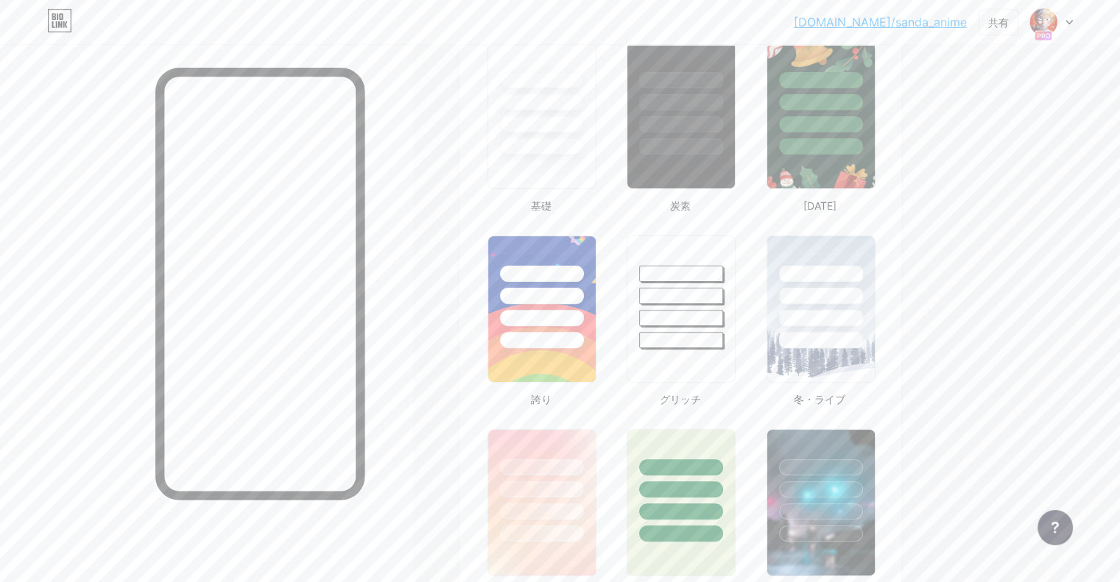
scroll to position [0, 0]
